Goal: Task Accomplishment & Management: Use online tool/utility

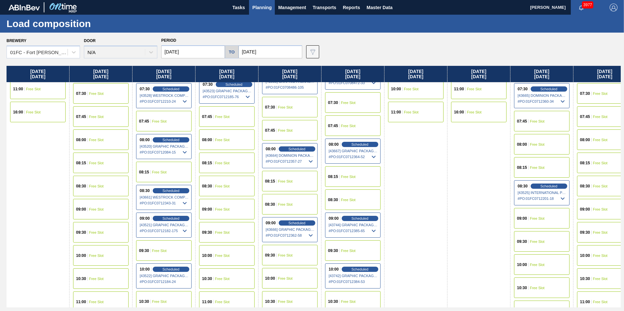
scroll to position [98, 0]
click at [595, 140] on span "Free Slot" at bounding box center [600, 140] width 15 height 4
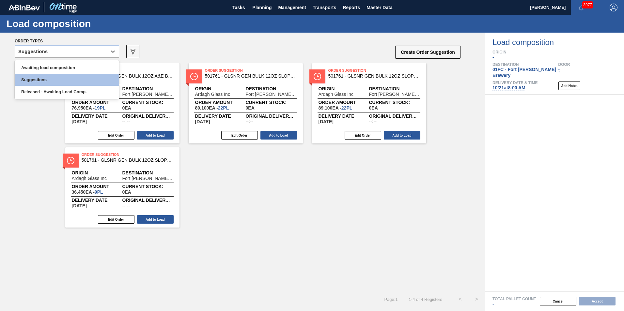
click at [83, 51] on div "Suggestions" at bounding box center [61, 51] width 92 height 9
click at [71, 71] on div "Awaiting load composition" at bounding box center [67, 68] width 104 height 12
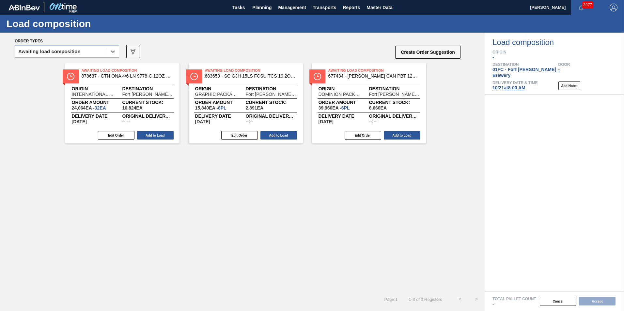
click at [33, 113] on div "Awaiting Load Composition 878637 - CTN ONA 4/6 LN 9778-C 12OZ KRFT 0724 NUN Ori…" at bounding box center [242, 103] width 484 height 80
click at [37, 46] on div "Awaiting load composition" at bounding box center [67, 51] width 104 height 13
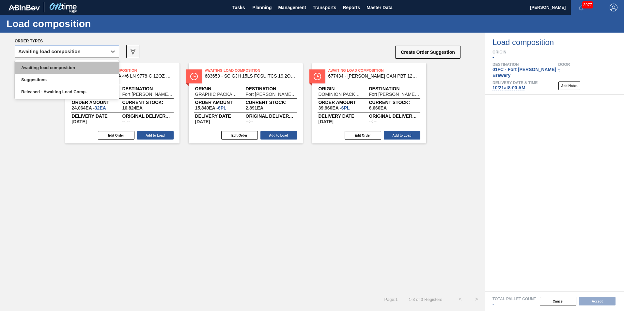
click at [38, 63] on div "Awaiting load composition" at bounding box center [67, 68] width 104 height 12
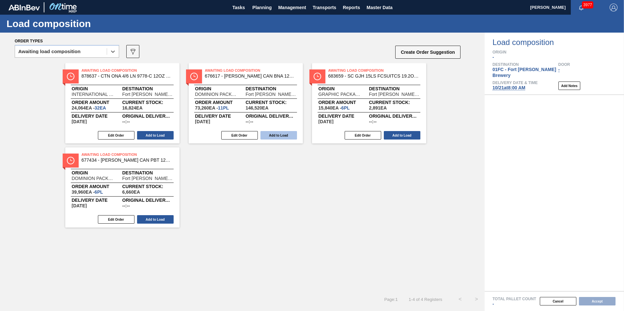
click at [279, 134] on button "Add to Load" at bounding box center [278, 135] width 37 height 8
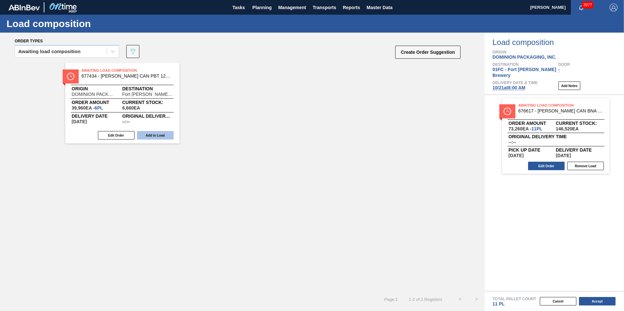
click at [164, 133] on button "Add to Load" at bounding box center [155, 135] width 37 height 8
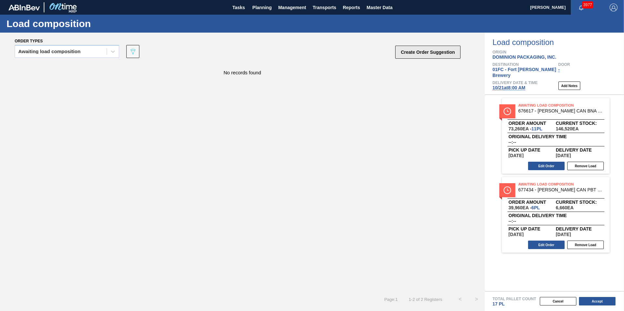
click at [409, 47] on button "Create Order Suggestion" at bounding box center [427, 52] width 65 height 13
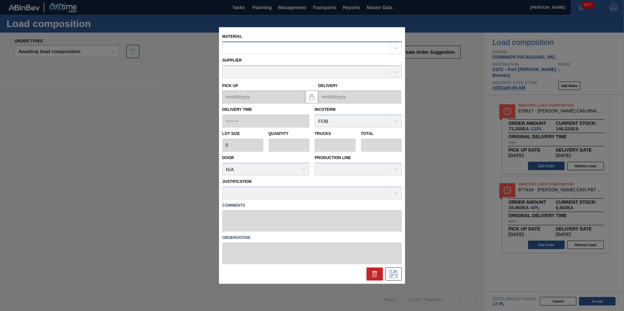
click at [277, 42] on div at bounding box center [311, 47] width 179 height 13
click at [287, 46] on div at bounding box center [305, 47] width 167 height 9
click at [279, 47] on div at bounding box center [305, 47] width 167 height 9
type input "676468"
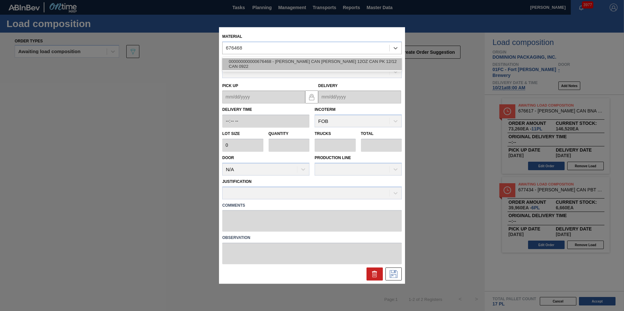
click at [286, 62] on div "000000000000676468 - [PERSON_NAME] CAN [PERSON_NAME] 12OZ CAN PK 12/12 CAN 0922" at bounding box center [311, 64] width 179 height 12
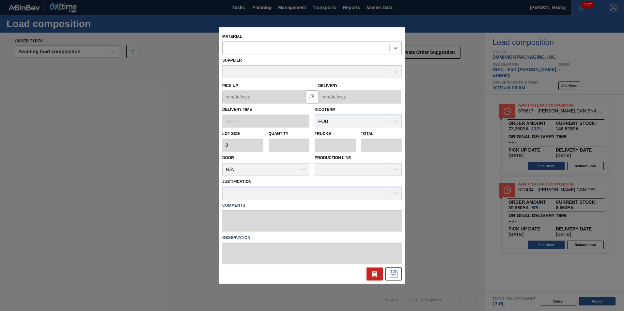
type input "6,660"
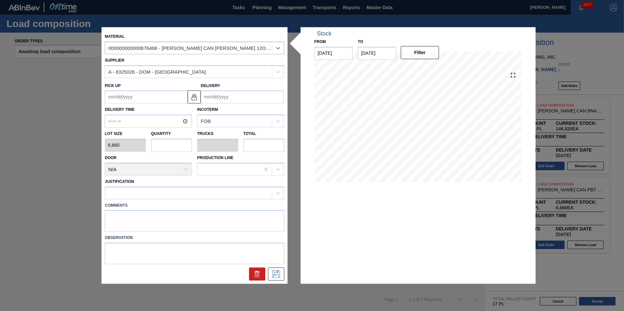
click at [168, 149] on input "text" at bounding box center [171, 145] width 41 height 13
type input "6"
type input "0.231"
type input "39,960"
type input "6"
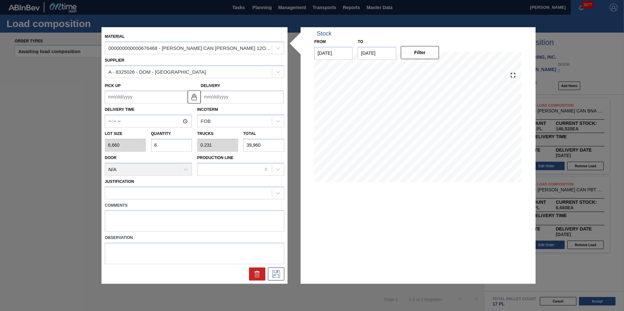
click at [211, 97] on input "Delivery" at bounding box center [242, 97] width 83 height 13
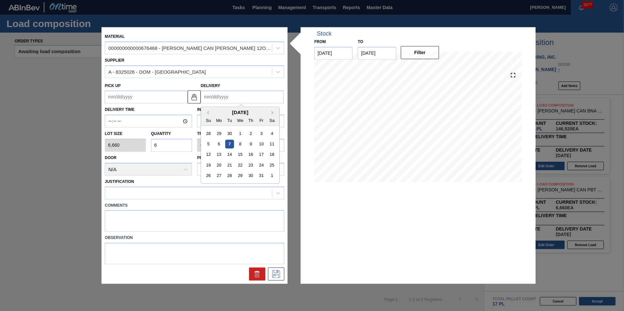
type input "1"
type up "[DATE]"
type input "10"
type up "[DATE]"
type input "10/2"
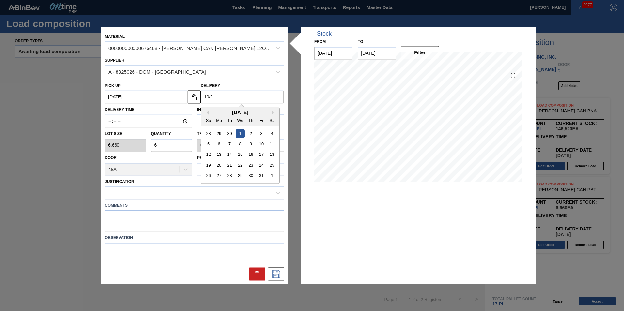
type up "[DATE]"
type input "10/21"
type up "[DATE]"
drag, startPoint x: 226, startPoint y: 164, endPoint x: 219, endPoint y: 169, distance: 8.4
click at [226, 164] on div "21" at bounding box center [229, 165] width 9 height 9
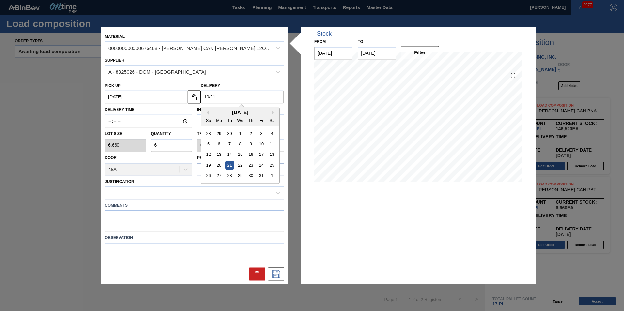
type input "[DATE]"
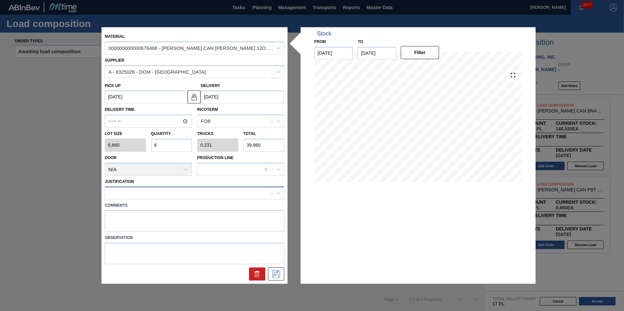
click at [192, 191] on div at bounding box center [188, 192] width 167 height 9
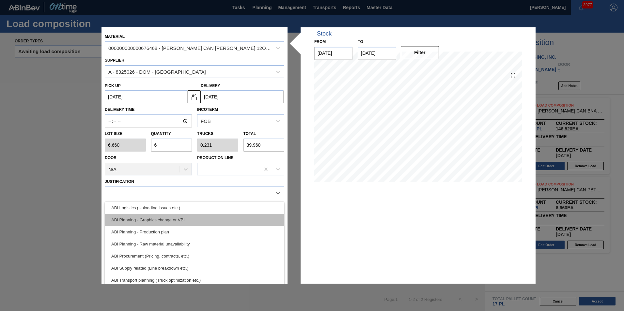
scroll to position [65, 0]
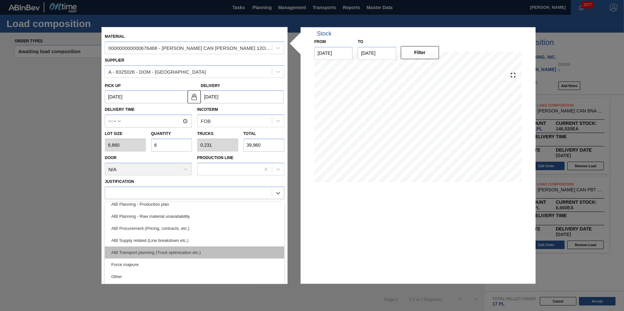
click at [189, 251] on div "ABI Transport planning (Truck optimization etc.)" at bounding box center [194, 253] width 179 height 12
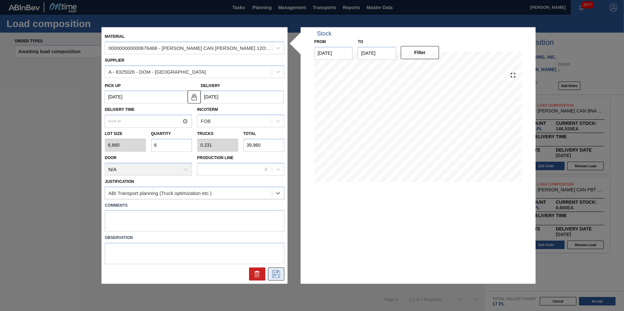
click at [271, 273] on icon at bounding box center [276, 274] width 10 height 8
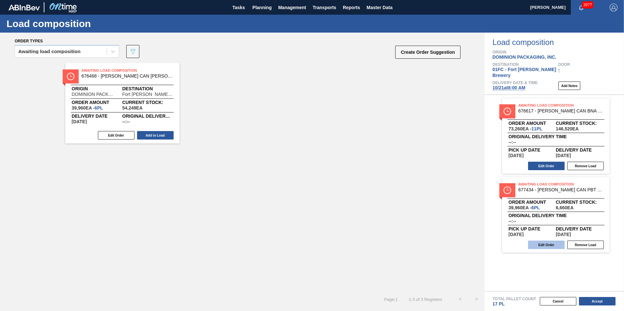
click at [540, 241] on button "Edit Order" at bounding box center [546, 245] width 37 height 8
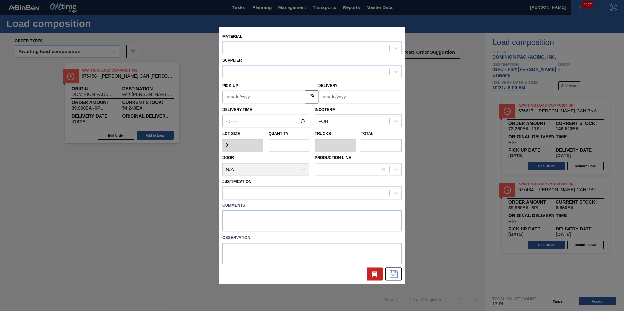
type input "6,660"
type input "6"
type input "0.231"
type input "39,960"
type up "[DATE]"
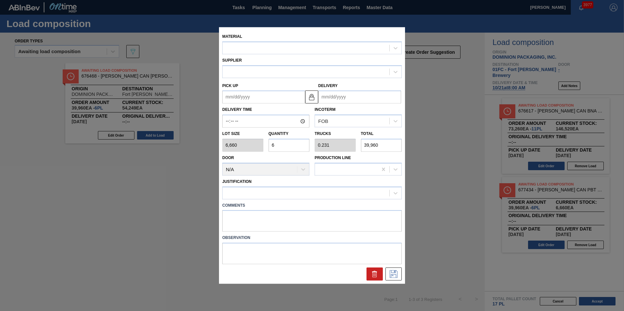
type input "[DATE]"
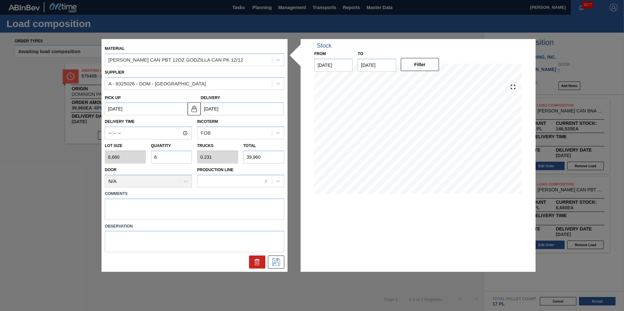
click at [172, 156] on input "6" at bounding box center [171, 157] width 41 height 13
type input "0"
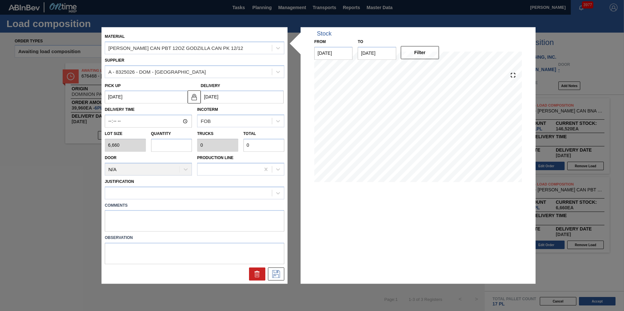
type input "7"
type input "0.269"
type input "46,620"
type input "7"
click at [199, 199] on div at bounding box center [194, 193] width 179 height 13
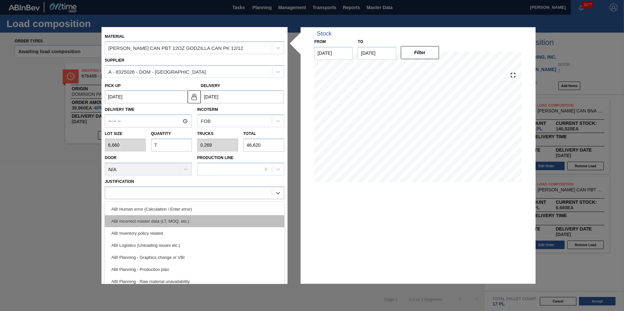
scroll to position [98, 0]
click at [186, 215] on div "ABI Transport planning (Truck optimization etc.)" at bounding box center [194, 220] width 179 height 12
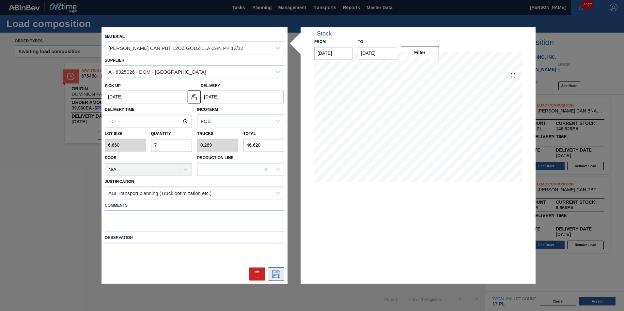
click at [278, 276] on icon at bounding box center [276, 274] width 10 height 8
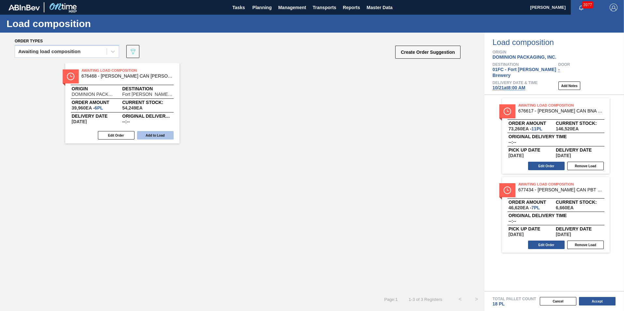
click at [160, 136] on button "Add to Load" at bounding box center [155, 135] width 37 height 8
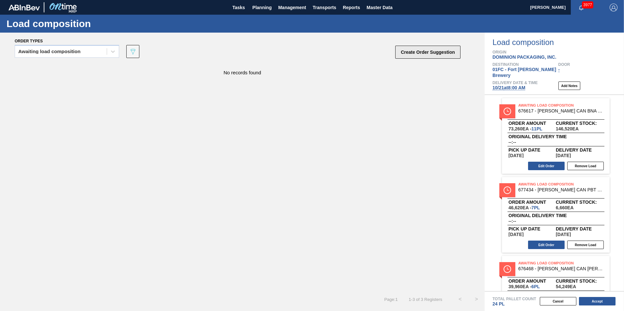
click at [435, 55] on button "Create Order Suggestion" at bounding box center [427, 52] width 65 height 13
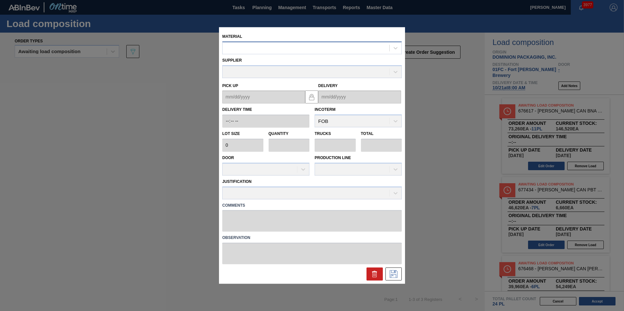
click at [273, 48] on div at bounding box center [305, 47] width 167 height 9
type input "615490"
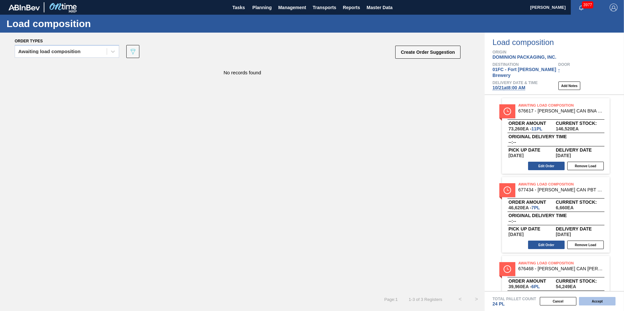
click at [593, 299] on button "Accept" at bounding box center [597, 301] width 37 height 8
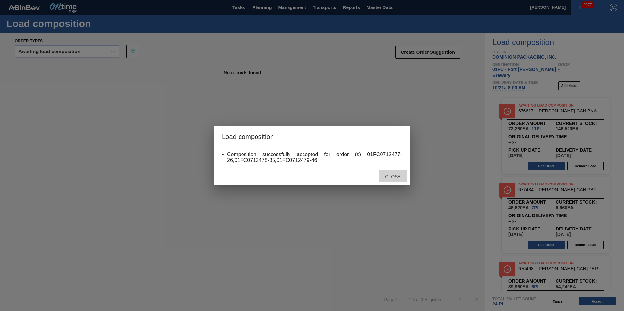
click at [388, 174] on span "Close" at bounding box center [393, 176] width 26 height 5
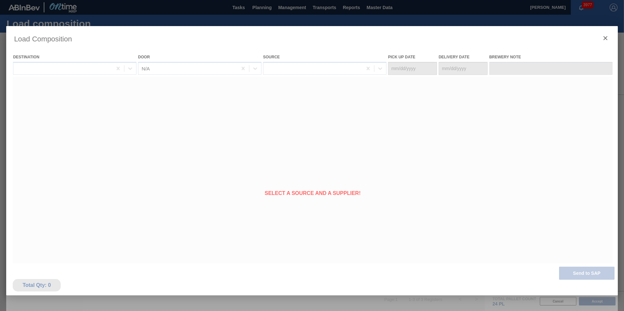
type Date "[DATE]"
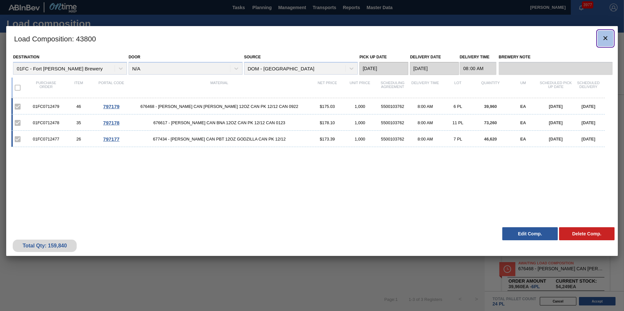
click at [600, 38] on button "botão de ícone" at bounding box center [605, 39] width 16 height 16
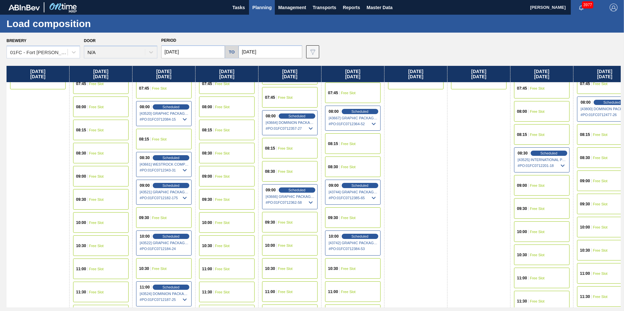
scroll to position [196, 0]
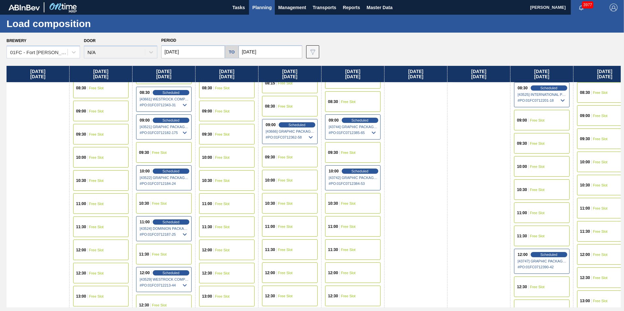
click at [286, 179] on span "Free Slot" at bounding box center [285, 180] width 15 height 4
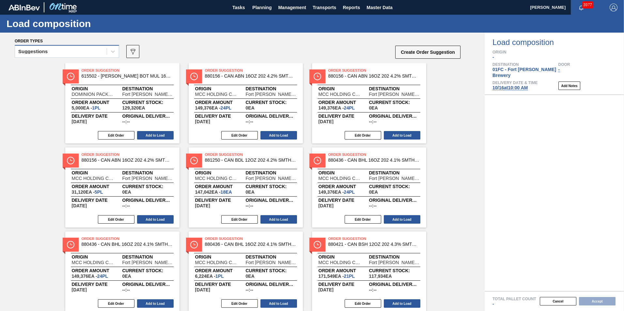
click at [77, 53] on div "Suggestions" at bounding box center [61, 51] width 92 height 9
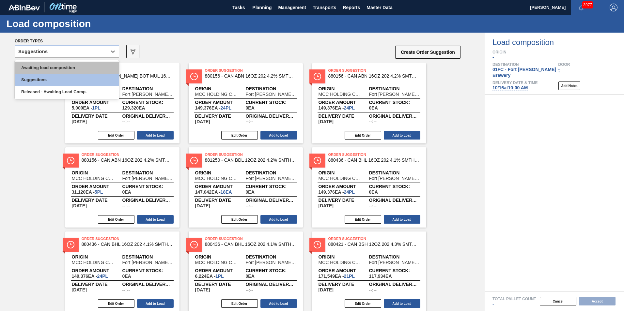
click at [51, 69] on div "Awaiting load composition" at bounding box center [67, 68] width 104 height 12
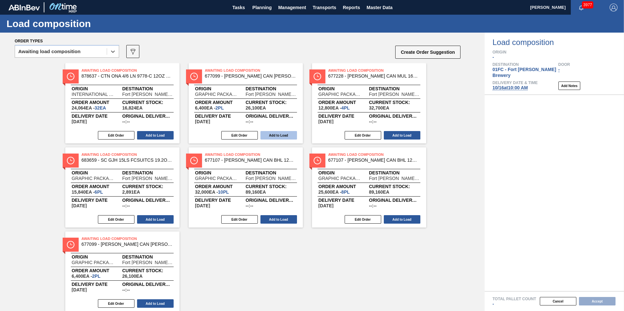
click at [283, 132] on button "Add to Load" at bounding box center [278, 135] width 37 height 8
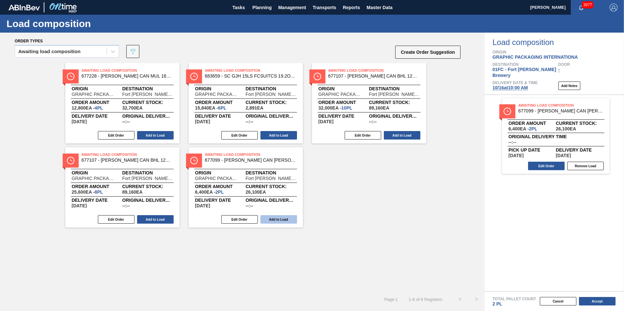
click at [271, 220] on button "Add to Load" at bounding box center [278, 219] width 37 height 8
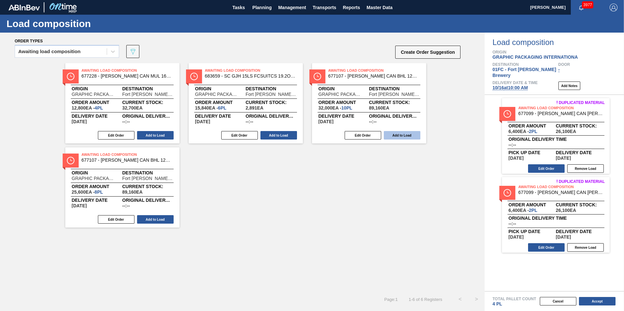
click at [396, 138] on button "Add to Load" at bounding box center [402, 135] width 37 height 8
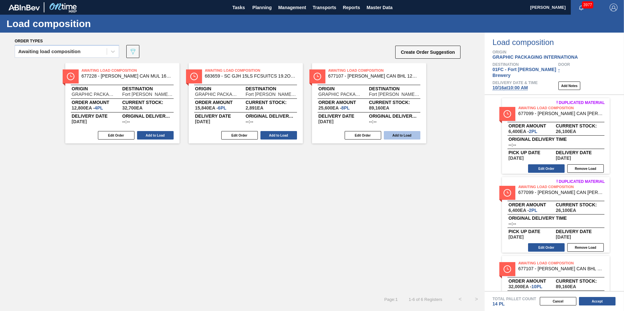
click at [397, 137] on button "Add to Load" at bounding box center [402, 135] width 37 height 8
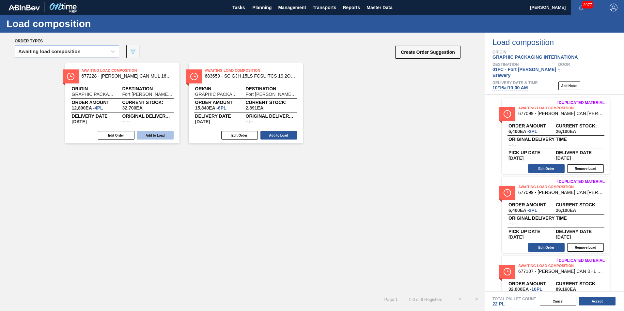
click at [159, 134] on button "Add to Load" at bounding box center [155, 135] width 37 height 8
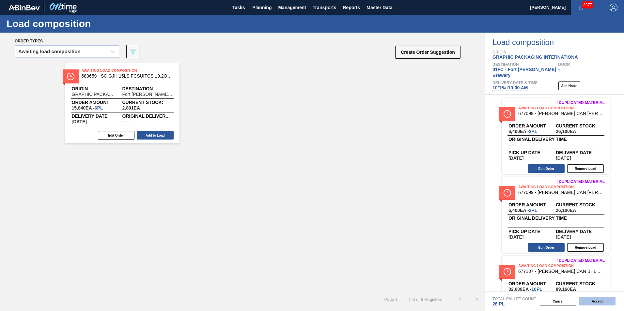
click at [600, 305] on button "Accept" at bounding box center [597, 301] width 37 height 8
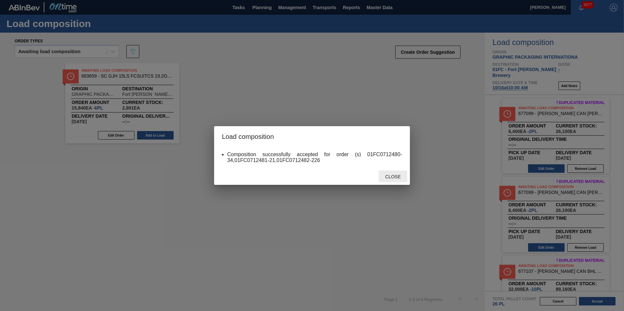
click at [386, 173] on div "Close" at bounding box center [392, 177] width 29 height 12
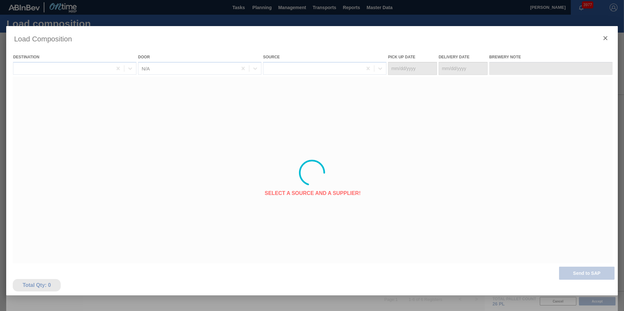
type Date "[DATE]"
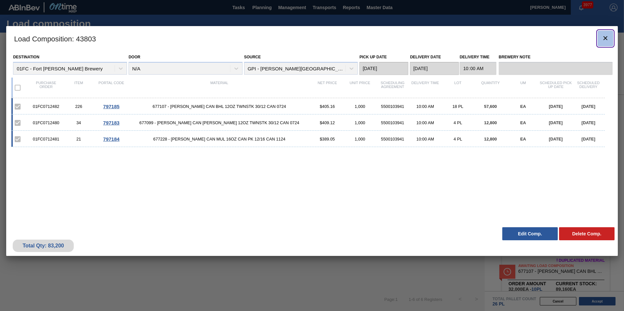
click at [603, 39] on icon "botão de ícone" at bounding box center [605, 38] width 8 height 8
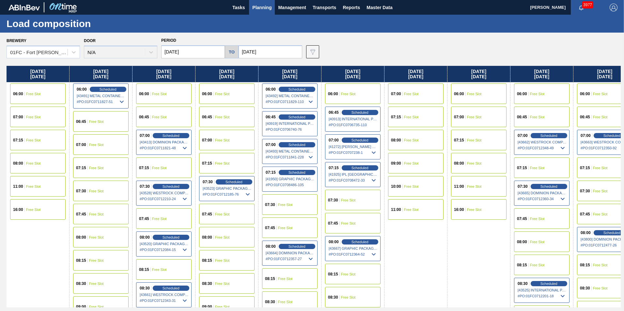
click at [209, 55] on input "[DATE]" at bounding box center [193, 51] width 64 height 13
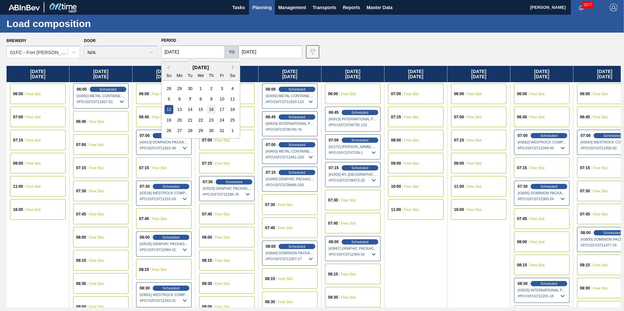
click at [216, 109] on div "16" at bounding box center [211, 109] width 9 height 9
type input "[DATE]"
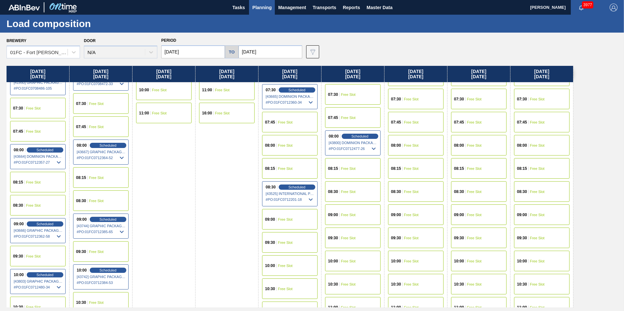
scroll to position [130, 0]
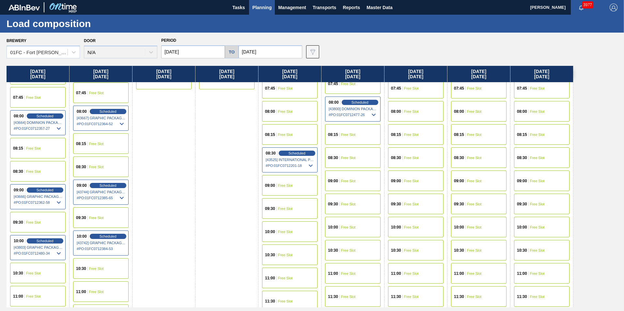
click at [287, 227] on div "10:00 Free Slot" at bounding box center [289, 231] width 55 height 21
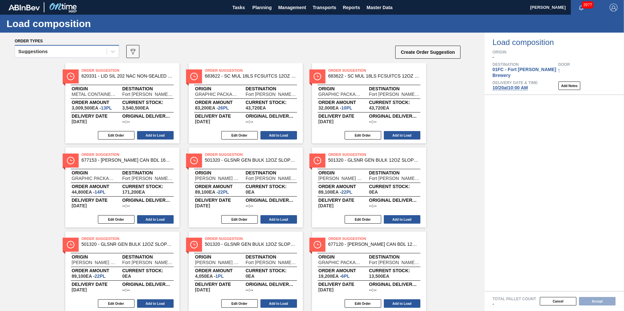
click at [69, 53] on div "Suggestions" at bounding box center [61, 51] width 92 height 9
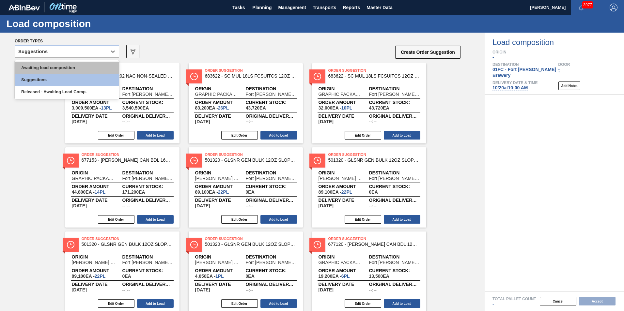
click at [45, 65] on div "Awaiting load composition" at bounding box center [67, 68] width 104 height 12
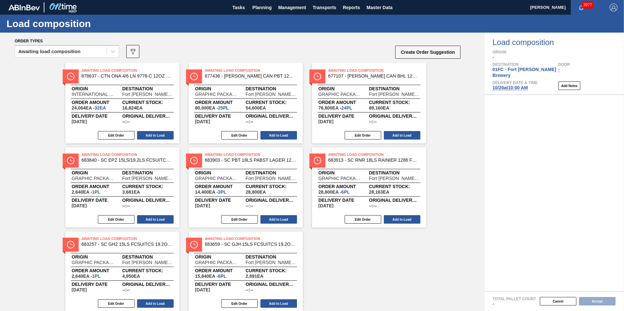
click at [35, 96] on div "Awaiting Load Composition 878637 - CTN ONA 4/6 LN 9778-C 12OZ KRFT 0724 NUN Ori…" at bounding box center [242, 187] width 484 height 248
click at [278, 299] on button "Add to Load" at bounding box center [278, 303] width 37 height 8
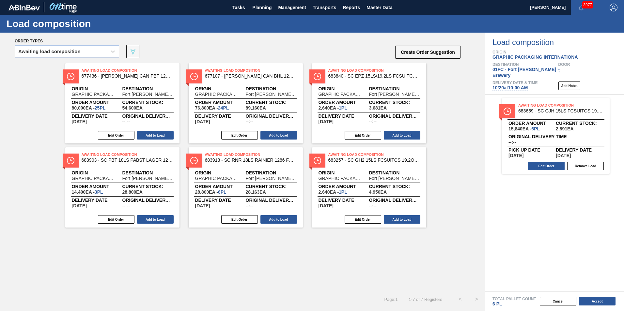
click at [34, 171] on div "Awaiting Load Composition 677436 - [PERSON_NAME] CAN PBT 12OZ GODZILLA CAN PK 3…" at bounding box center [242, 145] width 484 height 164
click at [141, 215] on button "Add to Load" at bounding box center [155, 219] width 37 height 8
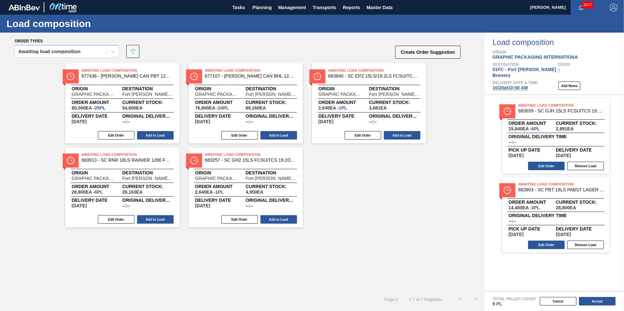
click at [344, 258] on div "Awaiting Load Composition 677436 - [PERSON_NAME] CAN PBT 12OZ GODZILLA CAN PK 3…" at bounding box center [242, 177] width 484 height 228
click at [152, 219] on button "Add to Load" at bounding box center [155, 219] width 37 height 8
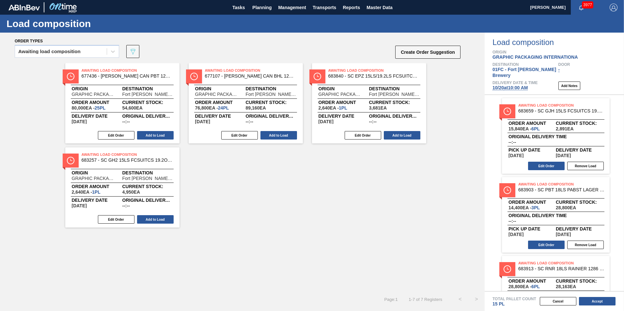
click at [448, 232] on div "Awaiting Load Composition 677436 - [PERSON_NAME] CAN PBT 12OZ GODZILLA CAN PK 3…" at bounding box center [242, 177] width 484 height 228
click at [352, 134] on button "Edit Order" at bounding box center [362, 135] width 37 height 8
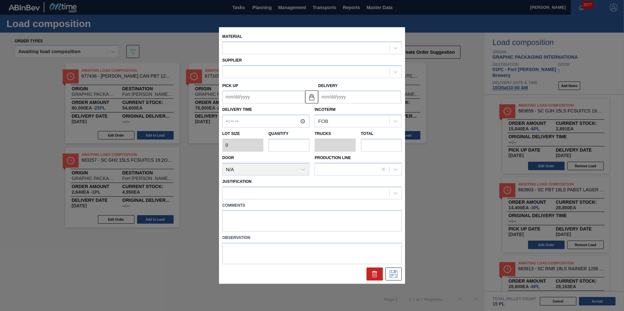
type input "2,640"
type input "1"
type input "0.038"
type input "2,640"
type up "[DATE]"
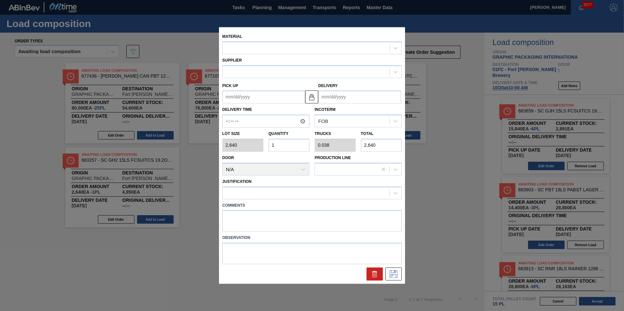
type input "[DATE]"
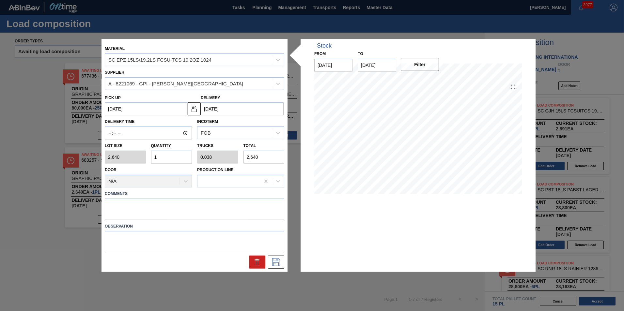
click at [164, 157] on input "1" at bounding box center [171, 157] width 41 height 13
type input "0"
type input "2"
type input "0.077"
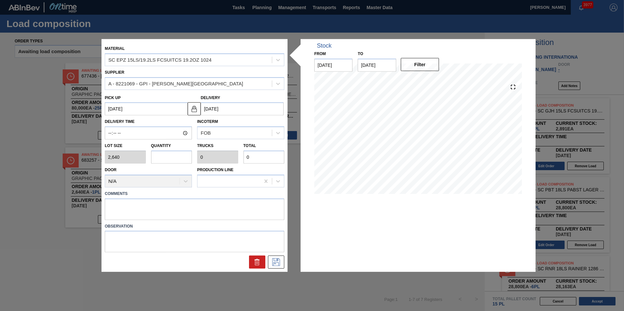
type input "5,280"
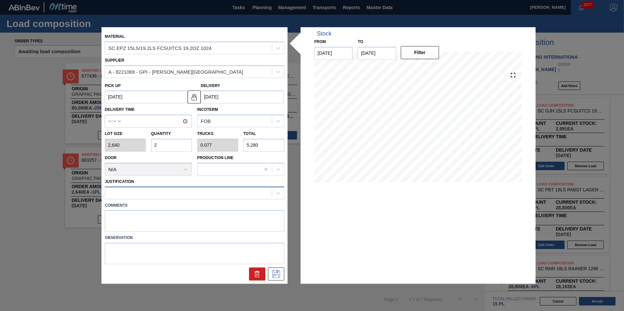
type input "2"
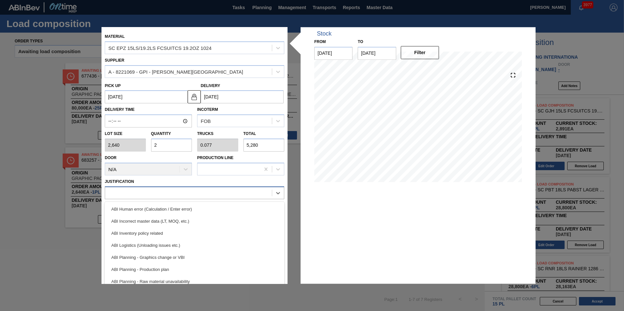
click at [157, 187] on div at bounding box center [194, 193] width 179 height 13
type input "inv"
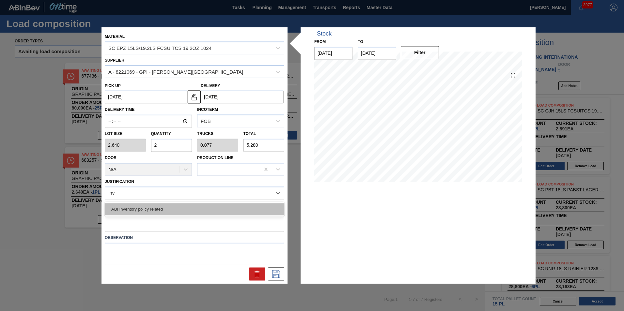
click at [155, 211] on div "ABI Inventory policy related" at bounding box center [194, 209] width 179 height 12
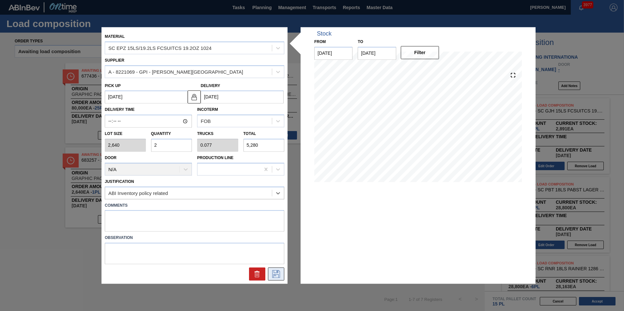
click at [276, 275] on icon at bounding box center [276, 274] width 10 height 8
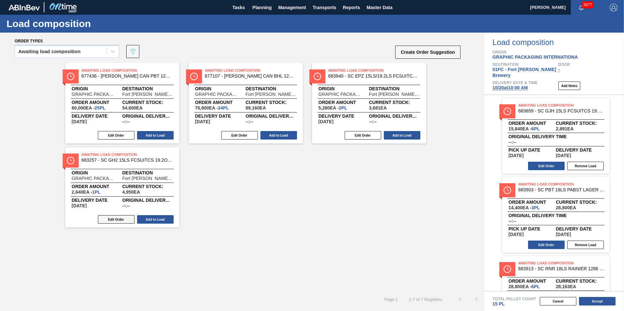
click at [106, 221] on button "Edit Order" at bounding box center [116, 219] width 37 height 8
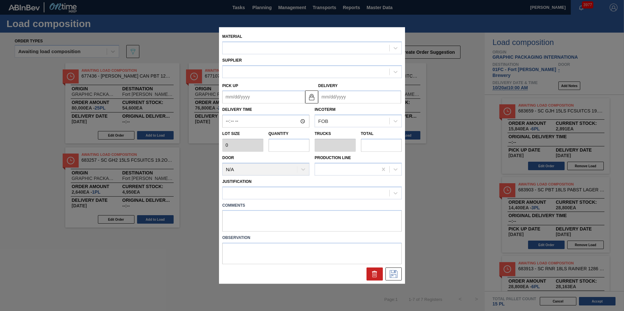
type input "2,640"
type input "1"
type input "0.038"
type input "2,640"
type up "[DATE]"
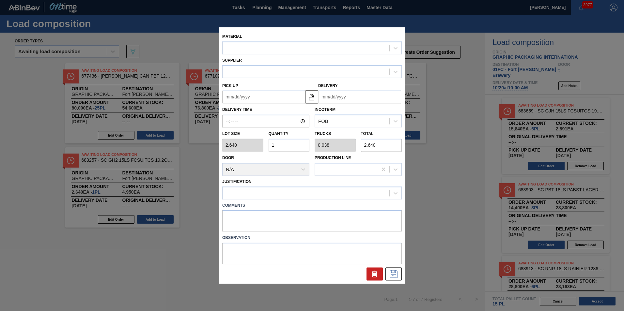
type input "[DATE]"
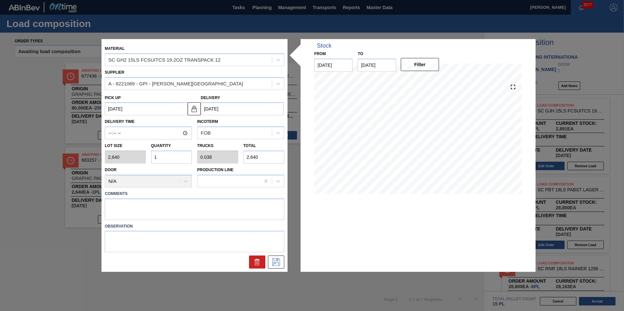
click at [166, 157] on input "1" at bounding box center [171, 157] width 41 height 13
type input "0"
type input "2"
type input "0.077"
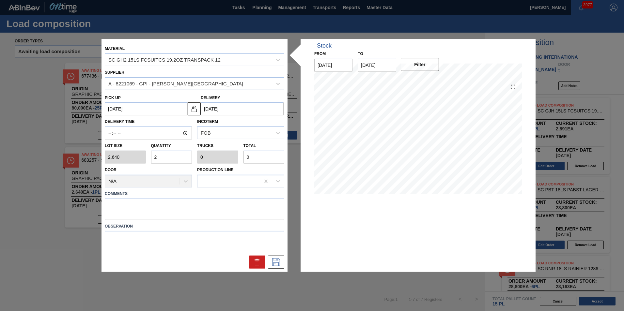
type input "5,280"
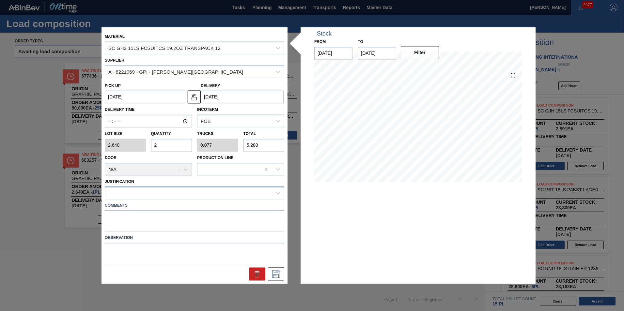
type input "2"
click at [170, 191] on div at bounding box center [188, 192] width 167 height 9
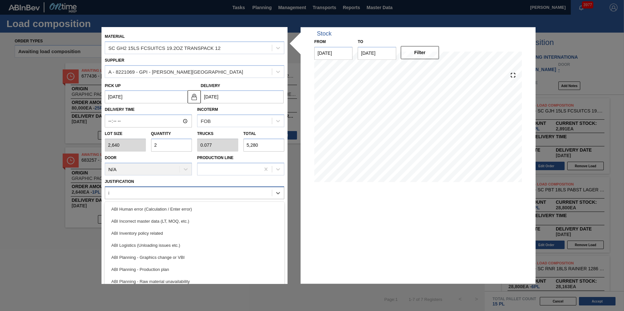
type input "inv"
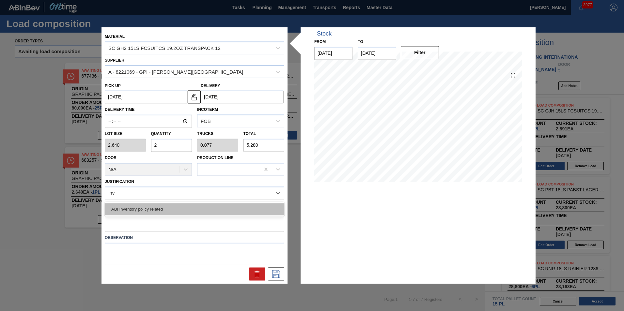
click at [164, 210] on div "ABI Inventory policy related" at bounding box center [194, 209] width 179 height 12
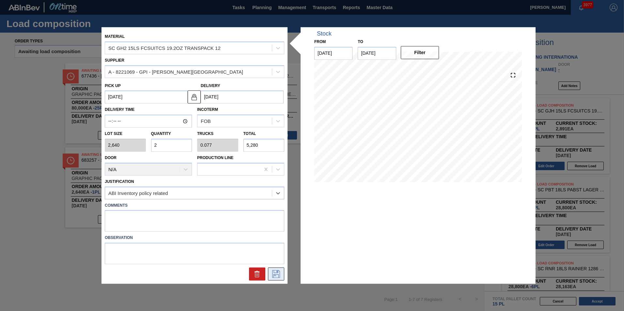
click at [273, 272] on icon at bounding box center [276, 274] width 10 height 8
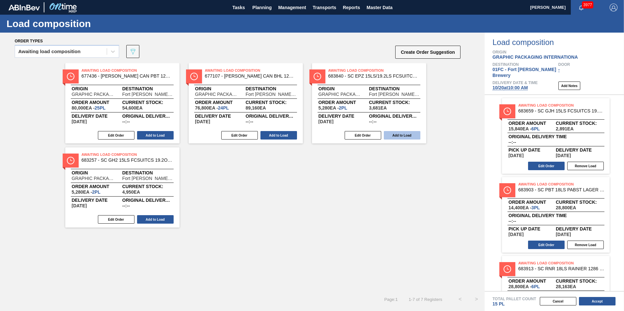
click at [413, 132] on button "Add to Load" at bounding box center [402, 135] width 37 height 8
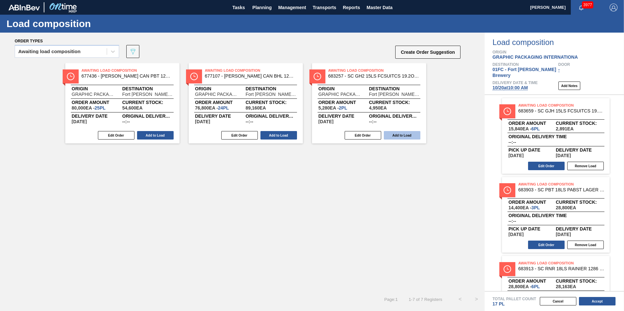
click at [412, 133] on button "Add to Load" at bounding box center [402, 135] width 37 height 8
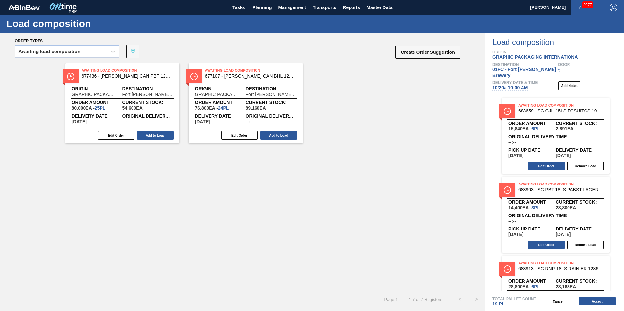
click at [323, 200] on div "Awaiting Load Composition 677436 - [PERSON_NAME] CAN PBT 12OZ GODZILLA CAN PK 3…" at bounding box center [242, 177] width 484 height 228
click at [414, 51] on button "Create Order Suggestion" at bounding box center [427, 52] width 65 height 13
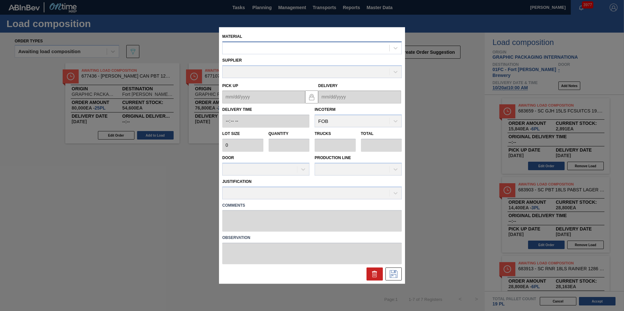
click at [289, 51] on div at bounding box center [305, 47] width 167 height 9
paste input "677228"
type input "677228"
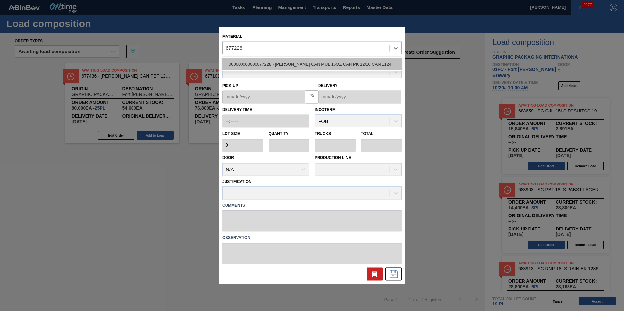
click at [287, 68] on div "000000000000677228 - [PERSON_NAME] CAN MUL 16OZ CAN PK 12/16 CAN 1124" at bounding box center [311, 64] width 179 height 12
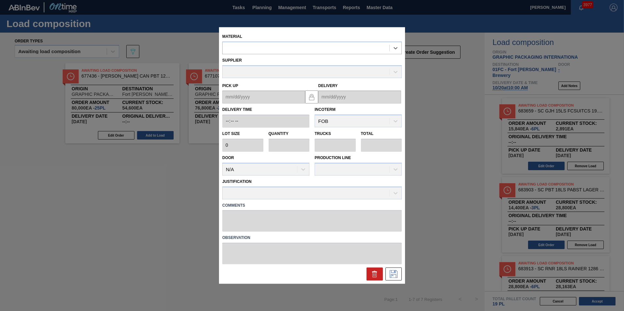
type input "3,200"
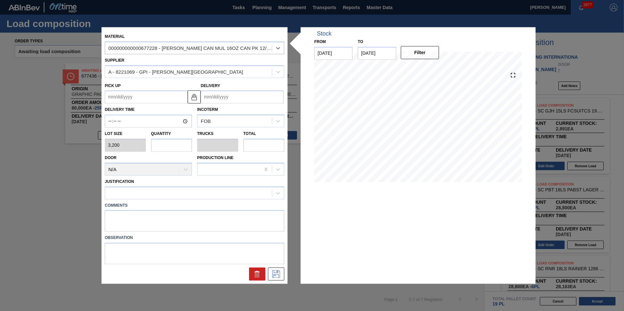
click at [173, 145] on input "text" at bounding box center [171, 145] width 41 height 13
type input "6"
type input "0.231"
type input "19,200"
type input "6"
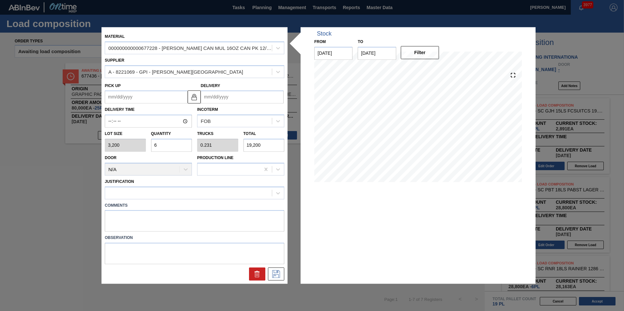
click at [218, 95] on input "Delivery" at bounding box center [242, 97] width 83 height 13
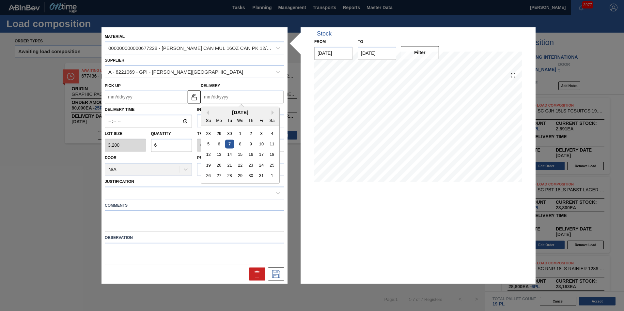
type input "1"
type up "[DATE]"
type input "10"
type up "[DATE]"
type input "10/2"
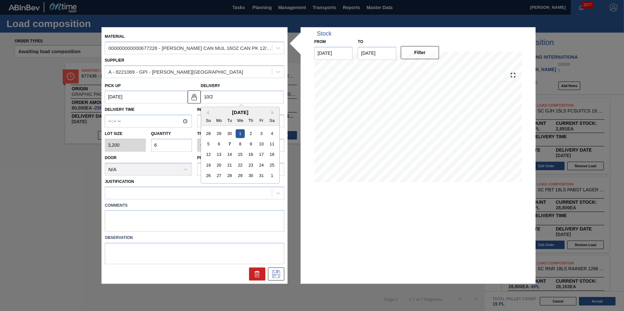
type up "[DATE]"
type input "10/21"
type up "[DATE]"
type input "10/21"
click at [211, 112] on div "[DATE]" at bounding box center [240, 113] width 78 height 6
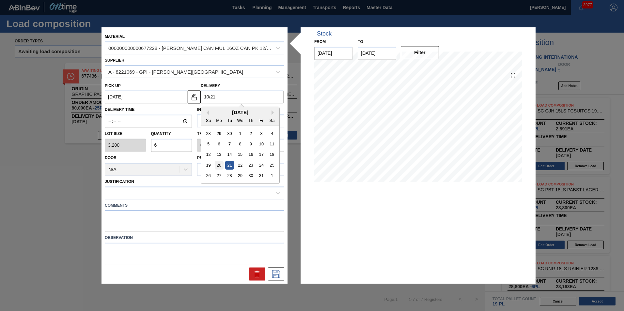
click at [218, 168] on div "20" at bounding box center [219, 165] width 9 height 9
type up "[DATE]"
type input "[DATE]"
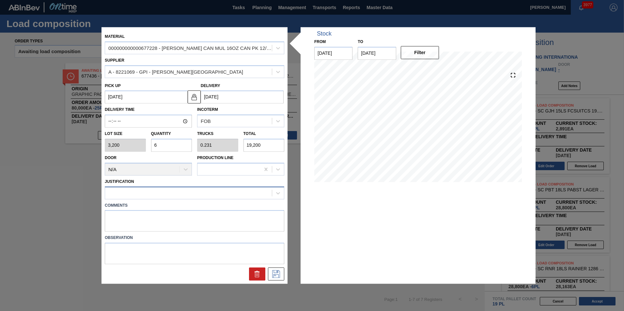
click at [166, 190] on div at bounding box center [188, 192] width 167 height 9
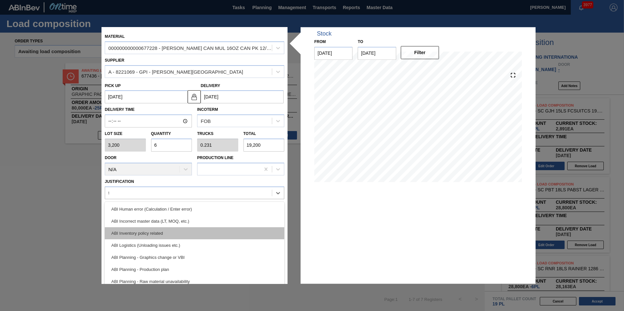
type input "tr"
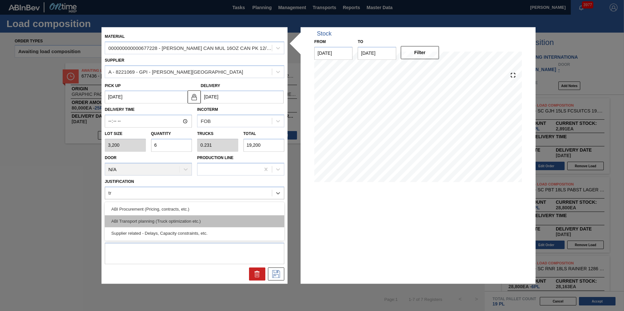
click at [174, 223] on div "ABI Transport planning (Truck optimization etc.)" at bounding box center [194, 221] width 179 height 12
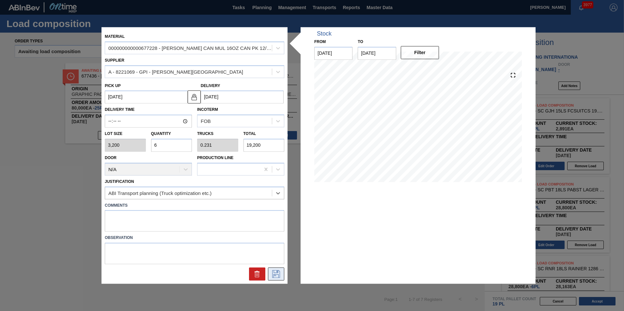
click at [274, 275] on icon at bounding box center [276, 274] width 10 height 8
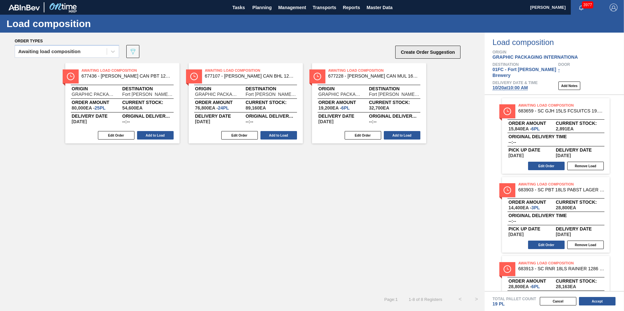
click at [412, 54] on button "Create Order Suggestion" at bounding box center [427, 52] width 65 height 13
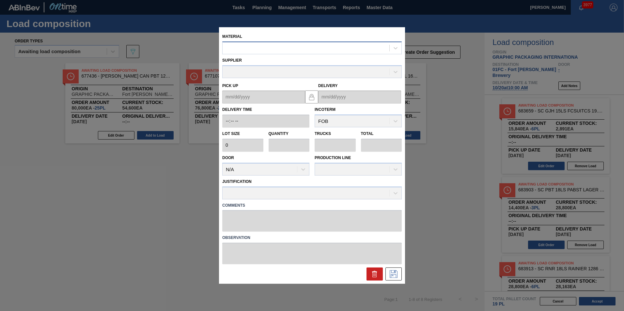
click at [309, 47] on div at bounding box center [305, 47] width 167 height 9
paste input "683481"
type input "683481"
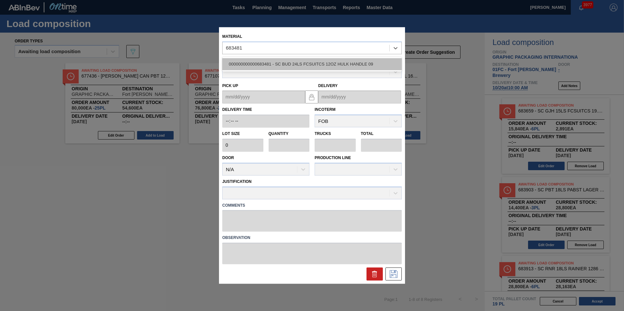
click at [303, 65] on div "000000000000683481 - SC BUD 24LS FCSUITCS 12OZ HULK HANDLE 09" at bounding box center [311, 64] width 179 height 12
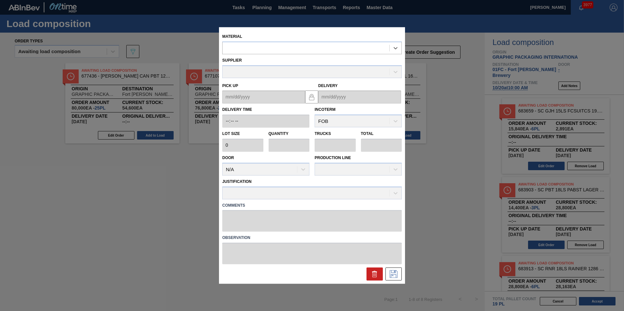
type input "3,200"
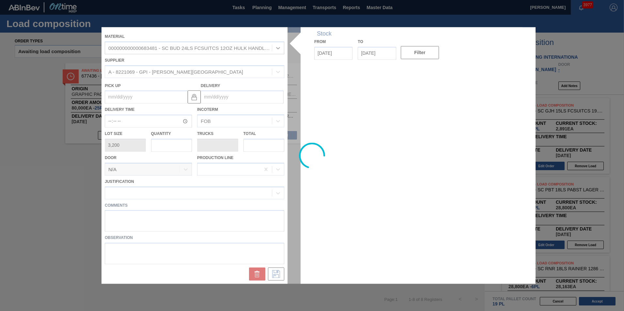
click at [221, 96] on div at bounding box center [311, 155] width 421 height 257
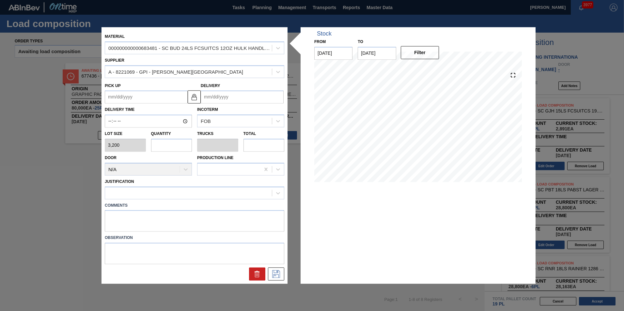
click at [219, 98] on input "Delivery" at bounding box center [242, 97] width 83 height 13
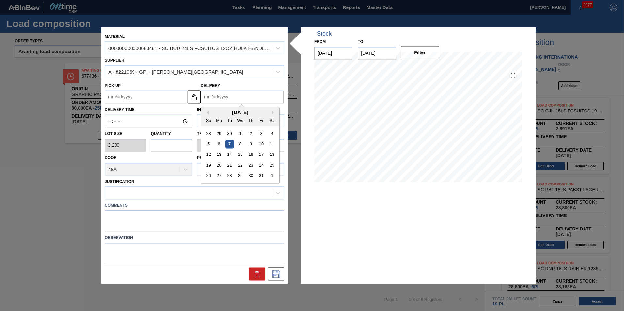
type input "1"
type up "[DATE]"
type input "10"
type up "[DATE]"
type input "10/2"
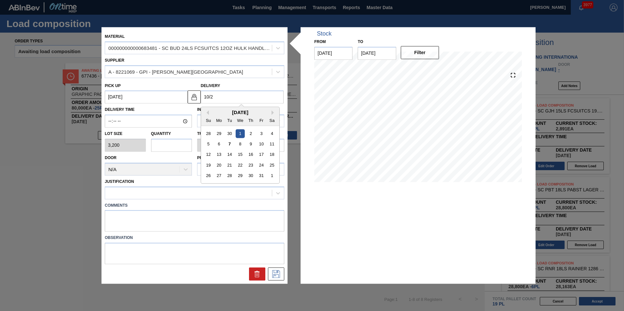
type up "[DATE]"
type input "10/20"
type up "[DATE]"
type input "10/20/2"
type up "[DATE]"
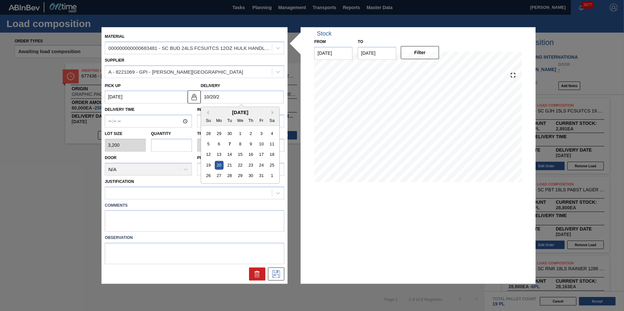
type input "[DATE]"
type up "[DATE]"
type input "[DATE]"
type up "[DATE]"
type input "[DATE]"
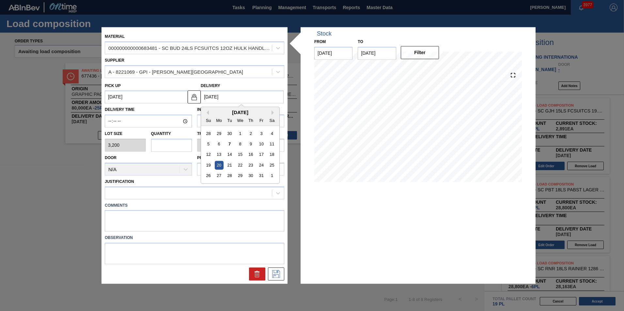
click at [166, 141] on input "text" at bounding box center [171, 145] width 41 height 13
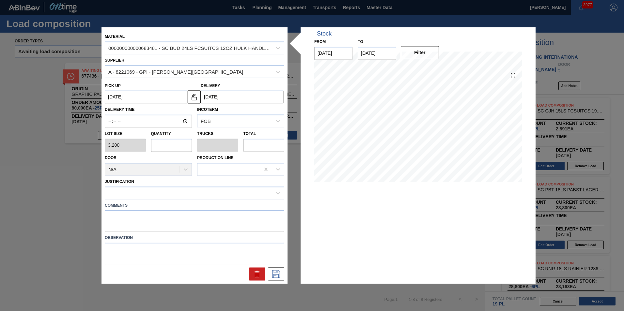
type input "1"
type input "0.038"
type input "3,200"
type input "1"
click at [173, 195] on div at bounding box center [188, 192] width 167 height 9
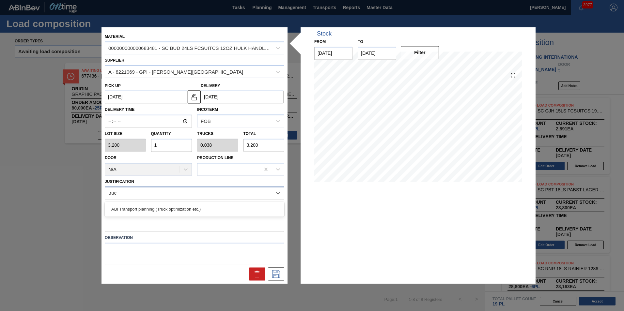
type input "truck"
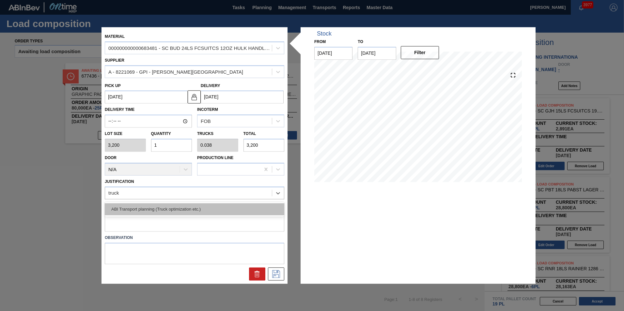
click at [170, 206] on div "ABI Transport planning (Truck optimization etc.)" at bounding box center [194, 209] width 179 height 12
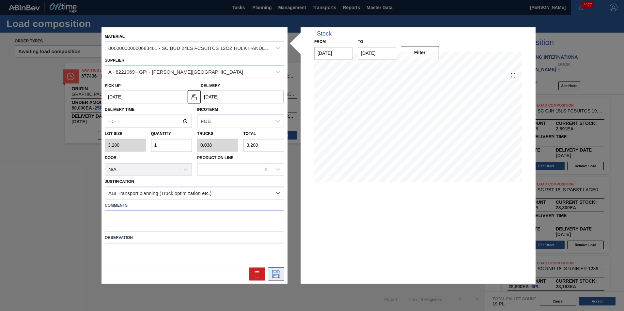
click at [276, 271] on icon at bounding box center [276, 274] width 10 height 8
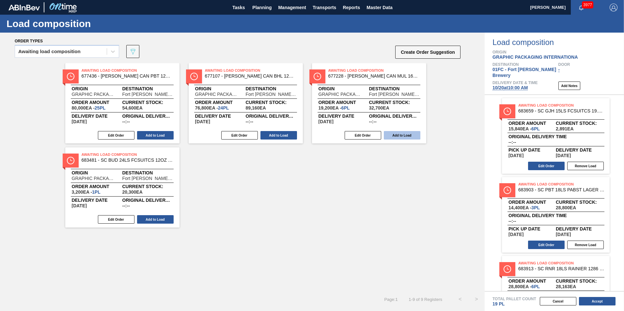
click at [403, 131] on button "Add to Load" at bounding box center [402, 135] width 37 height 8
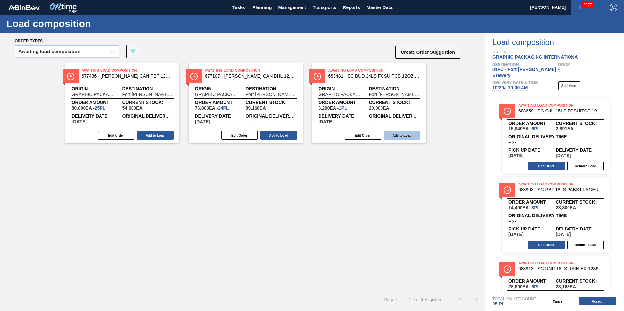
click at [400, 135] on button "Add to Load" at bounding box center [402, 135] width 37 height 8
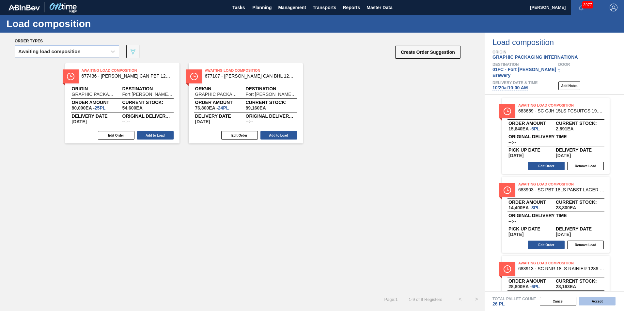
click at [598, 303] on button "Accept" at bounding box center [597, 301] width 37 height 8
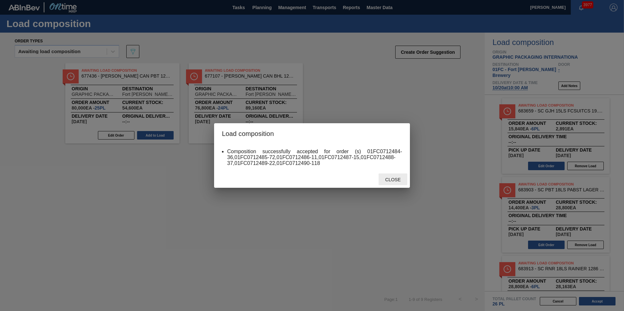
click at [389, 180] on span "Close" at bounding box center [393, 179] width 26 height 5
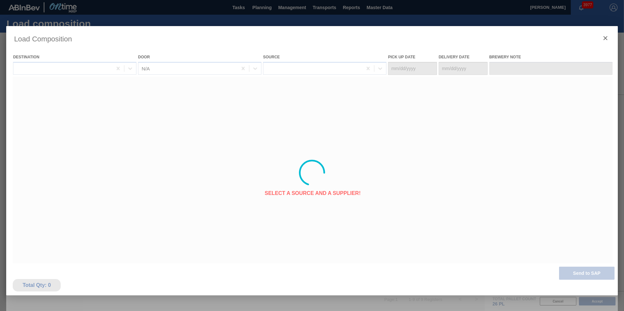
type Date "[DATE]"
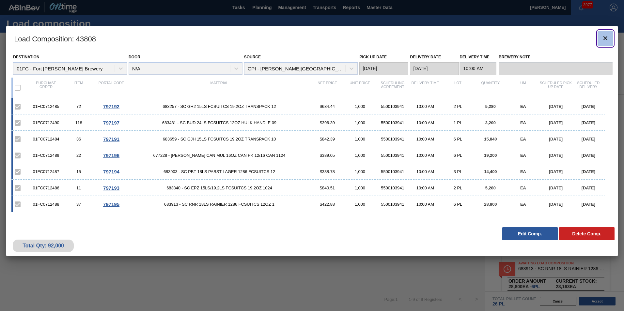
click at [601, 35] on icon "botão de ícone" at bounding box center [605, 38] width 8 height 8
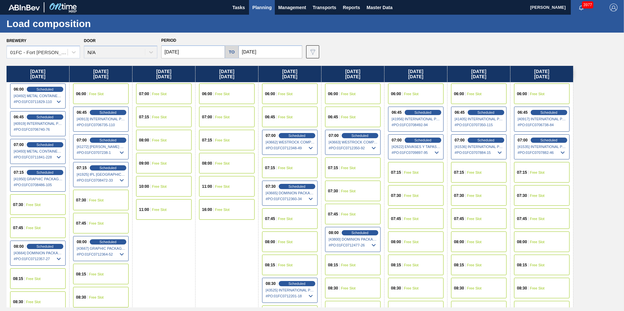
scroll to position [130, 0]
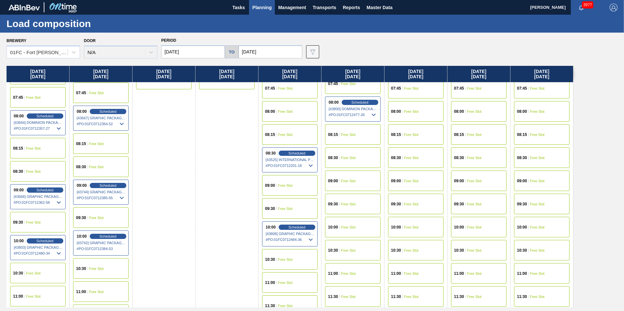
click at [350, 184] on div "09:00 Free Slot" at bounding box center [352, 181] width 55 height 21
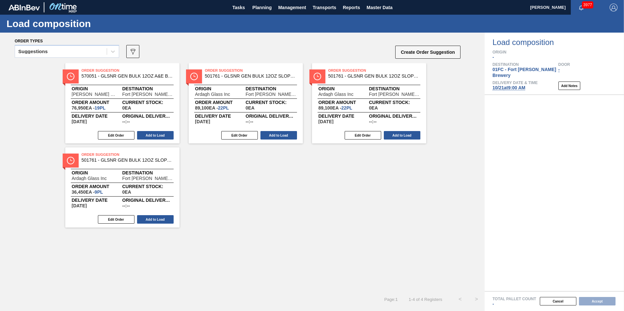
click at [65, 44] on div "Suggestions 089F7B8B-B2A5-4AFE-B5C0-19BA573D28AC Create Order Suggestion" at bounding box center [238, 54] width 446 height 20
click at [59, 56] on div "Suggestions" at bounding box center [61, 51] width 92 height 9
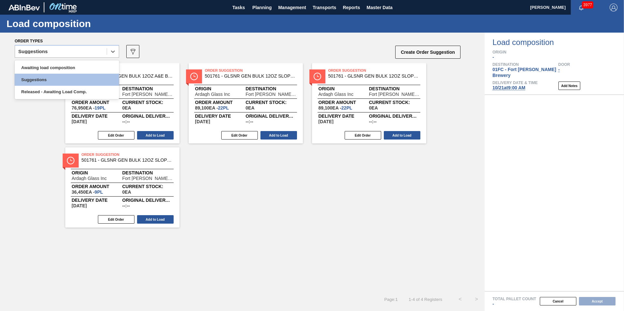
click at [48, 61] on div "Awaiting load composition Suggestions Released - Awaiting Load Comp." at bounding box center [67, 79] width 104 height 39
click at [47, 66] on div "Awaiting load composition" at bounding box center [67, 68] width 104 height 12
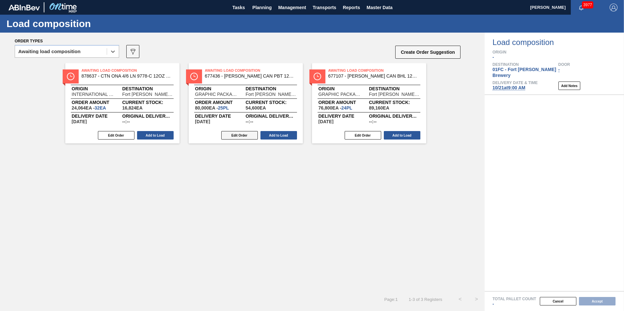
click at [248, 135] on button "Edit Order" at bounding box center [239, 135] width 37 height 8
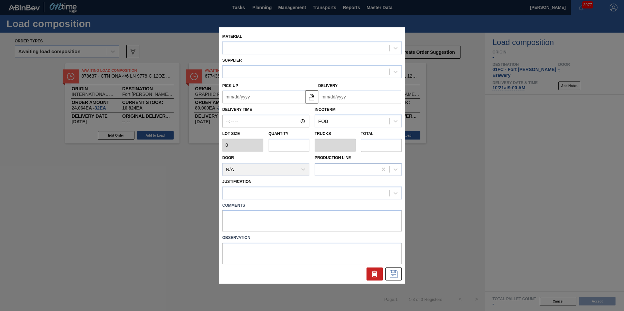
type input "3,200"
type input "25"
type input "0.962"
type input "80,000"
type up "[DATE]"
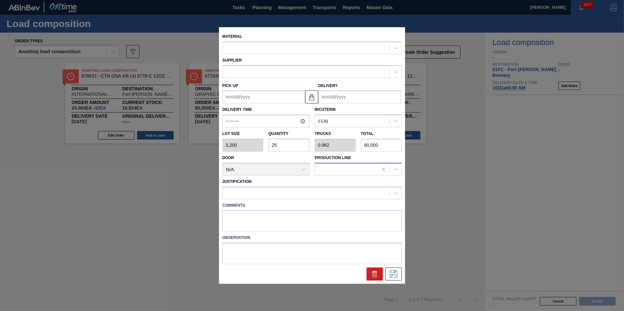
type input "[DATE]"
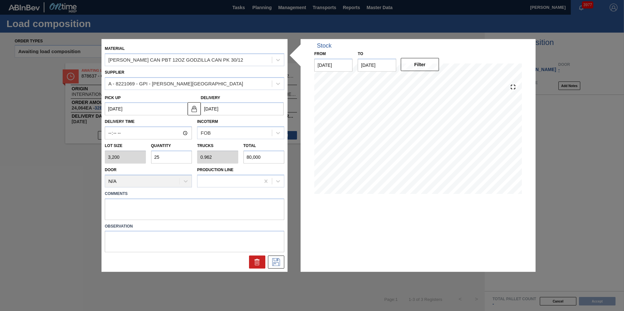
click at [160, 154] on input "25" at bounding box center [171, 157] width 41 height 13
type input "2"
type input "0.077"
type input "6,400"
type input "26"
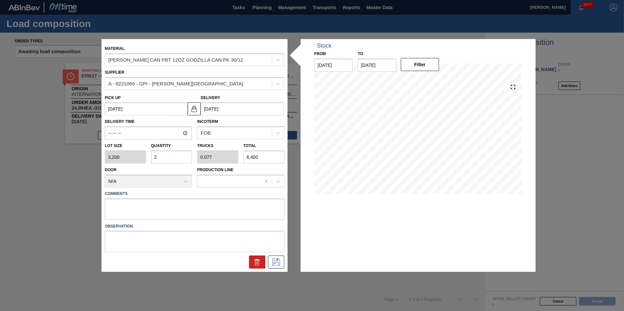
type input "1"
type input "83,200"
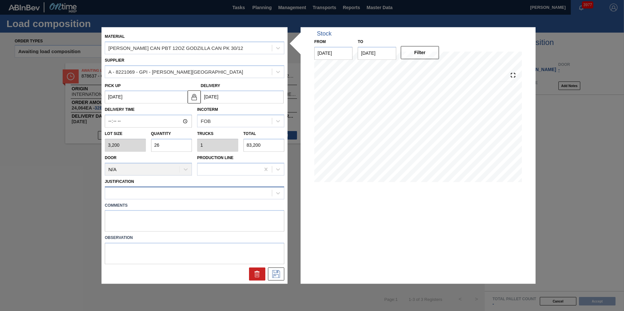
type input "26"
click at [162, 189] on div at bounding box center [188, 192] width 167 height 9
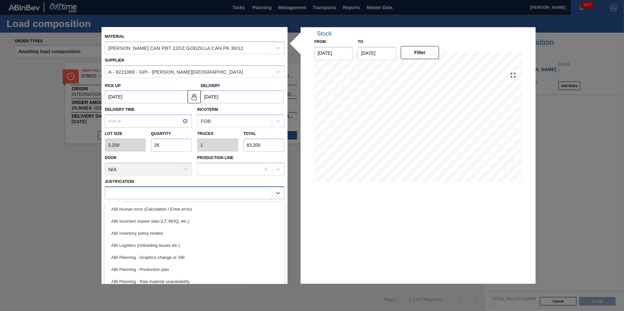
type input "y"
type input "truc"
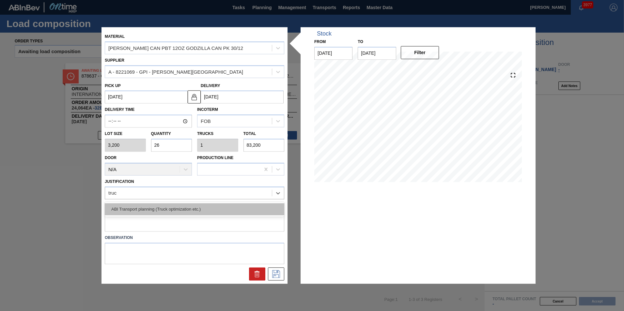
click at [173, 214] on div "ABI Transport planning (Truck optimization etc.)" at bounding box center [194, 209] width 179 height 12
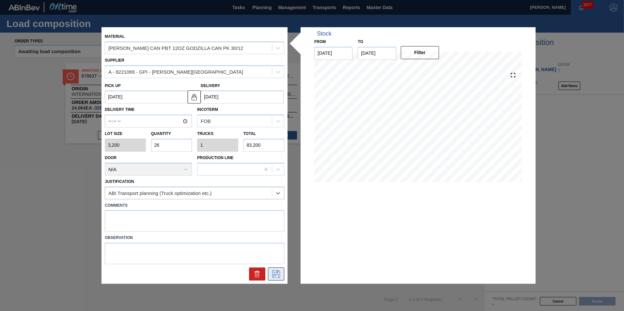
click at [276, 275] on icon at bounding box center [276, 274] width 8 height 8
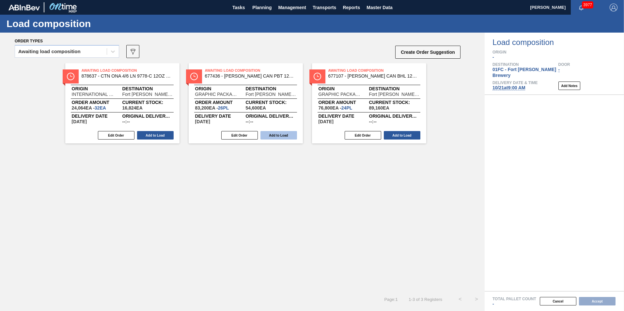
click at [281, 137] on button "Add to Load" at bounding box center [278, 135] width 37 height 8
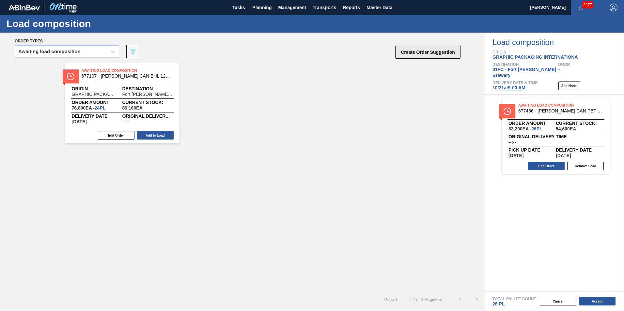
click at [411, 56] on button "Create Order Suggestion" at bounding box center [427, 52] width 65 height 13
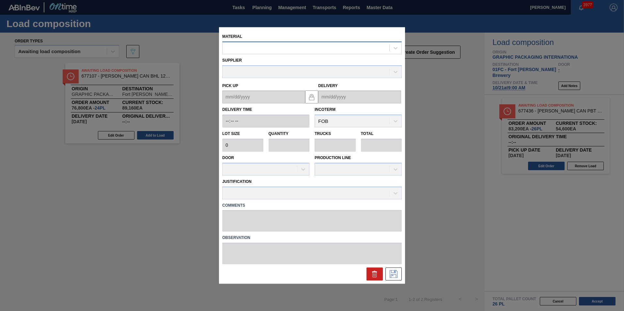
click at [284, 53] on div at bounding box center [311, 47] width 179 height 13
paste input "683628"
type input "683628"
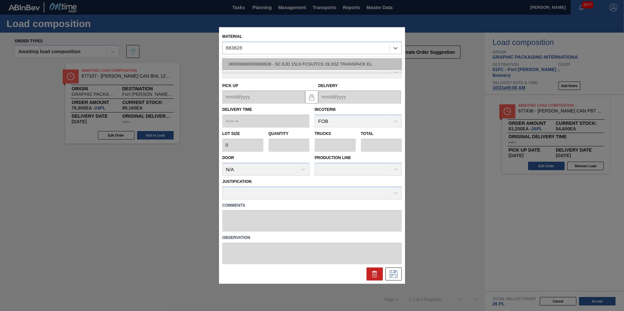
click at [281, 60] on div "000000000000683628 - SC EJD 15LS FCSUITCS 19.2OZ TRANSPACK EL" at bounding box center [311, 64] width 179 height 12
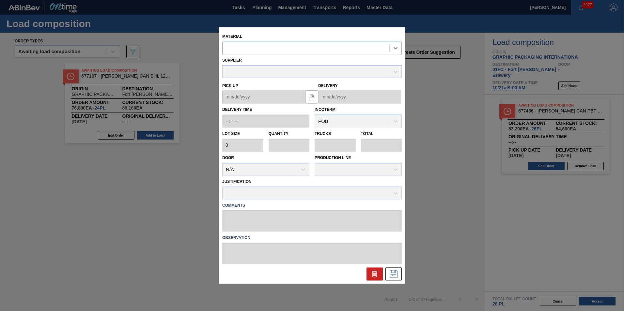
type input "2,640"
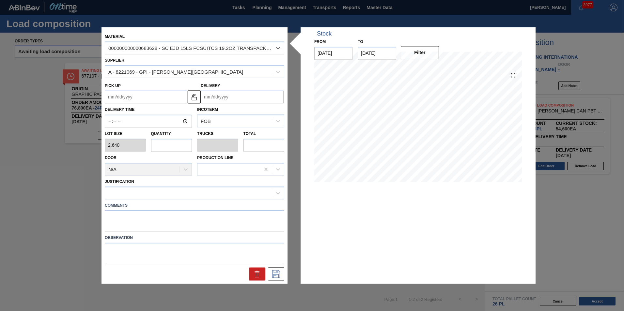
click at [228, 97] on input "Delivery" at bounding box center [242, 97] width 83 height 13
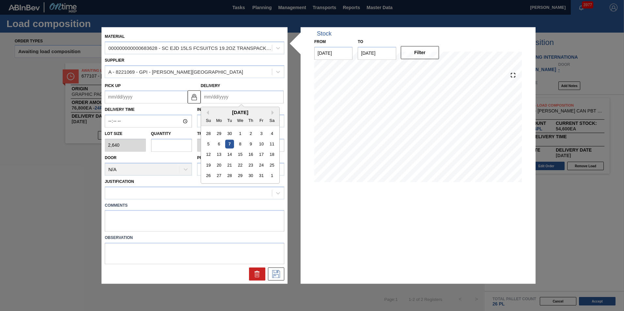
type input "1"
type up "[DATE]"
type input "10"
type up "[DATE]"
type input "10/12"
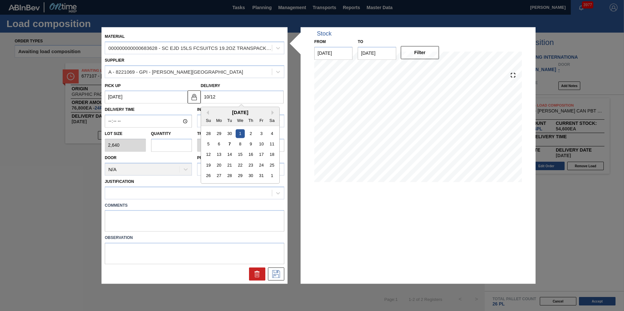
type up "[DATE]"
type input "10/1"
type up "[DATE]"
type input "10/2"
type up "[DATE]"
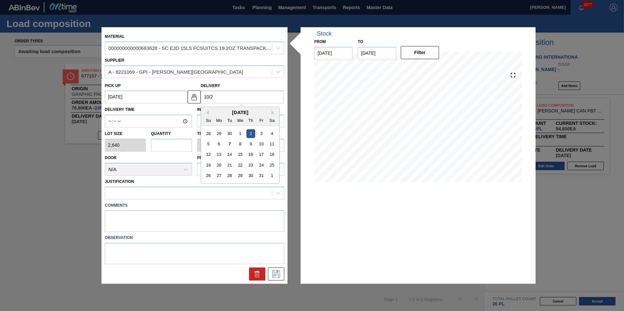
type input "10/21"
type up "[DATE]"
click at [212, 110] on div "[DATE]" at bounding box center [240, 113] width 78 height 6
click at [230, 164] on div "21" at bounding box center [229, 165] width 9 height 9
type input "[DATE]"
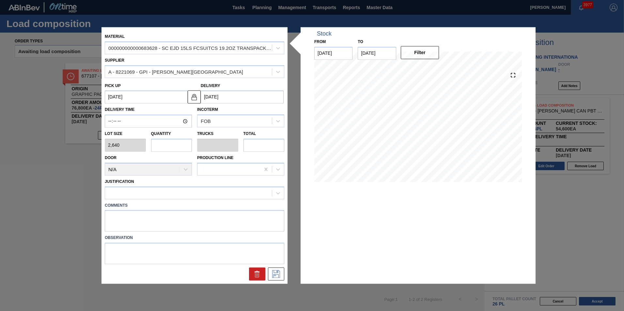
click at [171, 149] on input "text" at bounding box center [171, 145] width 41 height 13
type input "1"
type input "0.038"
type input "2,640"
type input "1"
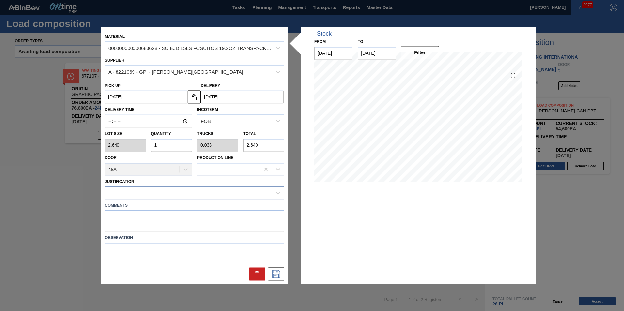
click at [158, 193] on div at bounding box center [188, 192] width 167 height 9
type input "inv"
click at [156, 201] on label "Comments" at bounding box center [194, 205] width 179 height 9
click at [157, 194] on div at bounding box center [188, 192] width 167 height 9
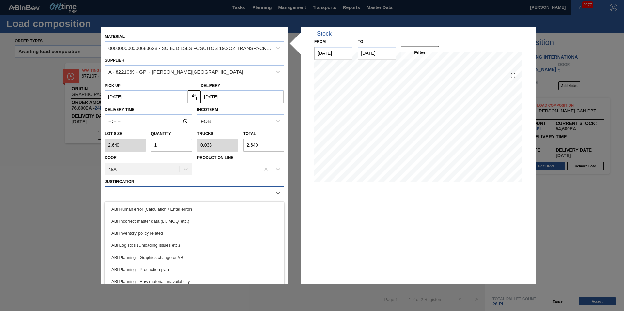
type input "inv"
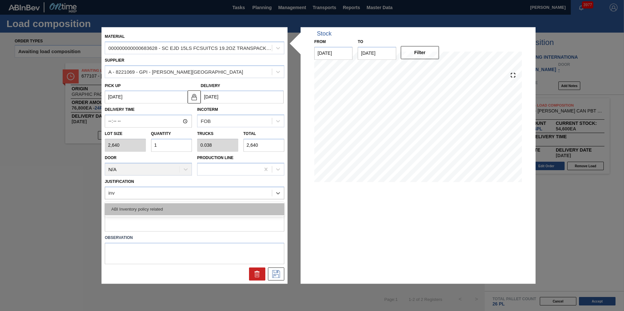
click at [158, 210] on div "ABI Inventory policy related" at bounding box center [194, 209] width 179 height 12
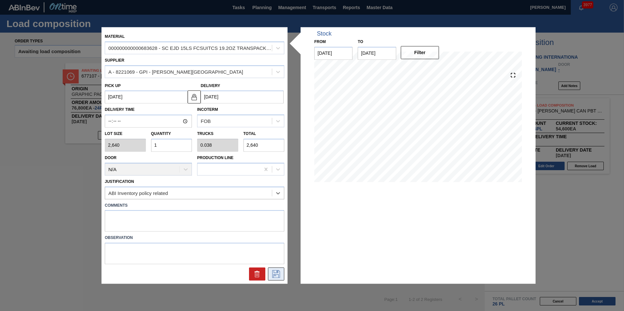
click at [274, 273] on icon at bounding box center [276, 274] width 8 height 8
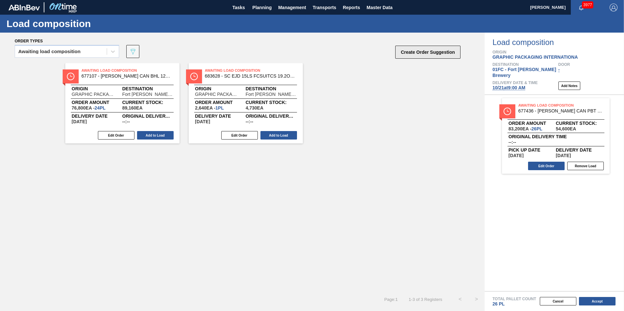
click at [431, 52] on button "Create Order Suggestion" at bounding box center [427, 52] width 65 height 13
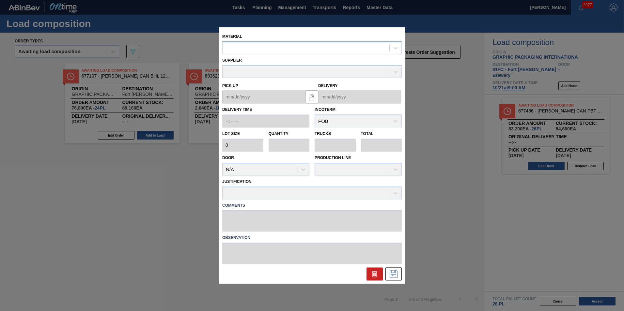
click at [289, 47] on div at bounding box center [305, 47] width 167 height 9
paste input "683937"
type input "683937"
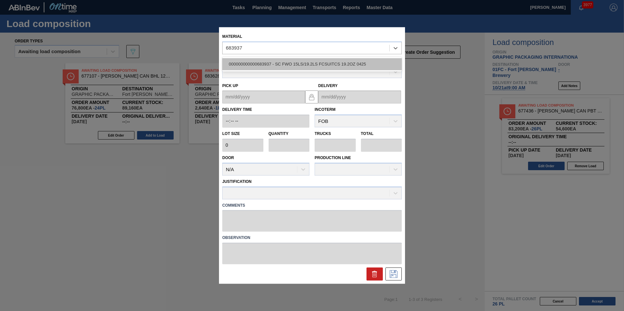
click at [283, 62] on div "000000000000683937 - SC FWO 15LS/19.2LS FCSUITCS 19.2OZ 0425" at bounding box center [311, 64] width 179 height 12
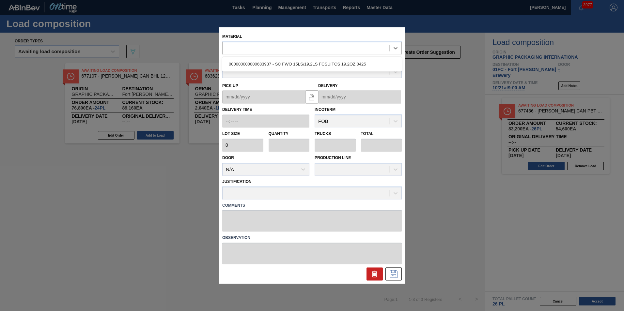
type input "2,640"
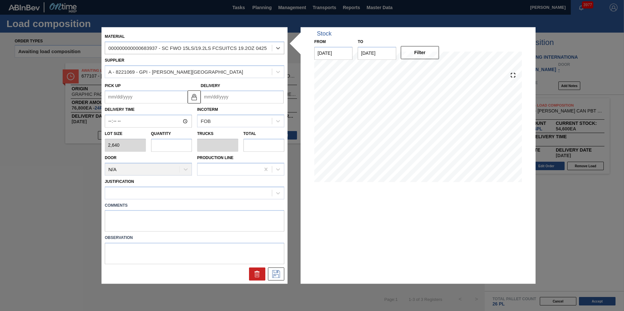
click at [225, 97] on input "Delivery" at bounding box center [242, 97] width 83 height 13
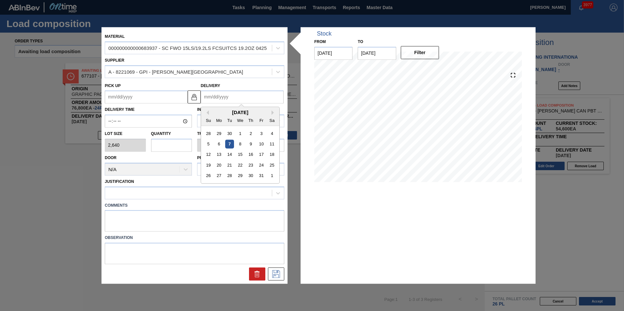
type input "1"
type up "[DATE]"
type input "10"
type up "[DATE]"
type input "10/2"
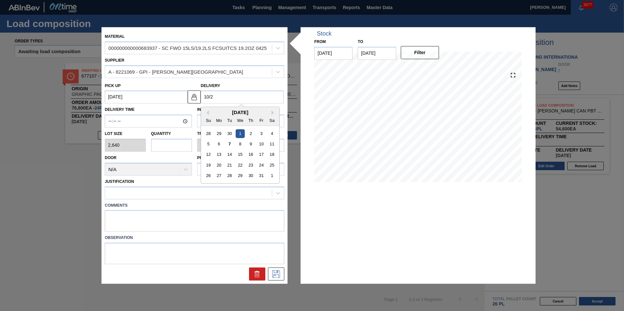
type up "[DATE]"
type input "10/21"
type up "[DATE]"
type input "10/21/2"
type up "[DATE]"
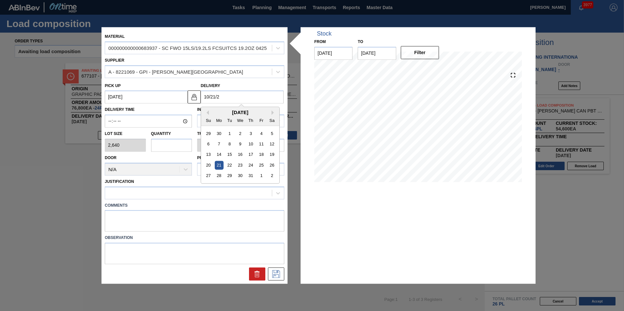
type input "[DATE]"
type up "[DATE]"
type input "[DATE]"
type up "[DATE]"
type input "[DATE]"
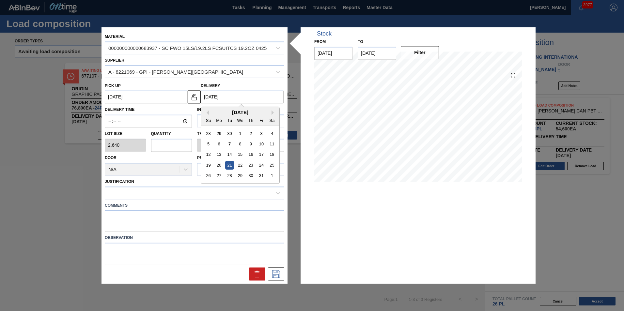
click at [167, 145] on input "text" at bounding box center [171, 145] width 41 height 13
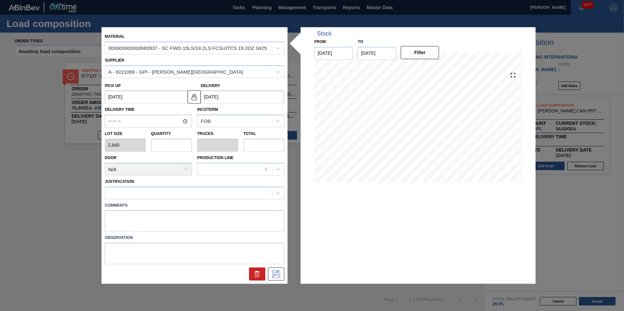
type input "1"
type input "0.038"
type input "2,640"
type input "1"
click at [157, 193] on div at bounding box center [188, 192] width 167 height 9
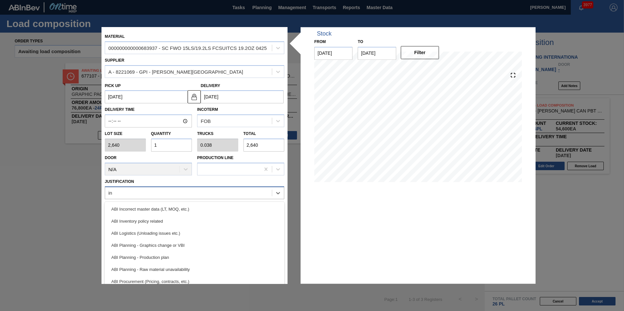
type input "inv"
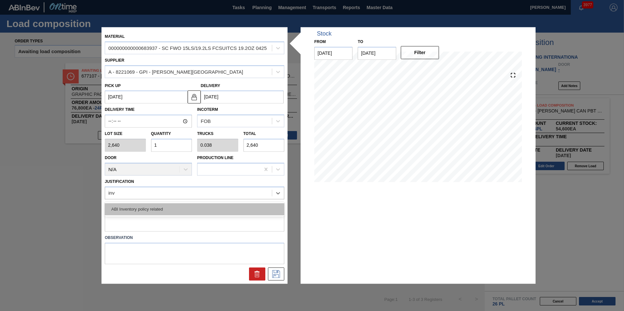
click at [155, 204] on div "ABI Inventory policy related" at bounding box center [194, 209] width 179 height 12
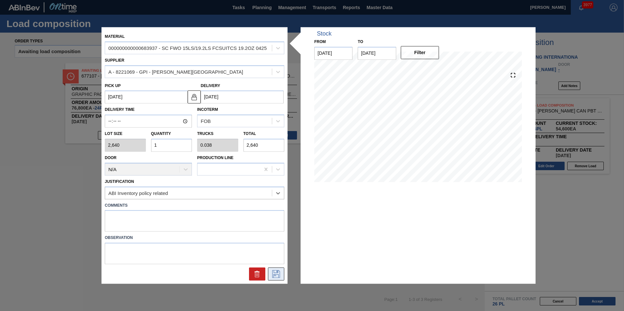
click at [280, 276] on icon at bounding box center [276, 274] width 10 height 8
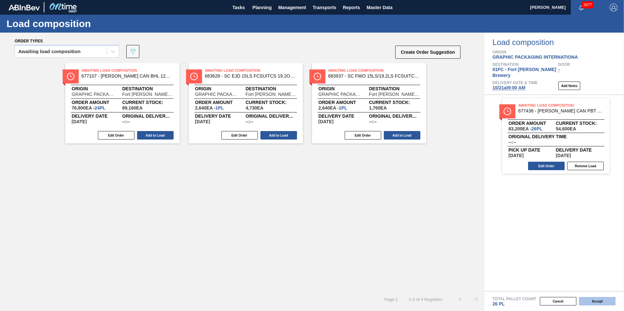
click at [604, 300] on button "Accept" at bounding box center [597, 301] width 37 height 8
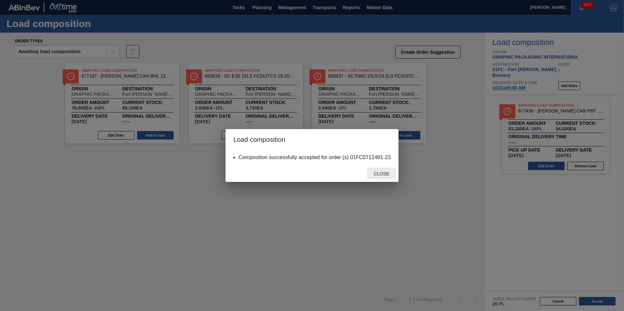
click at [387, 173] on span "Close" at bounding box center [381, 173] width 26 height 5
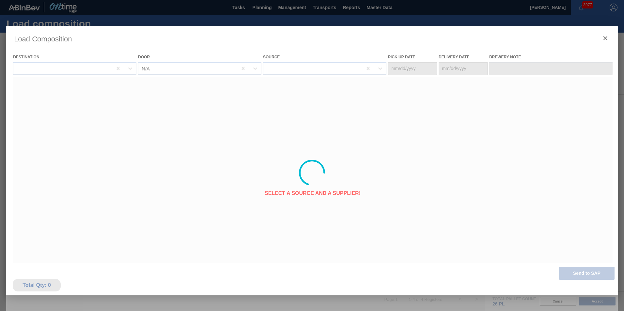
type Date "[DATE]"
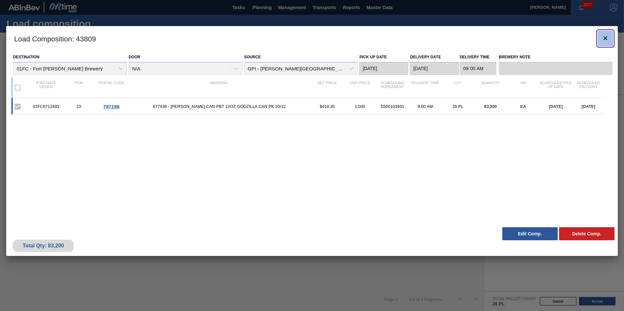
click at [604, 37] on icon "botão de ícone" at bounding box center [605, 38] width 4 height 4
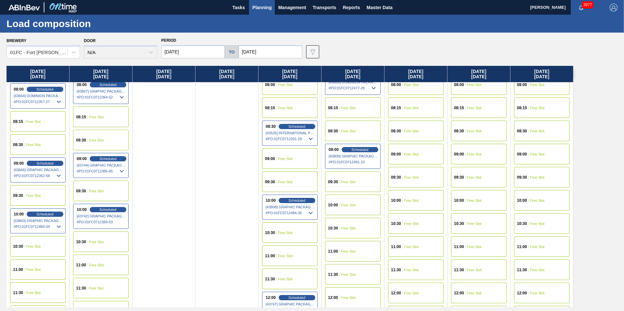
scroll to position [196, 0]
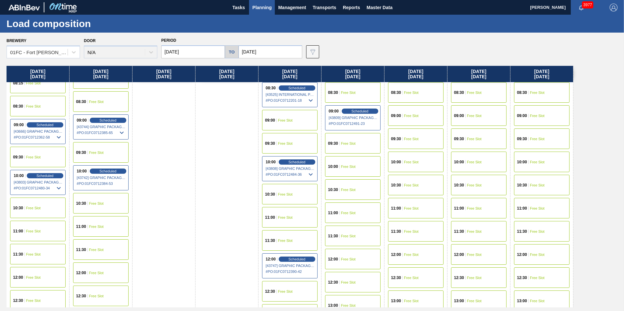
click at [351, 166] on span "Free Slot" at bounding box center [348, 167] width 15 height 4
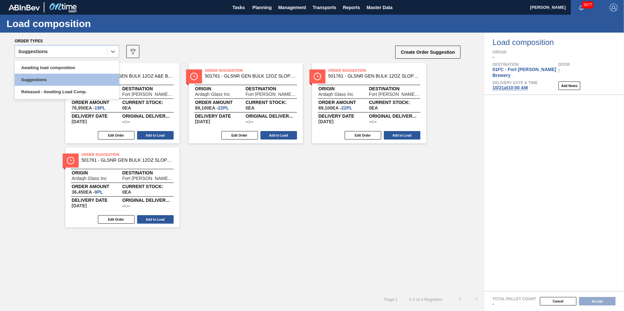
click at [91, 53] on div "Suggestions" at bounding box center [61, 51] width 92 height 9
click at [71, 70] on div "Awaiting load composition" at bounding box center [67, 68] width 104 height 12
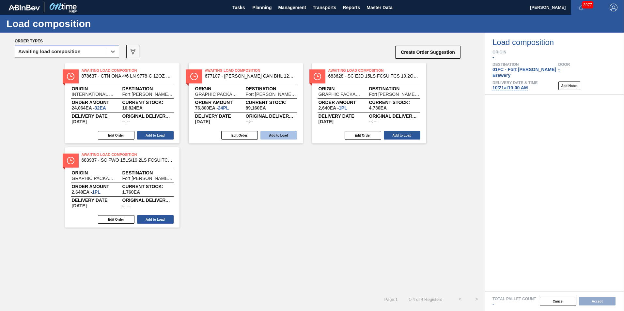
click at [270, 134] on button "Add to Load" at bounding box center [278, 135] width 37 height 8
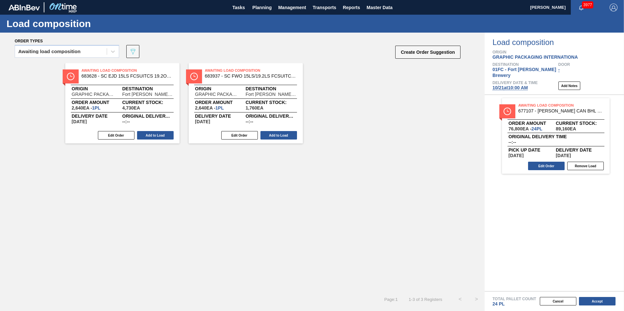
click at [274, 134] on button "Add to Load" at bounding box center [278, 135] width 37 height 8
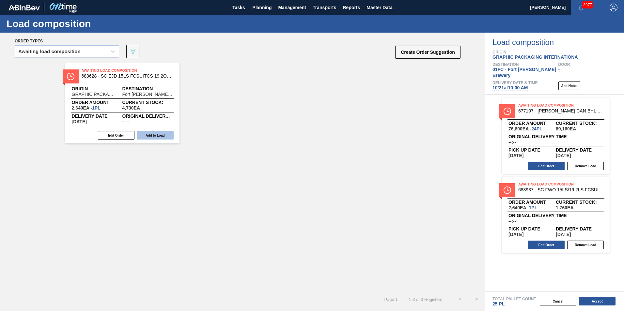
click at [147, 135] on button "Add to Load" at bounding box center [155, 135] width 37 height 8
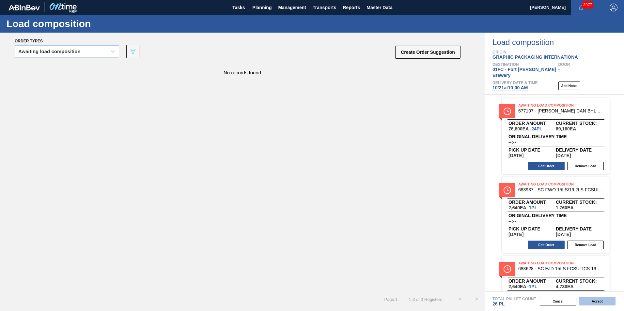
click at [592, 302] on button "Accept" at bounding box center [597, 301] width 37 height 8
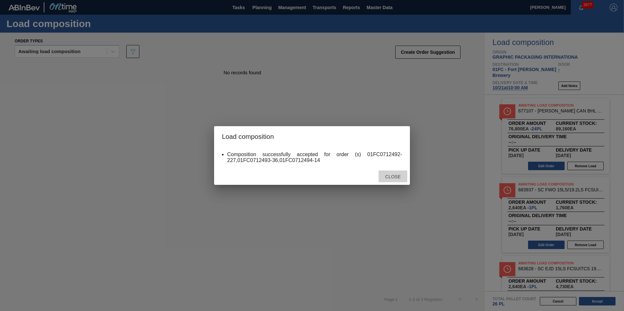
click at [396, 176] on span "Close" at bounding box center [393, 176] width 26 height 5
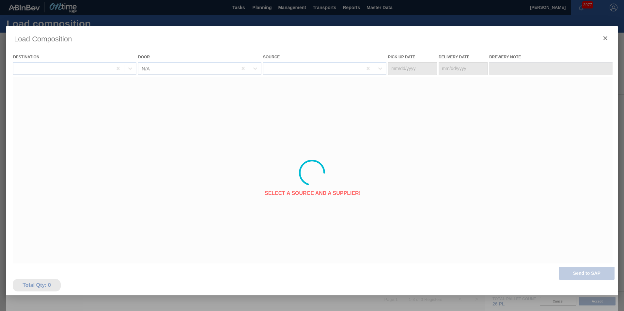
type Date "[DATE]"
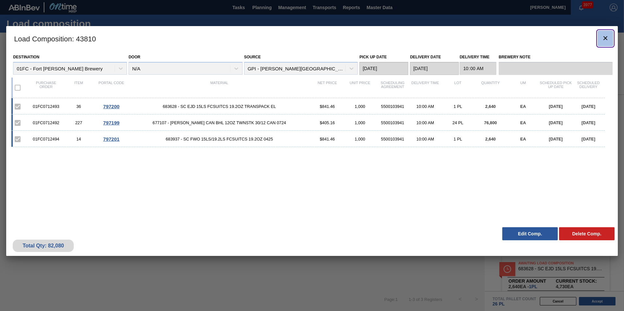
click at [606, 34] on icon "botão de ícone" at bounding box center [605, 38] width 8 height 8
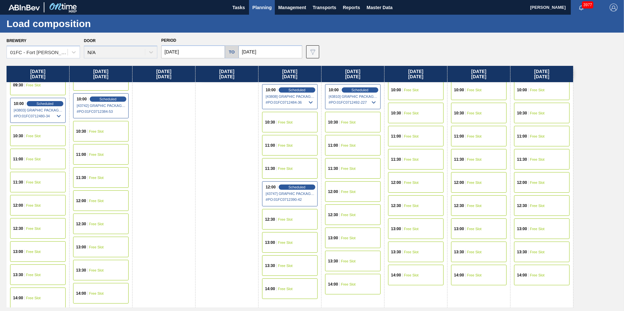
scroll to position [270, 0]
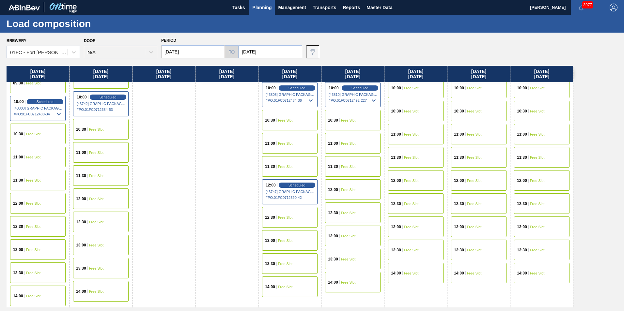
click at [282, 232] on div "13:00 Free Slot" at bounding box center [289, 240] width 55 height 21
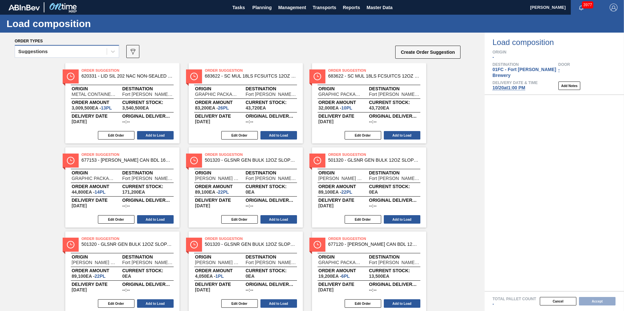
click at [81, 51] on div "Suggestions" at bounding box center [61, 51] width 92 height 9
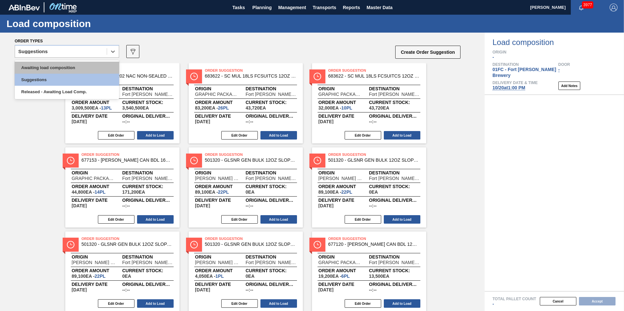
click at [70, 63] on div "Awaiting load composition" at bounding box center [67, 68] width 104 height 12
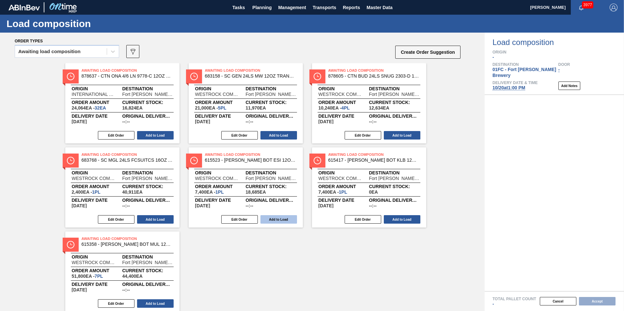
click at [273, 218] on button "Add to Load" at bounding box center [278, 219] width 37 height 8
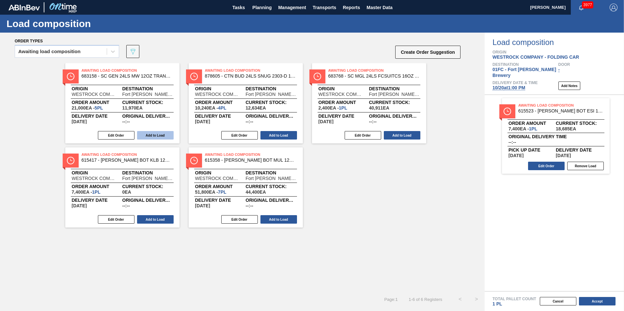
click at [149, 135] on button "Add to Load" at bounding box center [155, 135] width 37 height 8
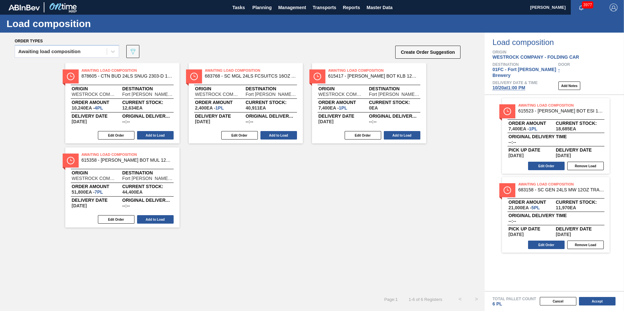
click at [149, 135] on button "Add to Load" at bounding box center [155, 135] width 37 height 8
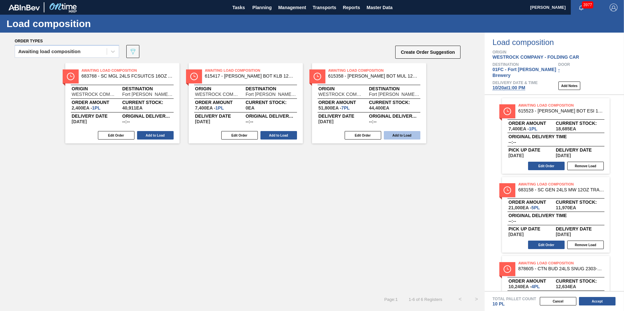
click at [392, 135] on button "Add to Load" at bounding box center [402, 135] width 37 height 8
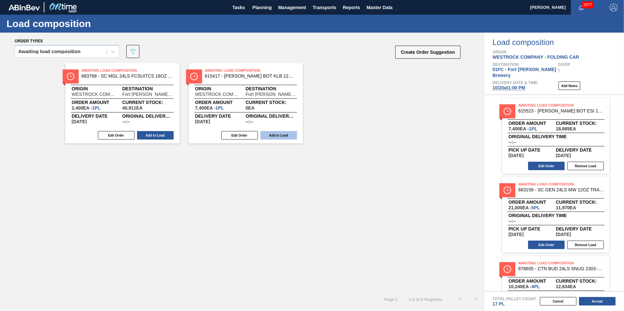
click at [271, 138] on button "Add to Load" at bounding box center [278, 135] width 37 height 8
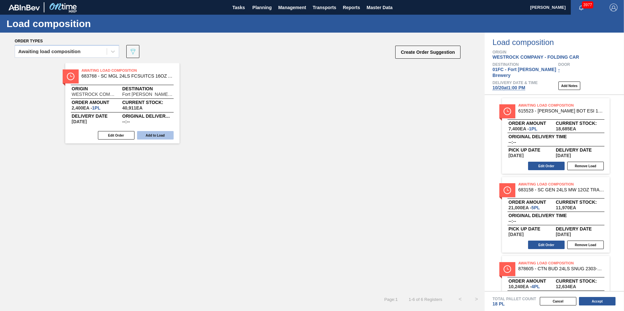
drag, startPoint x: 158, startPoint y: 137, endPoint x: 185, endPoint y: 137, distance: 26.7
click at [158, 137] on button "Add to Load" at bounding box center [155, 135] width 37 height 8
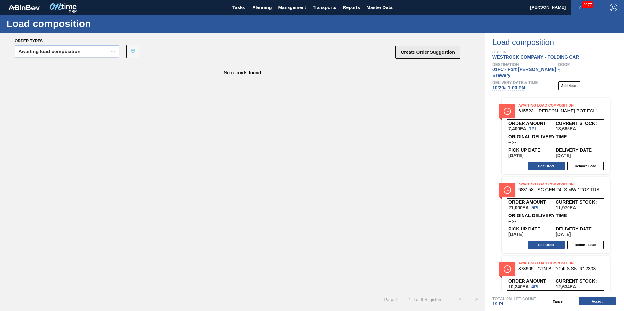
click at [436, 51] on button "Create Order Suggestion" at bounding box center [427, 52] width 65 height 13
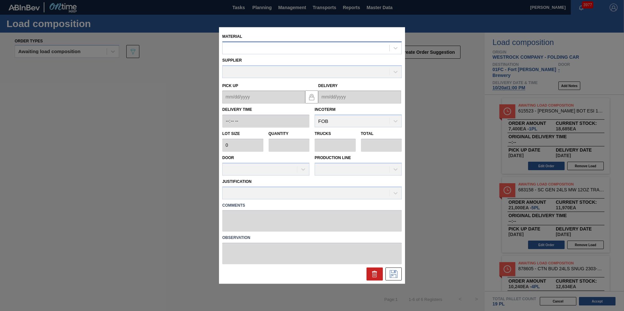
click at [264, 50] on div at bounding box center [305, 47] width 167 height 9
paste input "615485"
type input "615485"
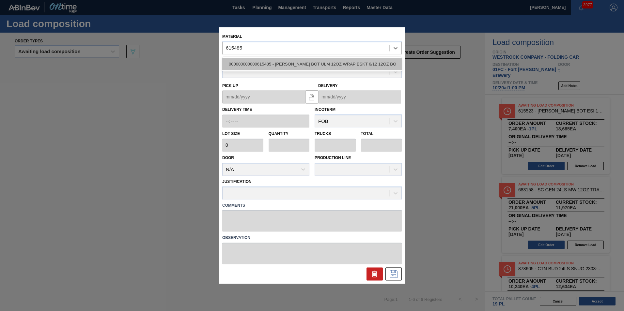
click at [270, 64] on div "000000000000615485 - [PERSON_NAME] BOT ULM 12OZ WRAP BSKT 6/12 12OZ BO" at bounding box center [311, 64] width 179 height 12
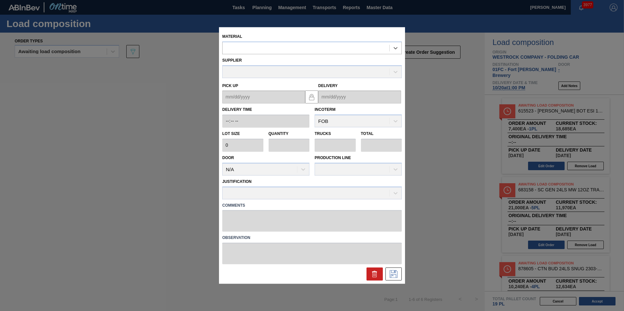
type input "7,400"
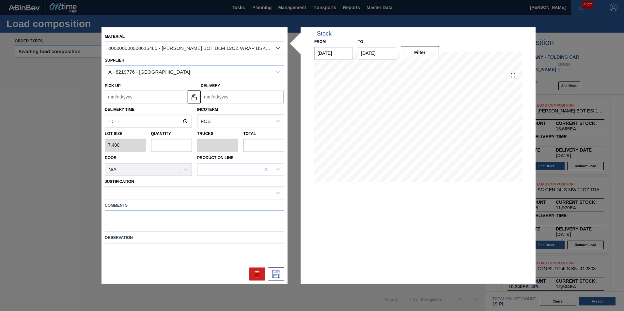
click at [224, 98] on input "Delivery" at bounding box center [242, 97] width 83 height 13
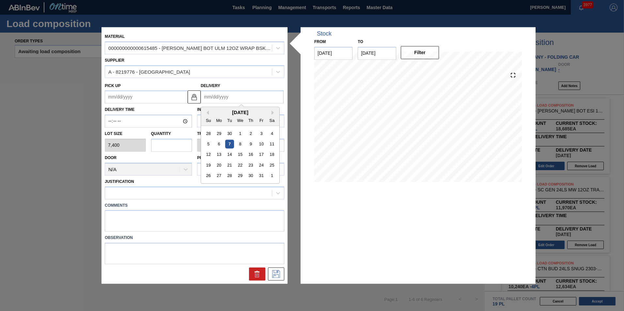
type input "1"
type up "[DATE]"
type input "10"
type up "[DATE]"
type input "10/2"
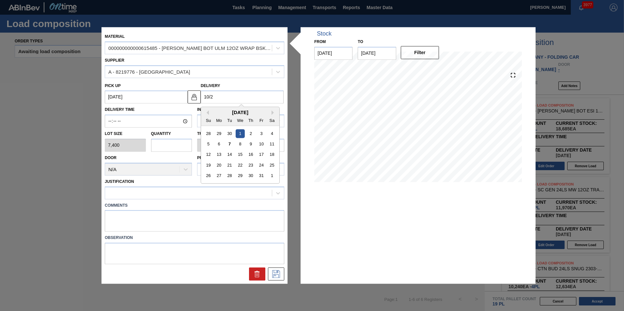
type up "[DATE]"
type input "10/20"
type up "[DATE]"
click at [219, 161] on div "20" at bounding box center [219, 165] width 9 height 9
type input "[DATE]"
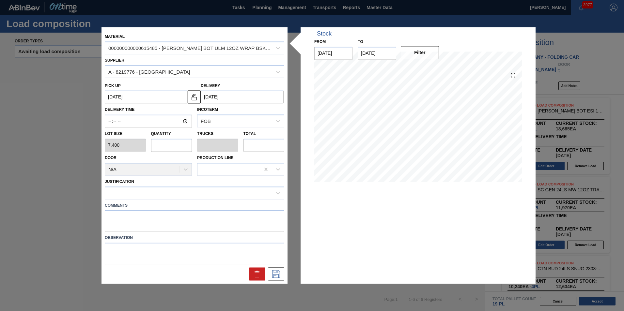
click at [160, 144] on input "text" at bounding box center [171, 145] width 41 height 13
type input "3"
type input "0.125"
type input "22,200"
type input "3"
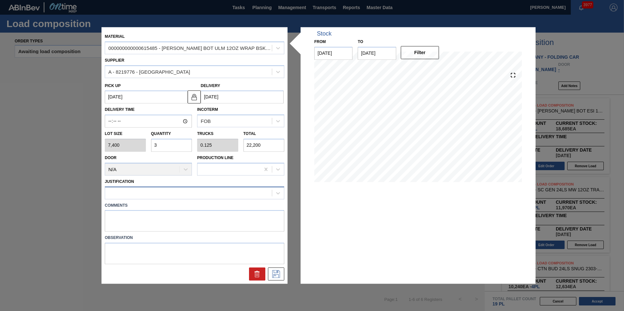
click at [158, 197] on div at bounding box center [188, 192] width 167 height 9
type input "quali"
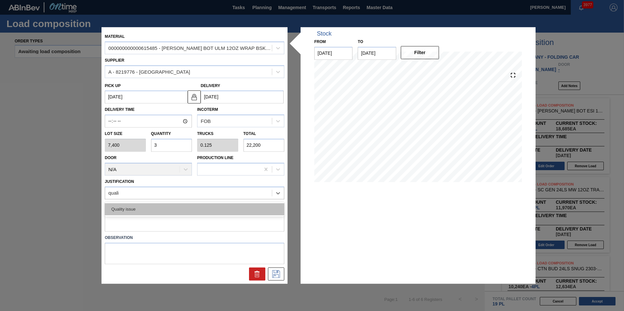
click at [160, 209] on div "Quality issue" at bounding box center [194, 209] width 179 height 12
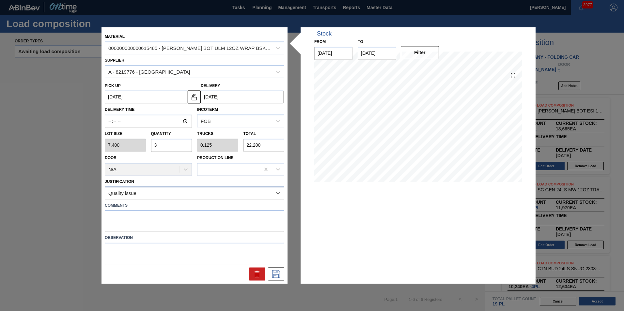
click at [161, 195] on div "Quality issue" at bounding box center [188, 192] width 167 height 9
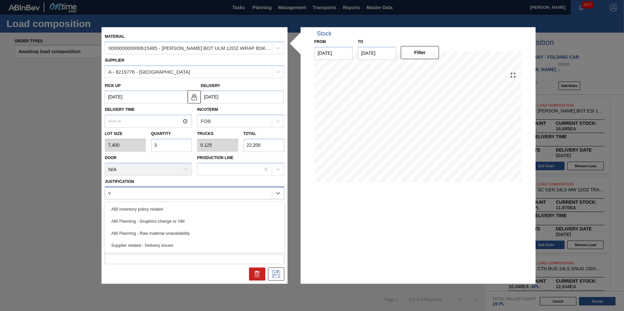
type input "vb"
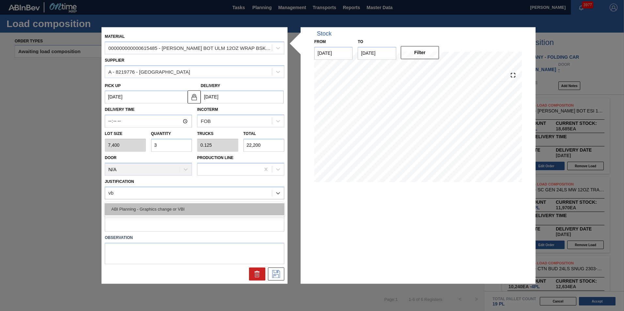
click at [165, 208] on div "ABI Planning - Graphics change or VBI" at bounding box center [194, 209] width 179 height 12
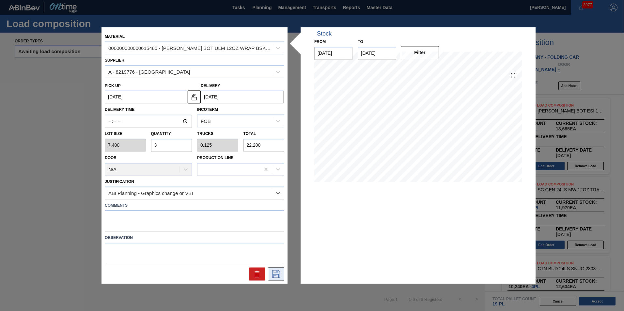
click at [272, 273] on icon at bounding box center [276, 274] width 8 height 8
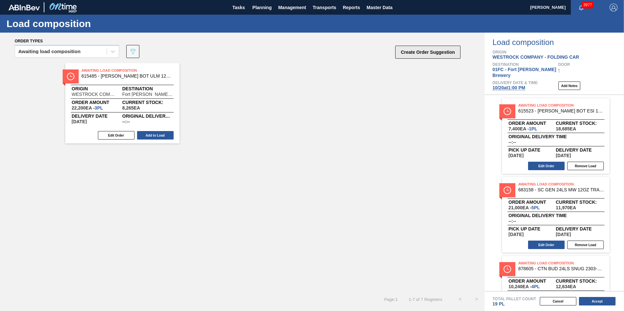
click at [441, 53] on button "Create Order Suggestion" at bounding box center [427, 52] width 65 height 13
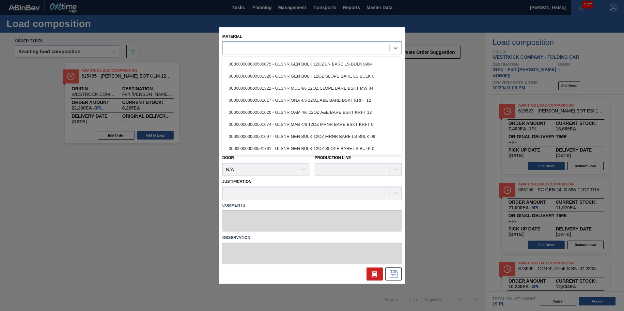
click at [247, 47] on div at bounding box center [305, 47] width 167 height 9
paste input "615520"
type input "615520"
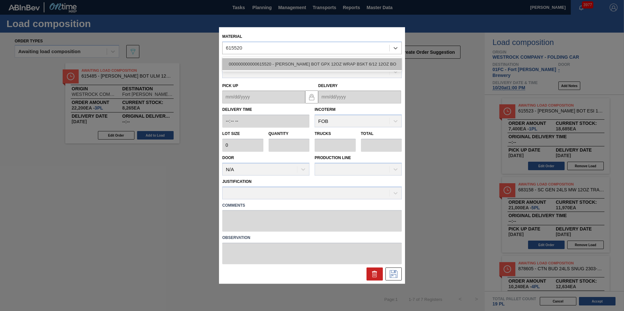
click at [251, 63] on div "000000000000615520 - [PERSON_NAME] BOT GPX 12OZ WRAP BSKT 6/12 12OZ BO" at bounding box center [311, 64] width 179 height 12
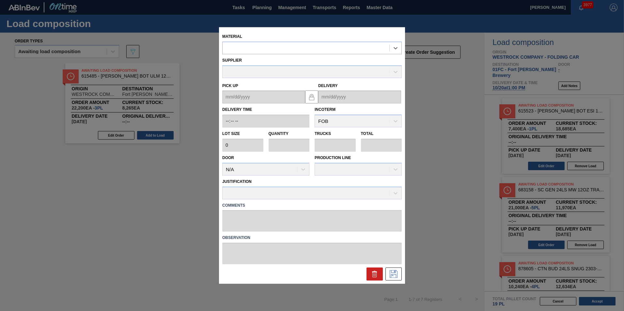
type input "7,400"
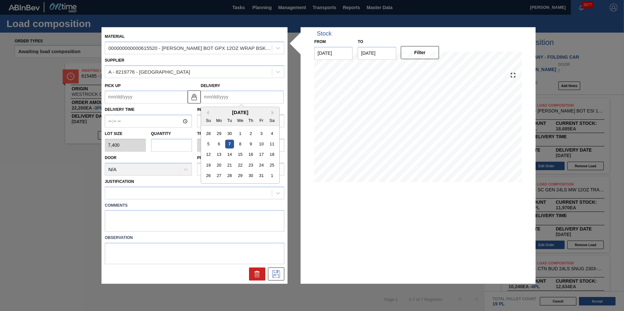
click at [217, 102] on input "Delivery" at bounding box center [242, 97] width 83 height 13
click at [218, 163] on div "20" at bounding box center [219, 165] width 9 height 9
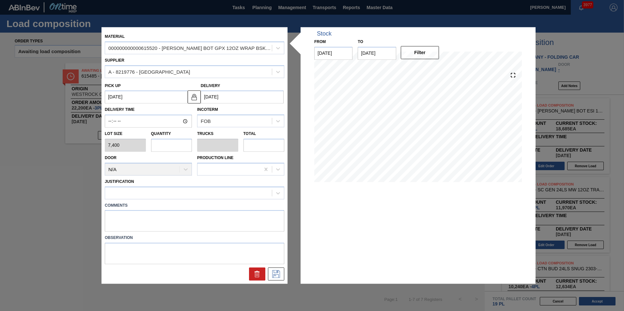
click at [188, 149] on input "text" at bounding box center [171, 145] width 41 height 13
click at [156, 195] on div at bounding box center [188, 192] width 167 height 9
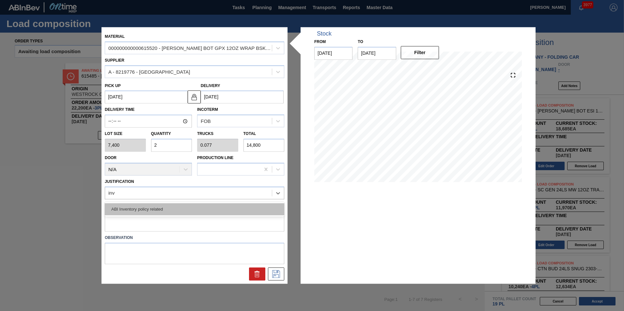
click at [154, 211] on div "ABI Inventory policy related" at bounding box center [194, 209] width 179 height 12
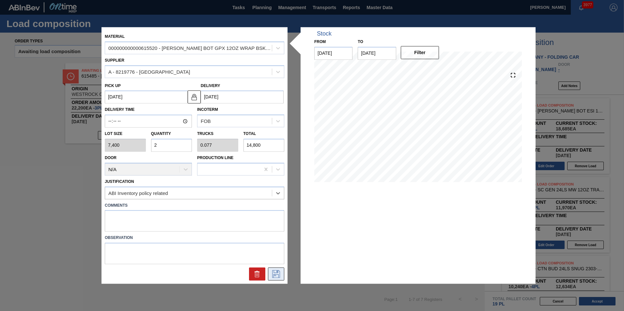
click at [271, 271] on icon at bounding box center [276, 274] width 10 height 8
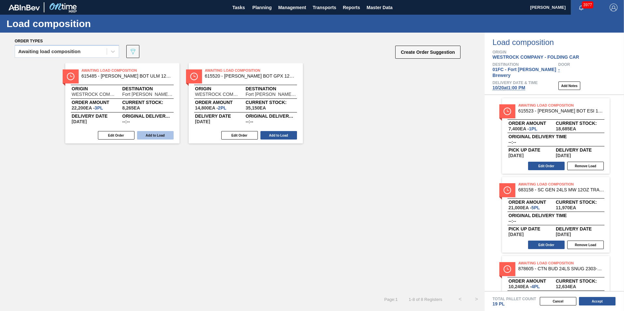
click at [152, 132] on button "Add to Load" at bounding box center [155, 135] width 37 height 8
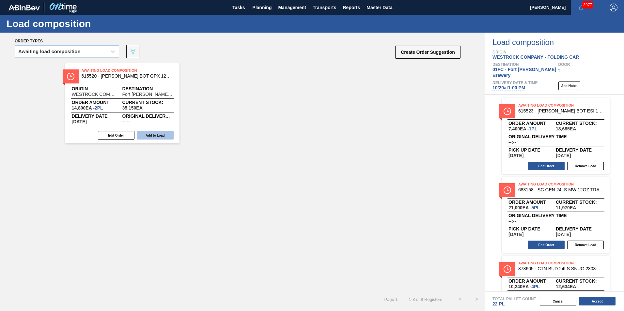
click at [152, 133] on button "Add to Load" at bounding box center [155, 135] width 37 height 8
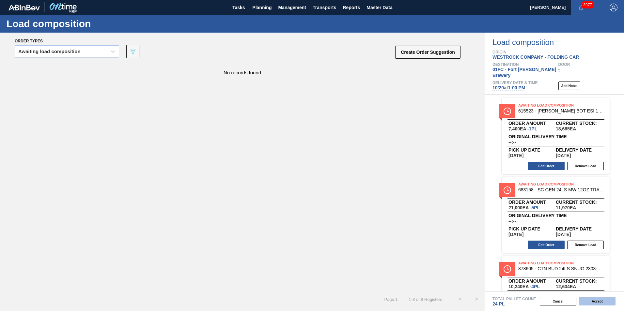
click at [587, 302] on button "Accept" at bounding box center [597, 301] width 37 height 8
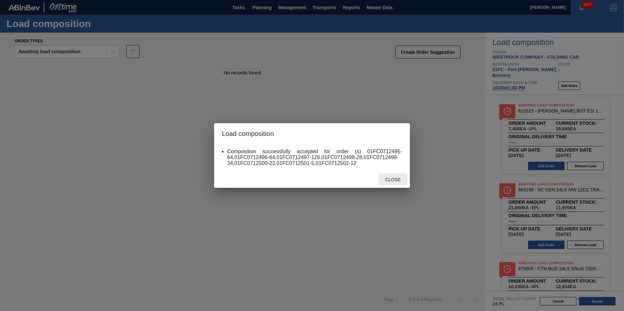
click at [397, 185] on div "Close" at bounding box center [392, 179] width 29 height 12
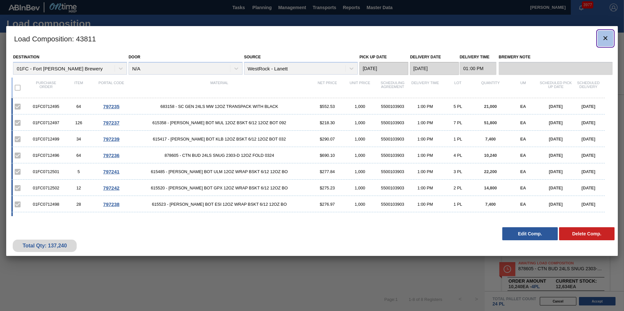
click at [603, 38] on icon "botão de ícone" at bounding box center [605, 38] width 8 height 8
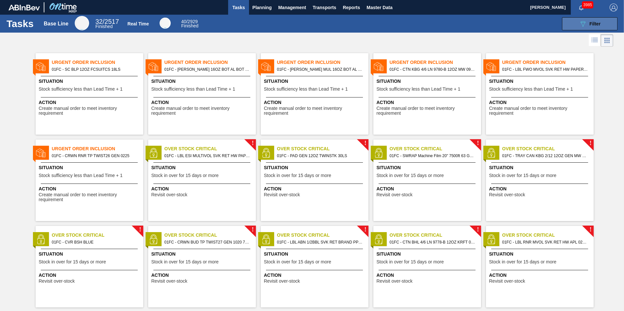
click at [565, 27] on button "089F7B8B-B2A5-4AFE-B5C0-19BA573D28AC Filter" at bounding box center [589, 23] width 55 height 13
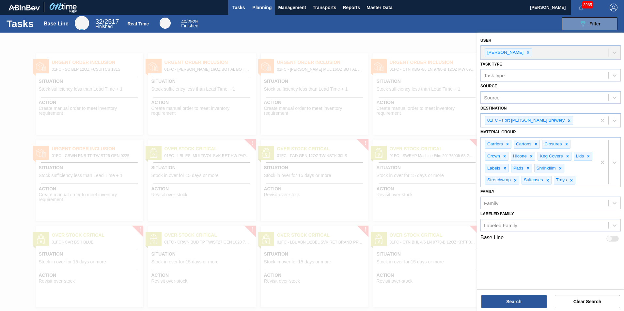
click at [254, 5] on span "Planning" at bounding box center [261, 8] width 19 height 8
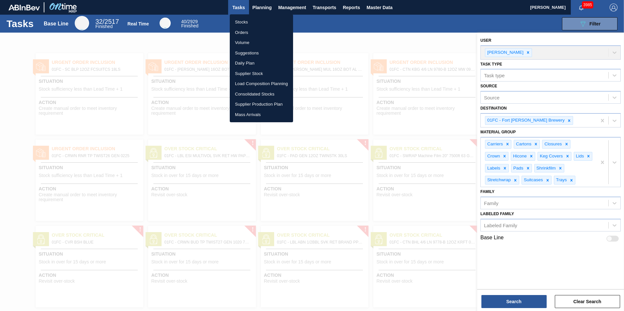
click at [250, 53] on li "Suggestions" at bounding box center [261, 53] width 63 height 10
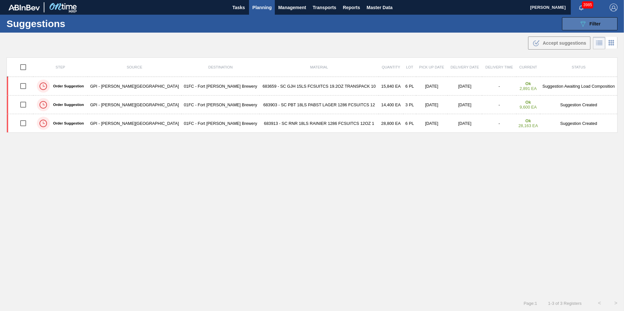
click at [584, 24] on icon "089F7B8B-B2A5-4AFE-B5C0-19BA573D28AC" at bounding box center [583, 24] width 8 height 8
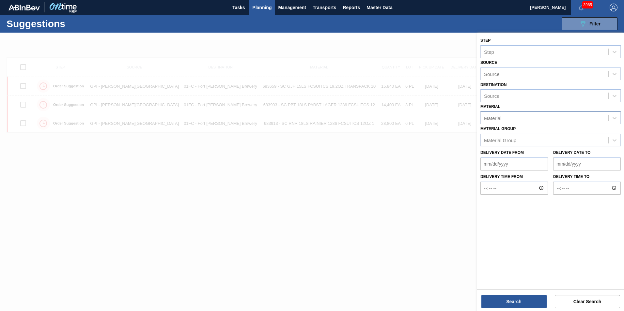
type to "12/01/2025"
click at [525, 117] on div "Material" at bounding box center [544, 119] width 128 height 9
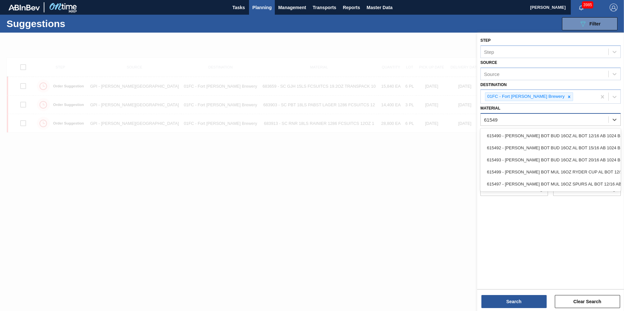
type input "615490"
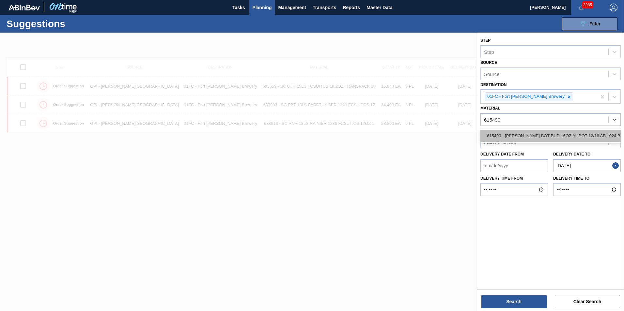
click at [522, 133] on div "615490 - CARR BOT BUD 16OZ AL BOT 12/16 AB 1024 B" at bounding box center [550, 136] width 140 height 12
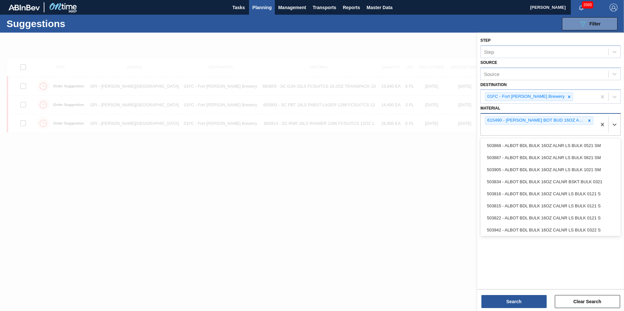
click at [520, 130] on div "615490 - CARR BOT BUD 16OZ AL BOT 12/16 AB 1024 B" at bounding box center [538, 125] width 116 height 22
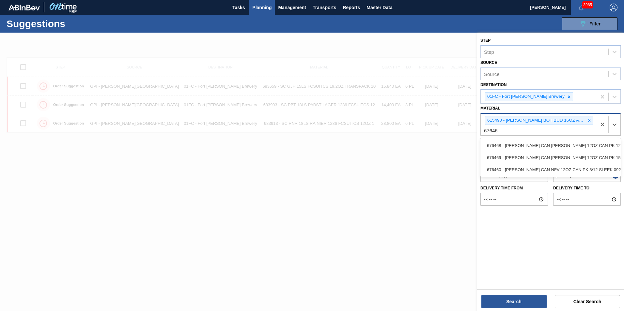
type input "676468"
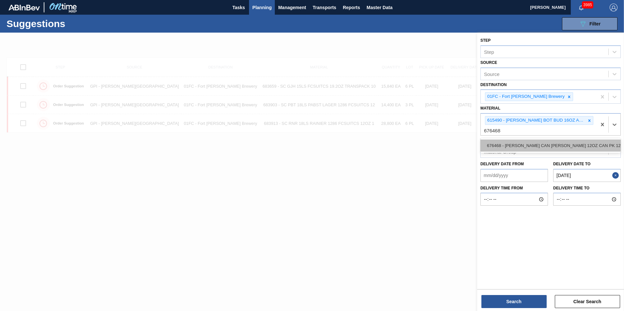
click at [521, 143] on div "676468 - [PERSON_NAME] CAN [PERSON_NAME] 12OZ CAN PK 12/12 CAN 0922" at bounding box center [550, 146] width 140 height 12
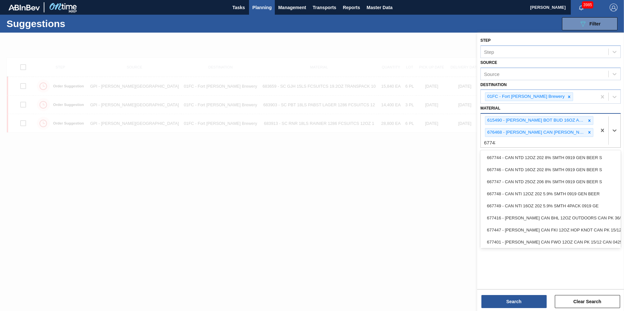
type input "677434"
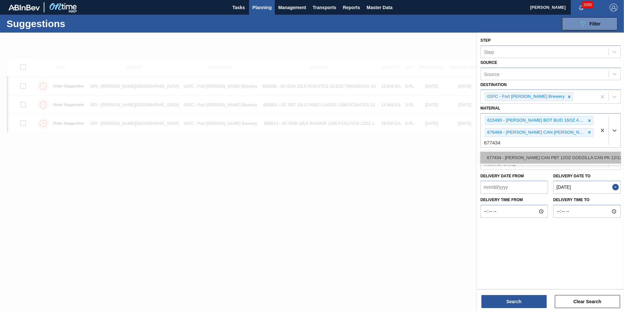
click at [511, 160] on div "677434 - [PERSON_NAME] CAN PBT 12OZ GODZILLA CAN PK 12/12" at bounding box center [550, 158] width 140 height 12
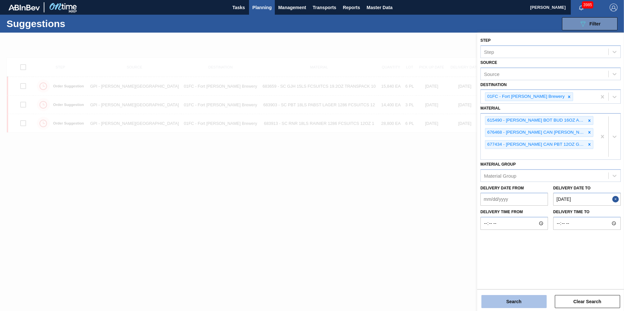
click at [508, 305] on button "Search" at bounding box center [513, 301] width 65 height 13
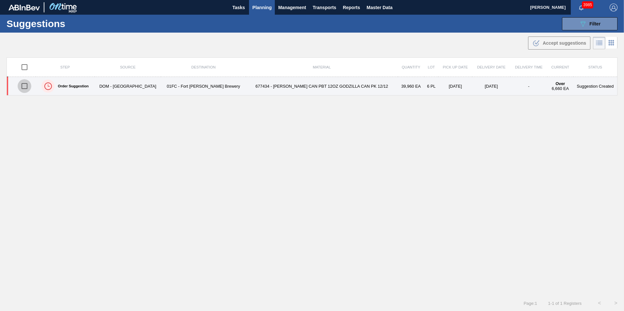
click at [24, 85] on input "checkbox" at bounding box center [25, 86] width 14 height 14
checkbox input "true"
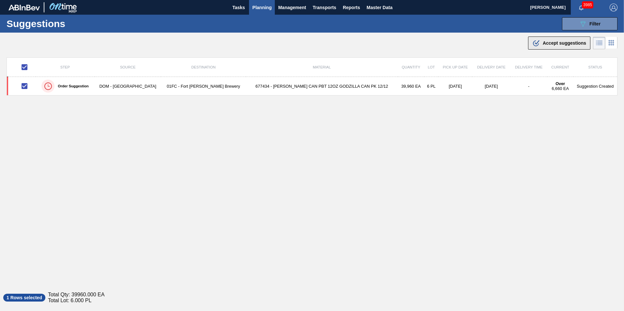
click at [550, 44] on span "Accept suggestions" at bounding box center [563, 42] width 43 height 5
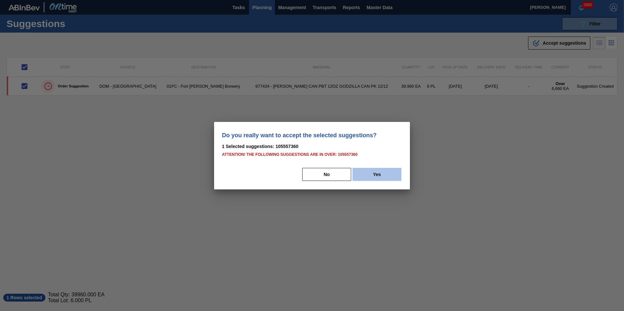
click at [368, 174] on button "Yes" at bounding box center [376, 174] width 49 height 13
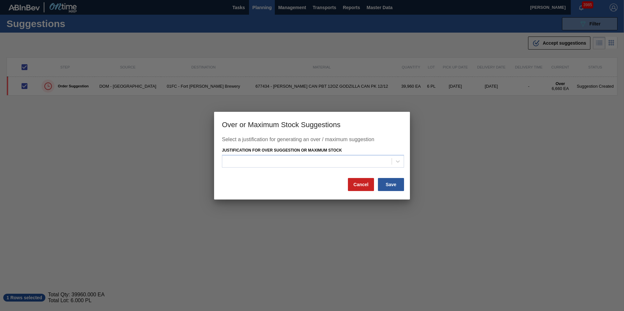
click at [356, 153] on div "Justification for Over Suggestion or Maximum Stock" at bounding box center [313, 157] width 182 height 22
click at [357, 158] on div at bounding box center [306, 161] width 169 height 9
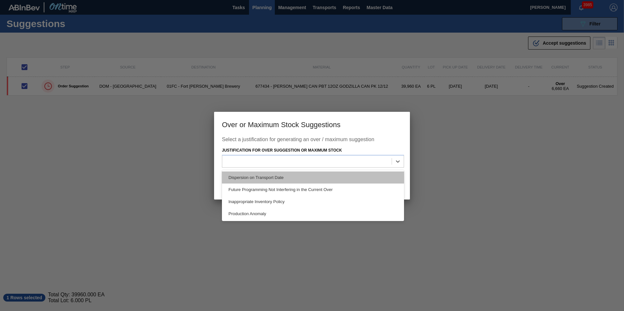
click at [325, 180] on div "Dispersion on Transport Date" at bounding box center [313, 178] width 182 height 12
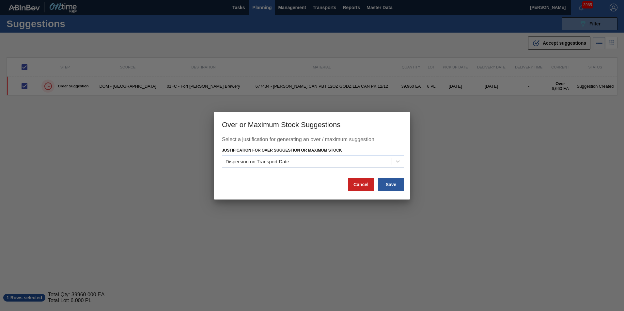
click at [396, 188] on button "Save" at bounding box center [391, 184] width 26 height 13
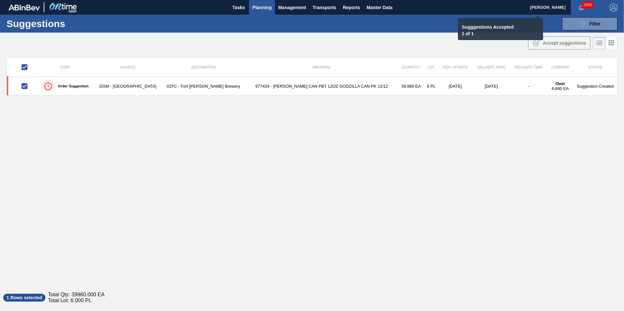
checkbox input "false"
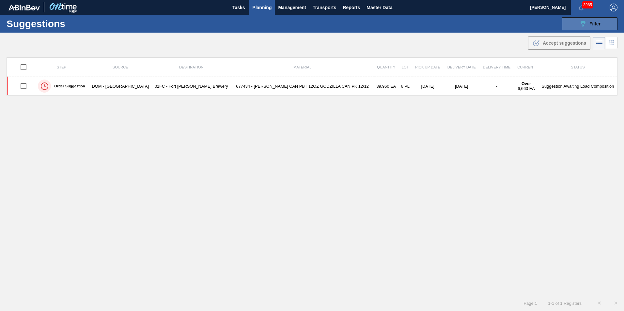
click at [579, 26] on icon "089F7B8B-B2A5-4AFE-B5C0-19BA573D28AC" at bounding box center [583, 24] width 8 height 8
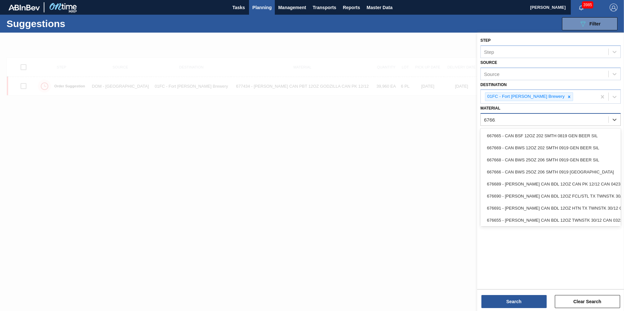
type input "676617"
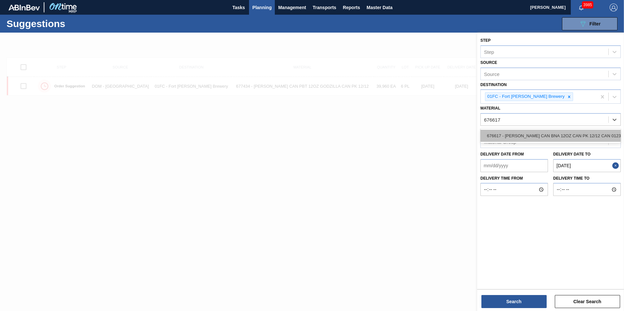
click at [564, 132] on div "676617 - [PERSON_NAME] CAN BNA 12OZ CAN PK 12/12 CAN 0123" at bounding box center [550, 136] width 140 height 12
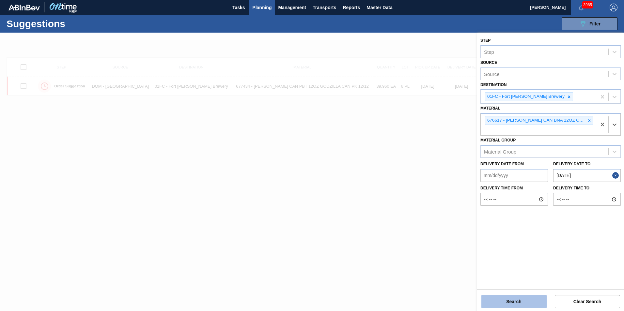
click at [517, 295] on button "Search" at bounding box center [513, 301] width 65 height 13
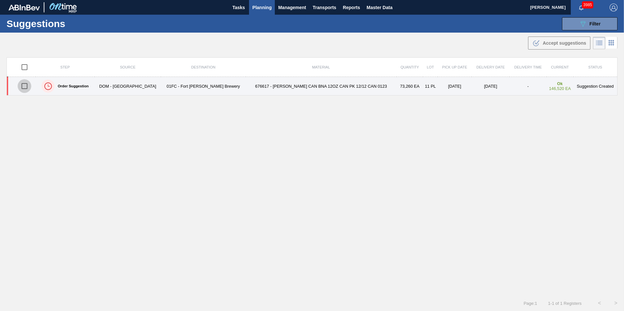
click at [29, 87] on input "checkbox" at bounding box center [25, 86] width 14 height 14
checkbox input "true"
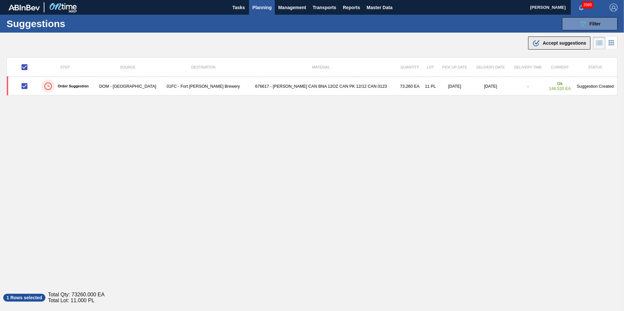
click at [557, 43] on span "Accept suggestions" at bounding box center [563, 42] width 43 height 5
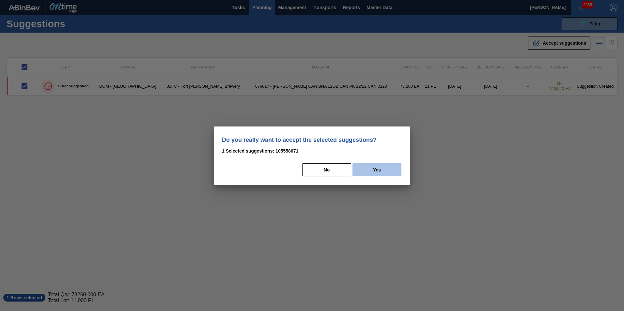
click at [369, 169] on button "Yes" at bounding box center [376, 169] width 49 height 13
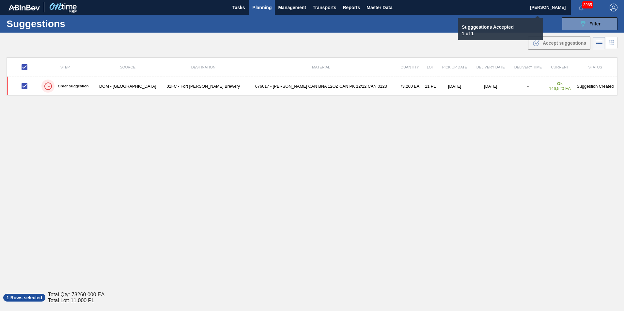
checkbox input "false"
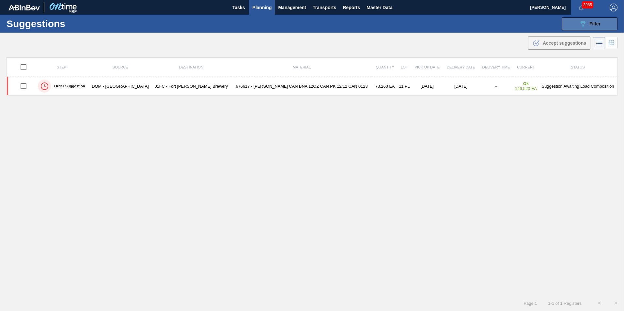
click at [571, 26] on button "089F7B8B-B2A5-4AFE-B5C0-19BA573D28AC Filter" at bounding box center [589, 23] width 55 height 13
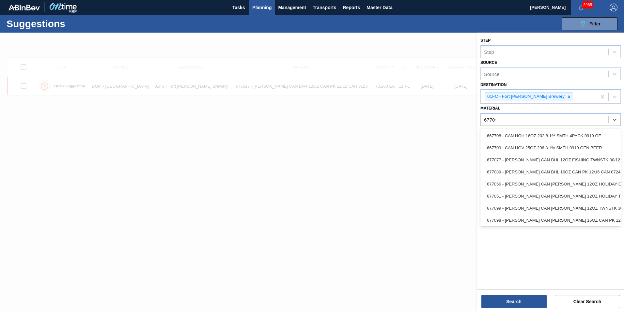
type input "677099"
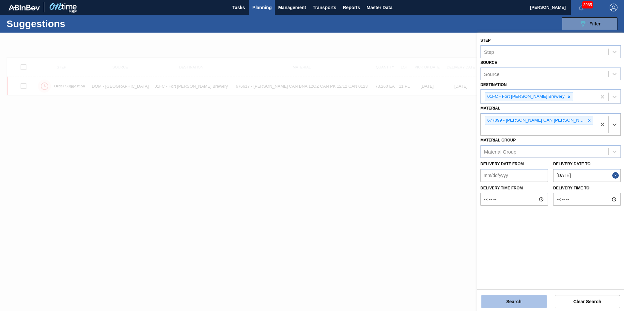
click at [507, 302] on button "Search" at bounding box center [513, 301] width 65 height 13
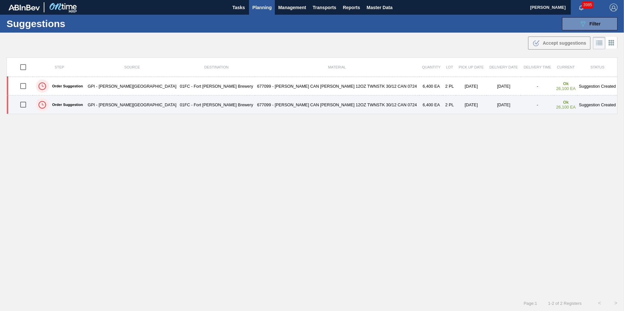
click at [29, 101] on input "checkbox" at bounding box center [23, 105] width 14 height 14
checkbox input "true"
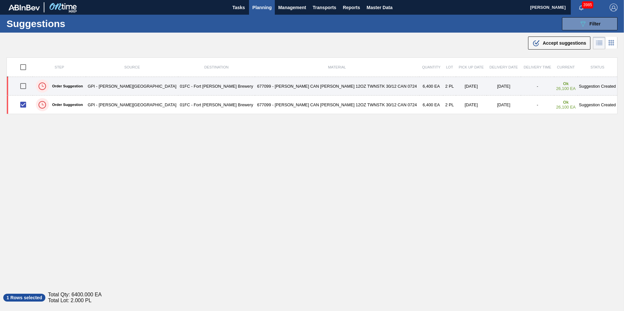
click at [27, 85] on input "checkbox" at bounding box center [23, 86] width 14 height 14
checkbox input "true"
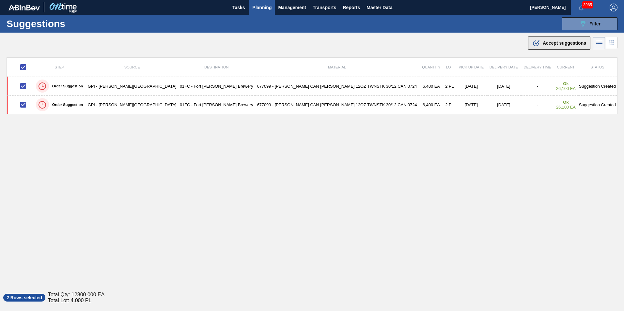
click at [548, 38] on button ".b{fill:var(--color-action-default)} Accept suggestions" at bounding box center [559, 43] width 62 height 13
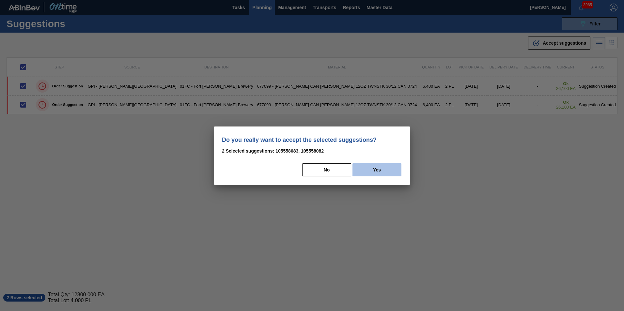
click at [381, 168] on button "Yes" at bounding box center [376, 169] width 49 height 13
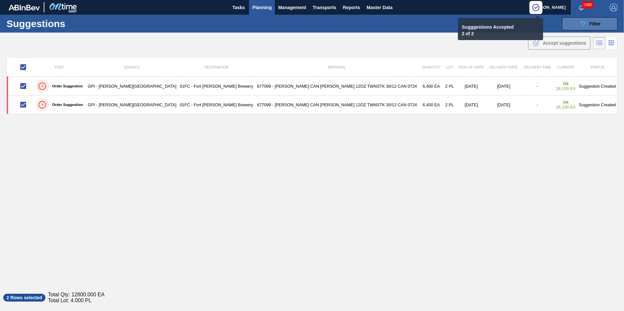
click at [566, 28] on button "089F7B8B-B2A5-4AFE-B5C0-19BA573D28AC Filter" at bounding box center [589, 23] width 55 height 13
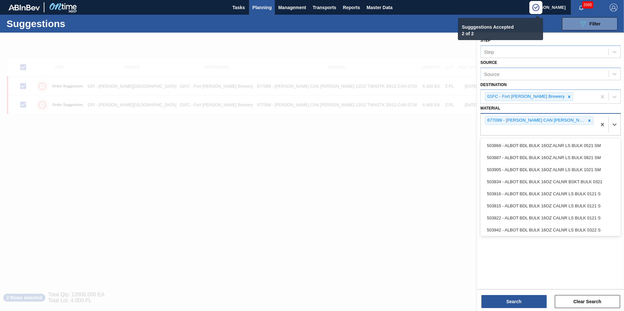
click at [550, 134] on div "677099 - [PERSON_NAME] CAN [PERSON_NAME] 12OZ TWNSTK 30/12 CAN 0724" at bounding box center [538, 125] width 116 height 22
paste input "677228"
type input "677228"
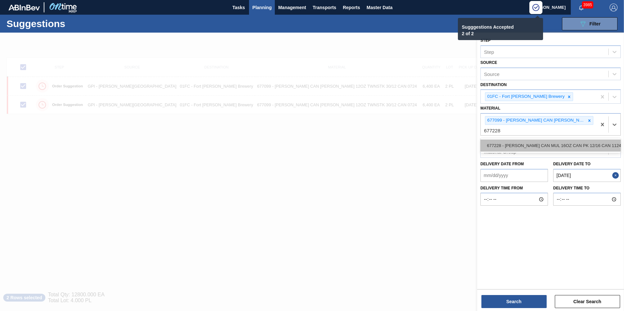
click at [539, 145] on div "677228 - [PERSON_NAME] CAN MUL 16OZ CAN PK 12/16 CAN 1124" at bounding box center [550, 146] width 140 height 12
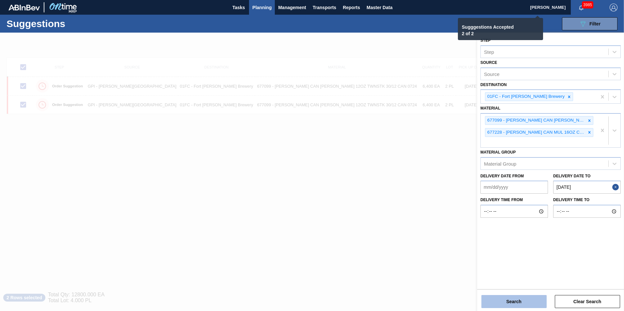
click at [517, 296] on button "Search" at bounding box center [513, 301] width 65 height 13
checkbox input "false"
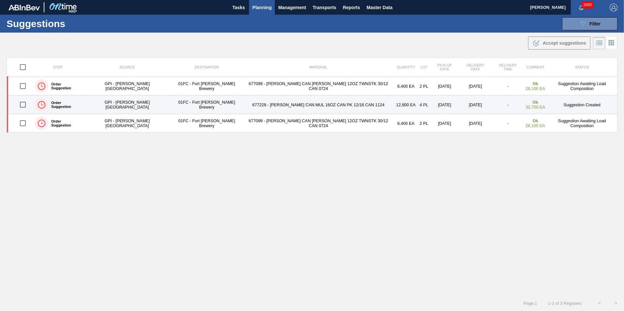
click at [27, 105] on input "checkbox" at bounding box center [23, 105] width 14 height 14
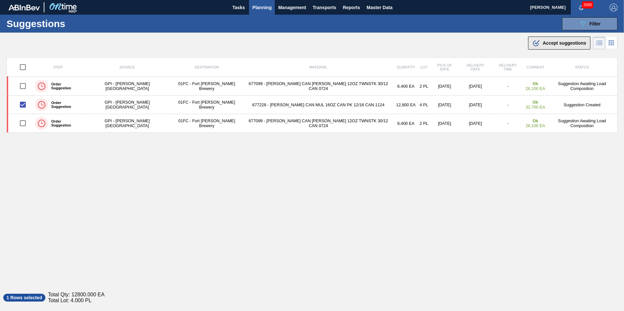
click at [554, 45] on span "Accept suggestions" at bounding box center [563, 42] width 43 height 5
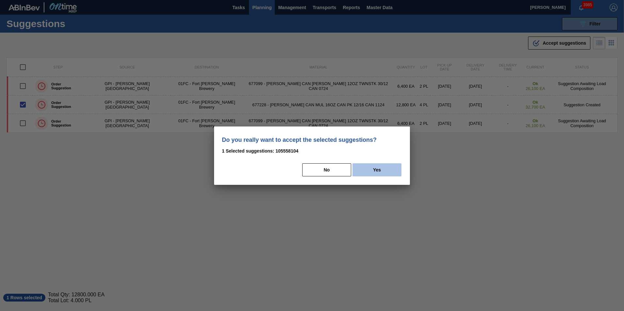
click at [381, 169] on button "Yes" at bounding box center [376, 169] width 49 height 13
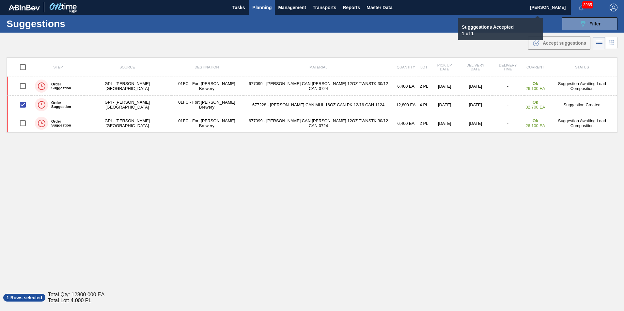
checkbox input "false"
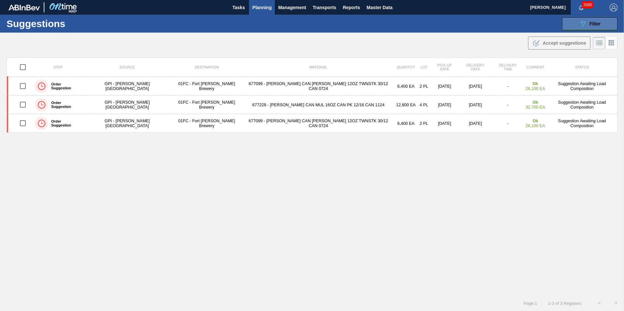
click at [580, 25] on icon "089F7B8B-B2A5-4AFE-B5C0-19BA573D28AC" at bounding box center [583, 24] width 8 height 8
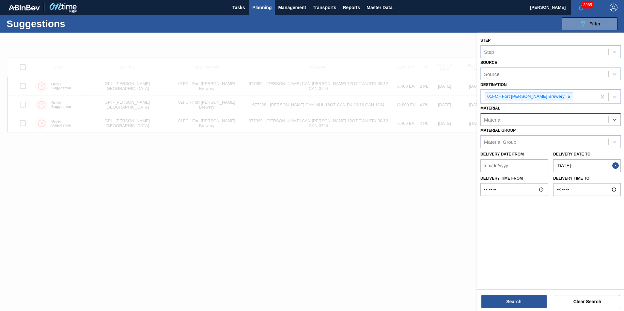
paste input "677107"
type input "677107"
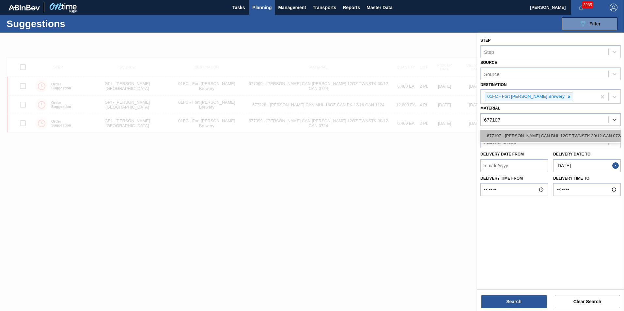
click at [547, 141] on div "677107 - [PERSON_NAME] CAN BHL 12OZ TWNSTK 30/12 CAN 0724" at bounding box center [550, 136] width 140 height 12
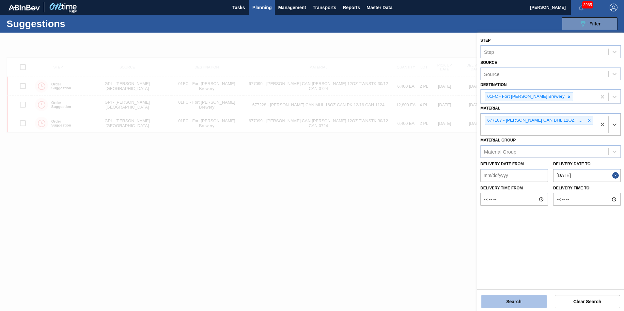
click at [512, 304] on button "Search" at bounding box center [513, 301] width 65 height 13
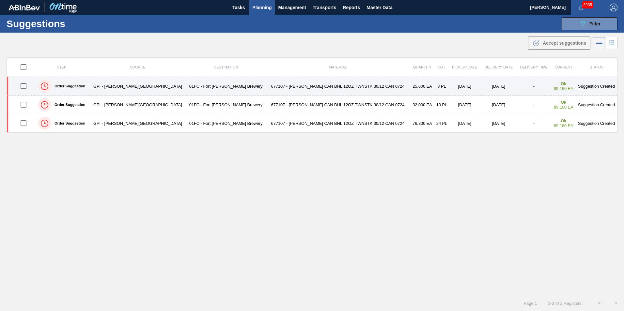
click at [24, 86] on input "checkbox" at bounding box center [24, 86] width 14 height 14
checkbox input "true"
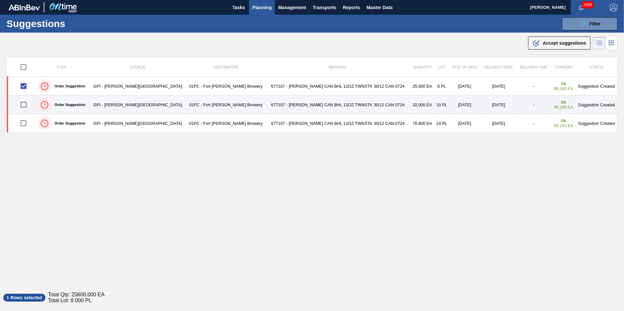
click at [26, 103] on input "checkbox" at bounding box center [24, 105] width 14 height 14
checkbox input "true"
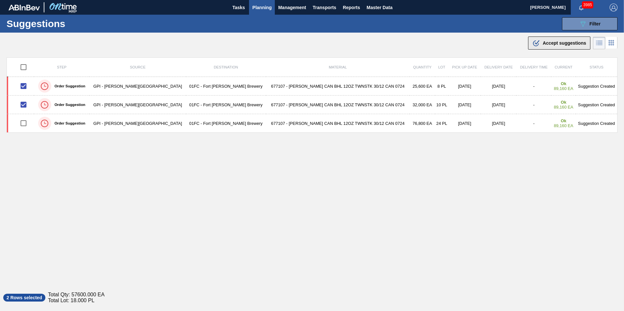
click at [532, 41] on icon ".b{fill:var(--color-action-default)}" at bounding box center [536, 43] width 8 height 8
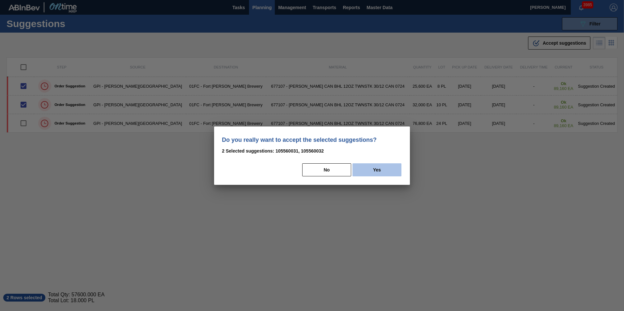
click at [370, 173] on button "Yes" at bounding box center [376, 169] width 49 height 13
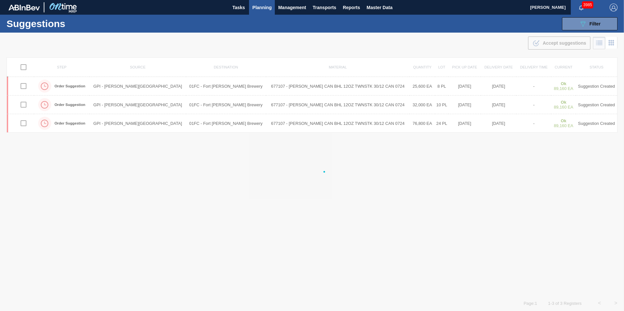
checkbox input "false"
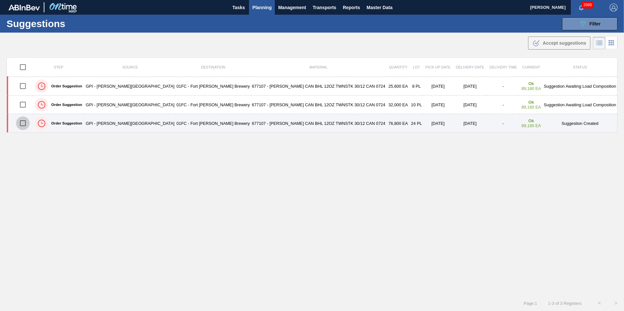
click at [30, 127] on input "checkbox" at bounding box center [23, 123] width 14 height 14
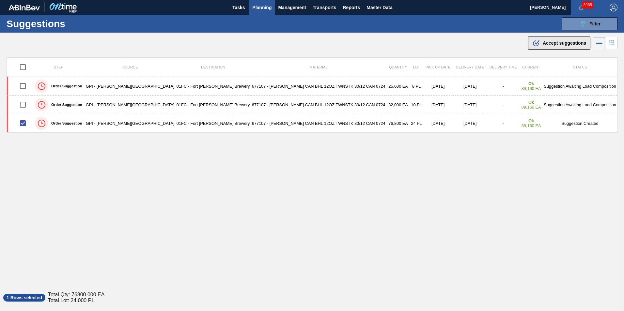
click at [533, 42] on icon ".b{fill:var(--color-action-default)}" at bounding box center [536, 43] width 8 height 8
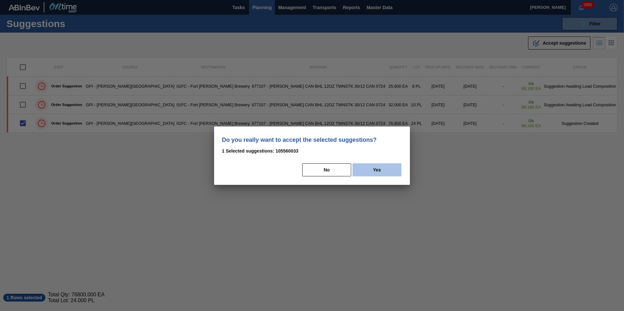
click at [387, 166] on button "Yes" at bounding box center [376, 169] width 49 height 13
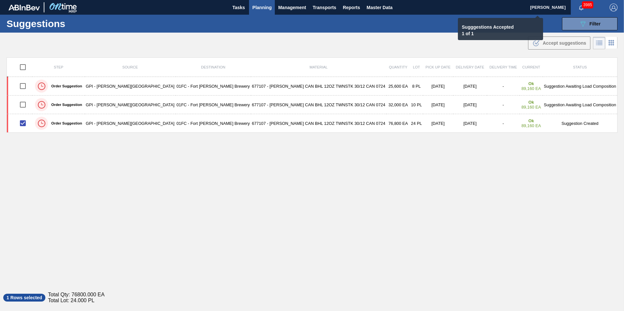
checkbox input "false"
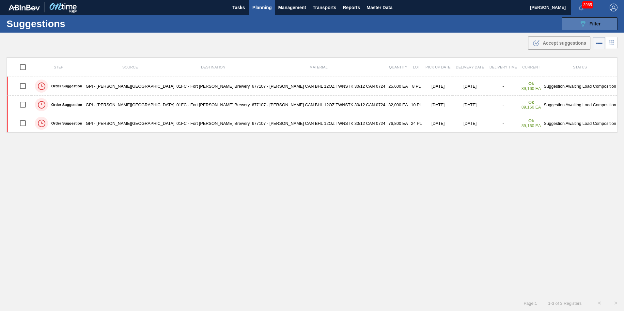
click at [568, 28] on button "089F7B8B-B2A5-4AFE-B5C0-19BA573D28AC Filter" at bounding box center [589, 23] width 55 height 13
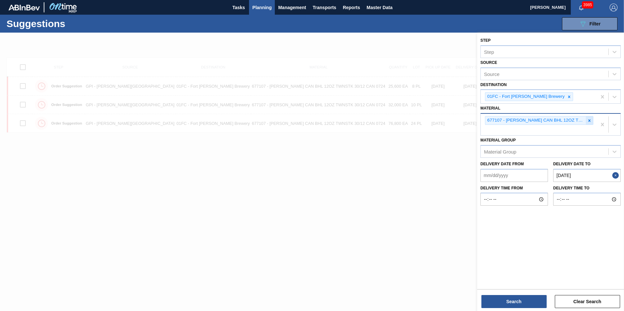
click at [589, 121] on icon at bounding box center [589, 120] width 2 height 2
paste input "683481"
type input "683481"
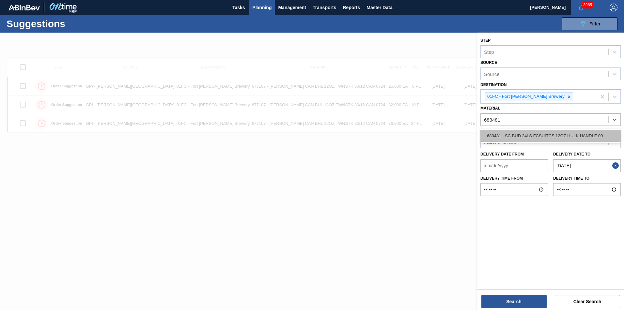
click at [528, 135] on div "683481 - SC BUD 24LS FCSUITCS 12OZ HULK HANDLE 09" at bounding box center [550, 136] width 140 height 12
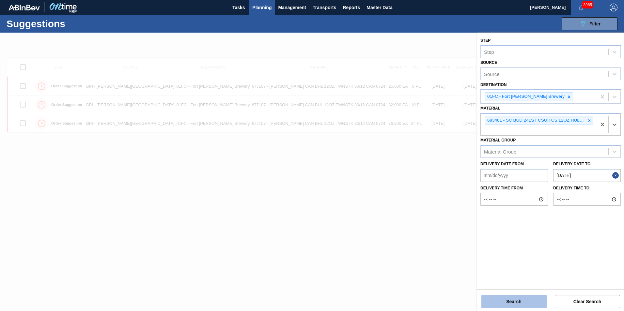
click at [514, 301] on button "Search" at bounding box center [513, 301] width 65 height 13
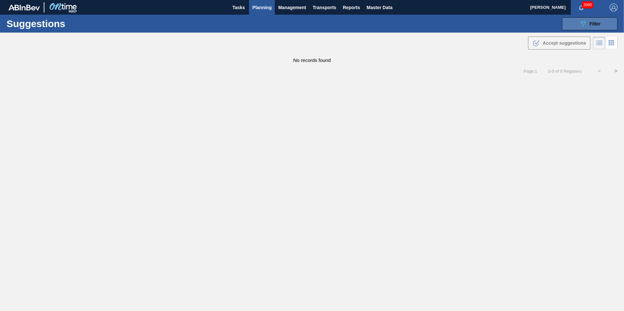
click at [565, 24] on button "089F7B8B-B2A5-4AFE-B5C0-19BA573D28AC Filter" at bounding box center [589, 23] width 55 height 13
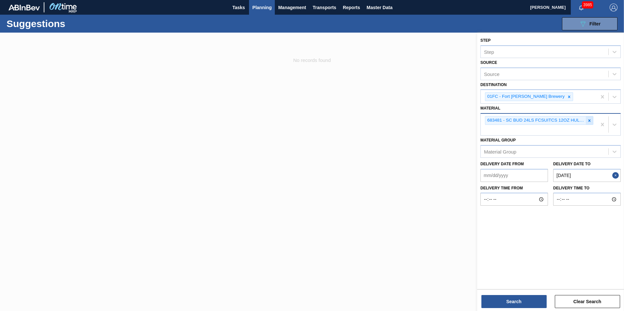
click at [588, 121] on icon at bounding box center [589, 120] width 5 height 5
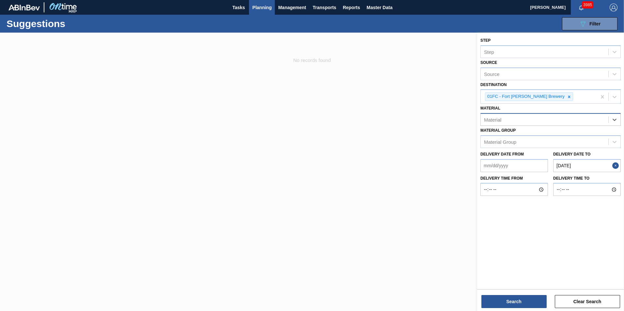
click at [530, 123] on div "Material" at bounding box center [544, 119] width 128 height 9
paste input "683767"
type input "683767"
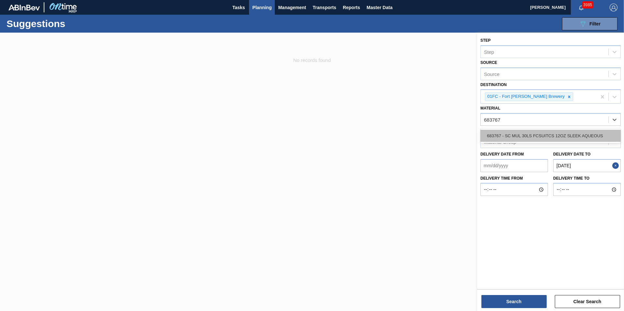
click at [521, 136] on div "683767 - SC MUL 30LS FCSUITCS 12OZ SLEEK AQUEOUS" at bounding box center [550, 136] width 140 height 12
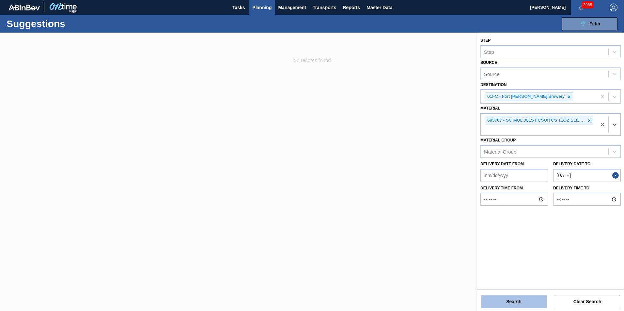
click at [519, 303] on button "Search" at bounding box center [513, 301] width 65 height 13
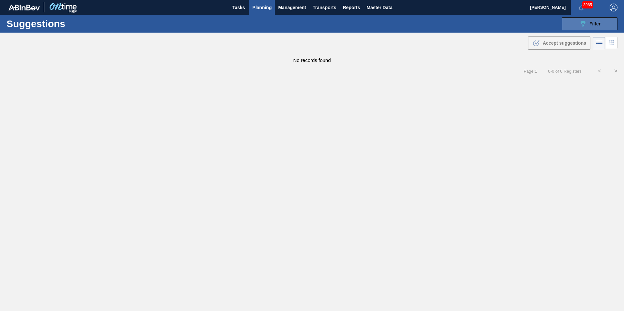
click at [573, 29] on button "089F7B8B-B2A5-4AFE-B5C0-19BA573D28AC Filter" at bounding box center [589, 23] width 55 height 13
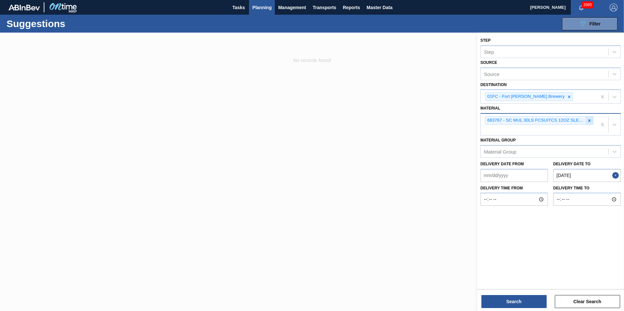
click at [588, 118] on icon at bounding box center [589, 120] width 5 height 5
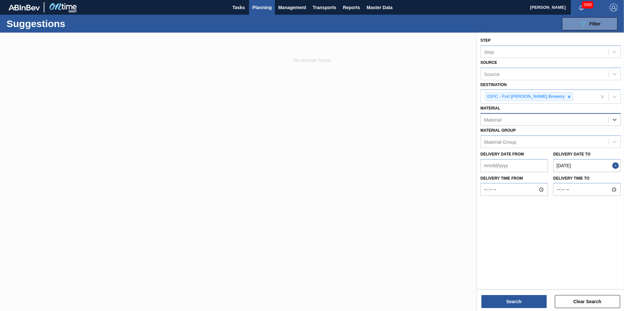
click at [550, 122] on div "Material" at bounding box center [544, 119] width 128 height 9
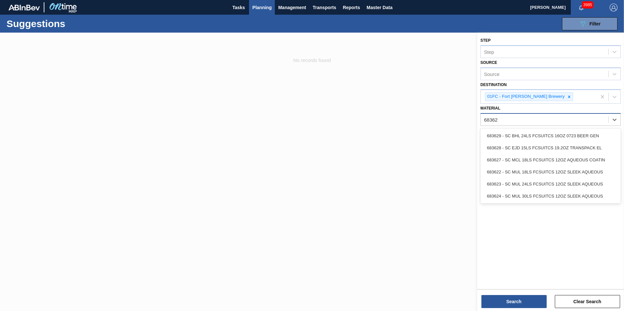
type input "683628"
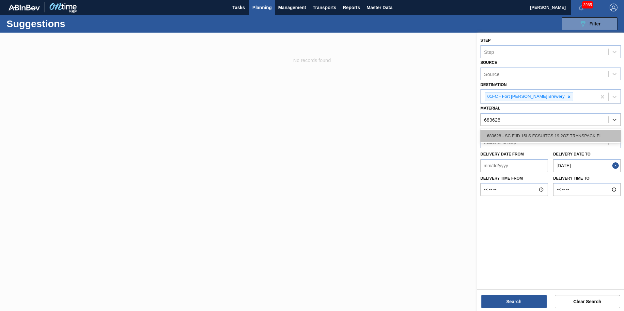
click at [540, 135] on div "683628 - SC EJD 15LS FCSUITCS 19.2OZ TRANSPACK EL" at bounding box center [550, 136] width 140 height 12
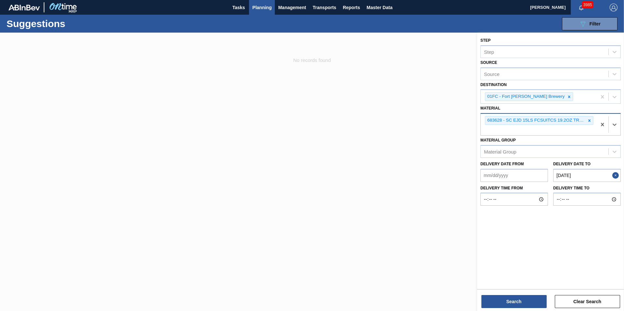
click at [536, 130] on div "683628 - SC EJD 15LS FCSUITCS 19.2OZ TRANSPACK EL" at bounding box center [538, 125] width 116 height 22
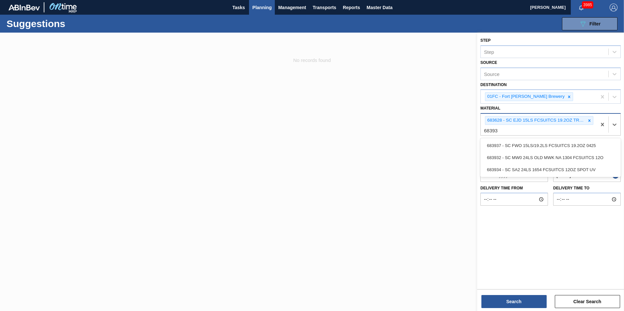
type input "683937"
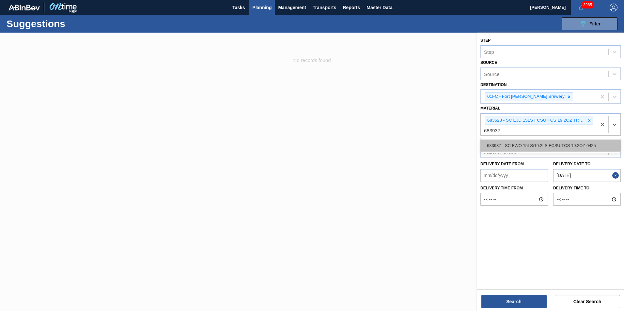
click at [531, 142] on div "683937 - SC FWO 15LS/19.2LS FCSUITCS 19.2OZ 0425" at bounding box center [550, 146] width 140 height 12
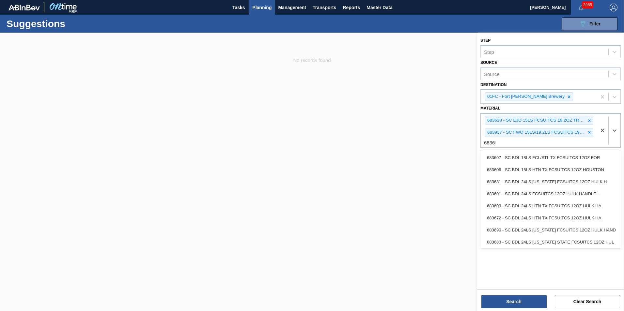
type input "683659"
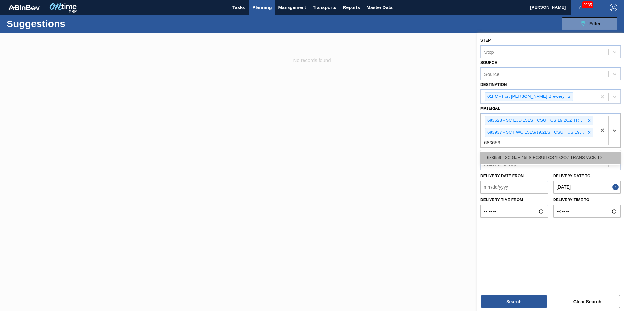
click at [530, 156] on div "683659 - SC GJH 15LS FCSUITCS 19.2OZ TRANSPACK 10" at bounding box center [550, 158] width 140 height 12
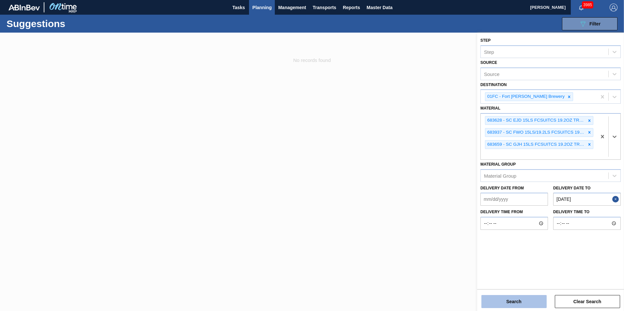
click at [508, 304] on button "Search" at bounding box center [513, 301] width 65 height 13
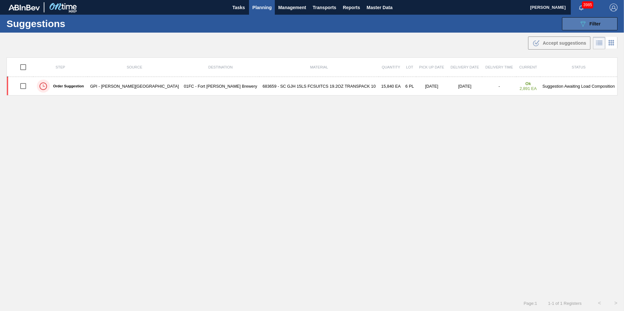
click at [572, 24] on button "089F7B8B-B2A5-4AFE-B5C0-19BA573D28AC Filter" at bounding box center [589, 23] width 55 height 13
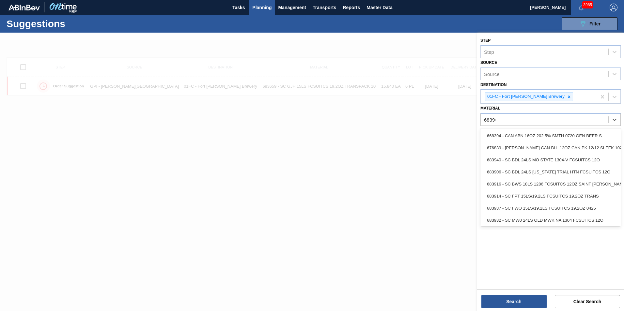
type input "683903"
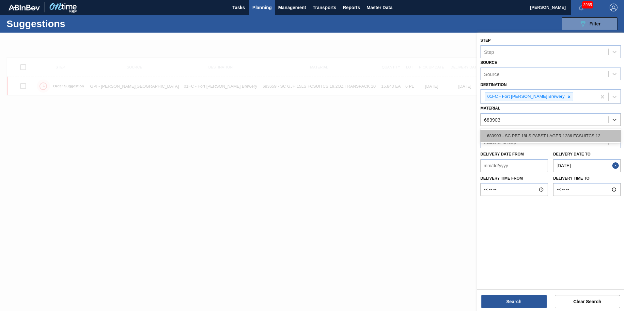
click at [568, 133] on div "683903 - SC PBT 18LS PABST LAGER 1286 FCSUITCS 12" at bounding box center [550, 136] width 140 height 12
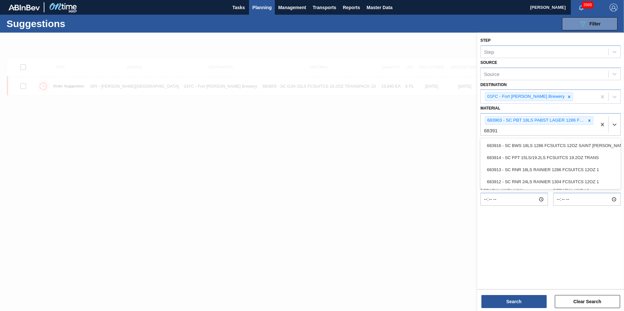
type input "683913"
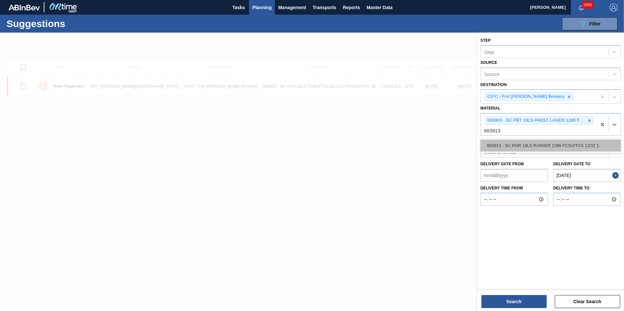
click at [540, 150] on div "683913 - SC RNR 18LS RAINIER 1286 FCSUITCS 12OZ 1" at bounding box center [550, 146] width 140 height 12
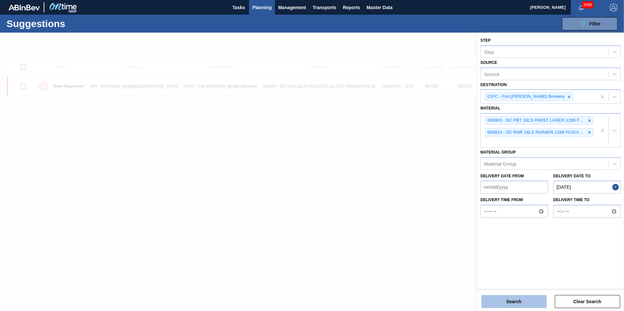
click at [522, 298] on button "Search" at bounding box center [513, 301] width 65 height 13
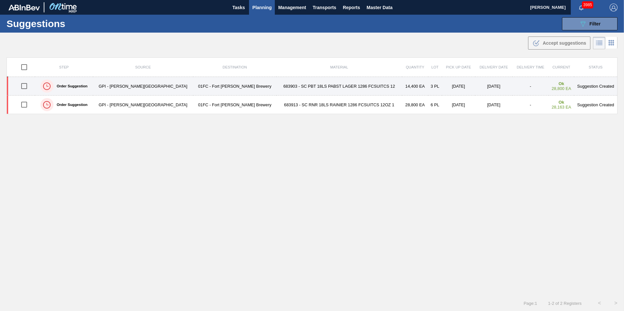
drag, startPoint x: 24, startPoint y: 86, endPoint x: 25, endPoint y: 97, distance: 11.1
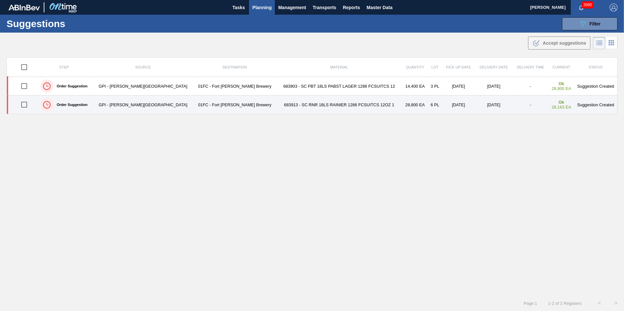
click at [24, 86] on input "checkbox" at bounding box center [24, 86] width 14 height 14
checkbox input "true"
click at [25, 100] on input "checkbox" at bounding box center [24, 105] width 14 height 14
checkbox input "true"
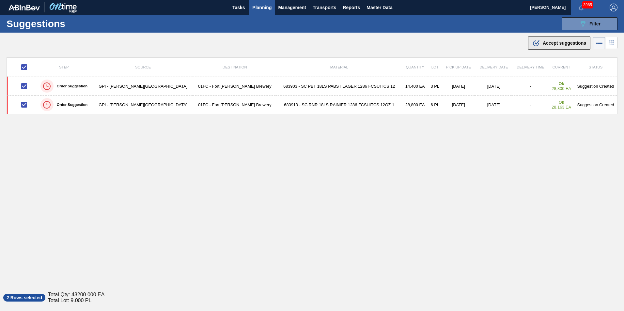
click at [553, 38] on button ".b{fill:var(--color-action-default)} Accept suggestions" at bounding box center [559, 43] width 62 height 13
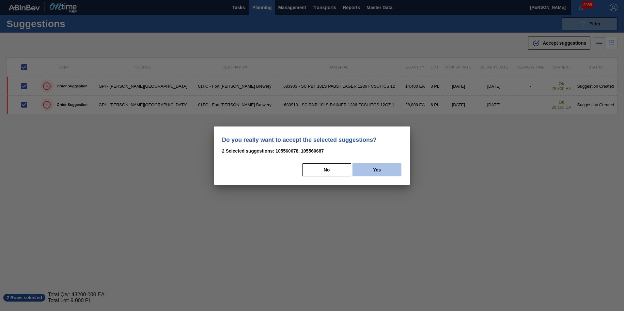
click at [369, 169] on button "Yes" at bounding box center [376, 169] width 49 height 13
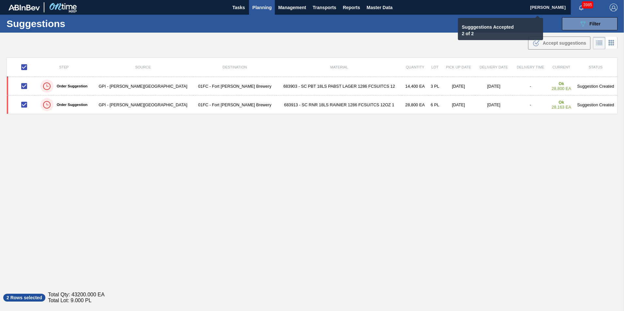
checkbox input "false"
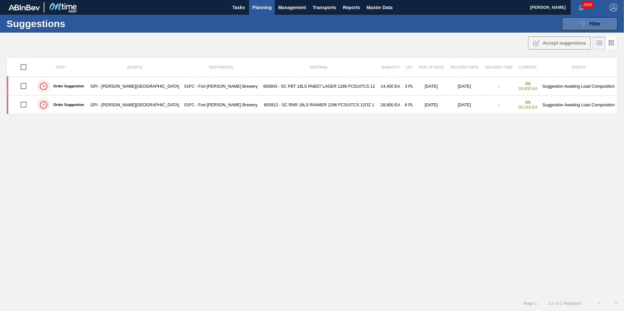
click at [569, 20] on button "089F7B8B-B2A5-4AFE-B5C0-19BA573D28AC Filter" at bounding box center [589, 23] width 55 height 13
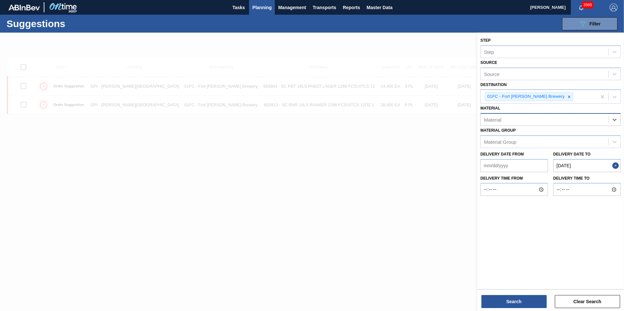
click at [560, 120] on div "Material" at bounding box center [544, 119] width 128 height 9
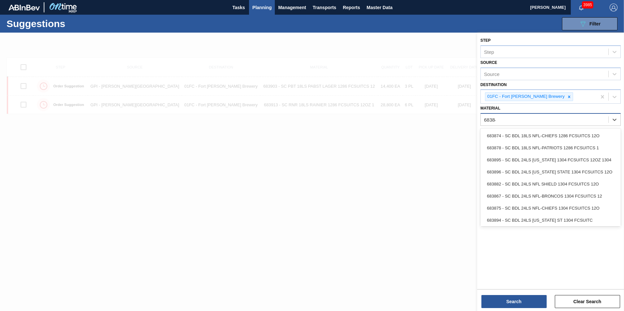
type input "683840"
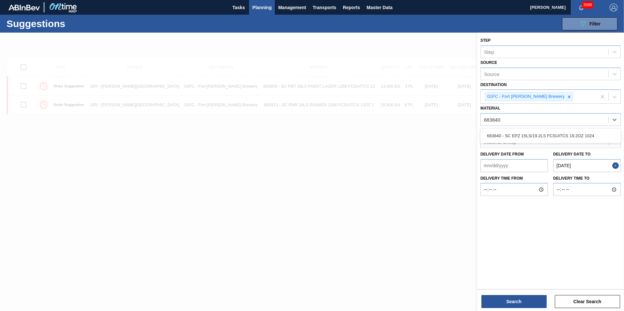
click at [543, 143] on div "683840 - SC EPZ 15LS/19.2LS FCSUITCS 19.2OZ 1024" at bounding box center [550, 135] width 140 height 15
click at [543, 136] on div "683840 - SC EPZ 15LS/19.2LS FCSUITCS 19.2OZ 1024" at bounding box center [550, 136] width 140 height 12
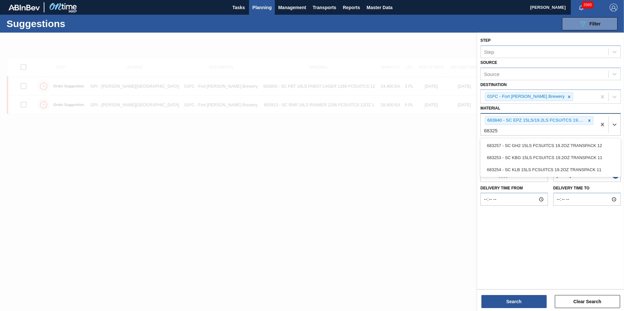
type input "683257"
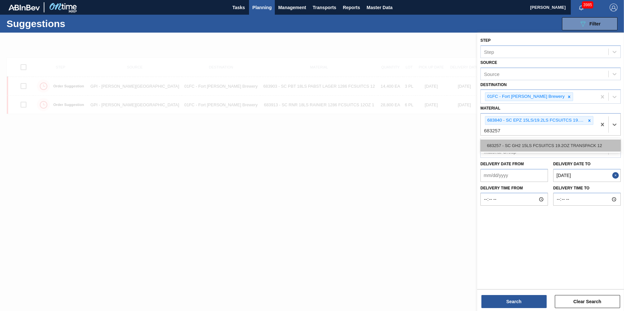
click at [539, 140] on div "683257 - SC GH2 15LS FCSUITCS 19.2OZ TRANSPACK 12" at bounding box center [550, 146] width 140 height 12
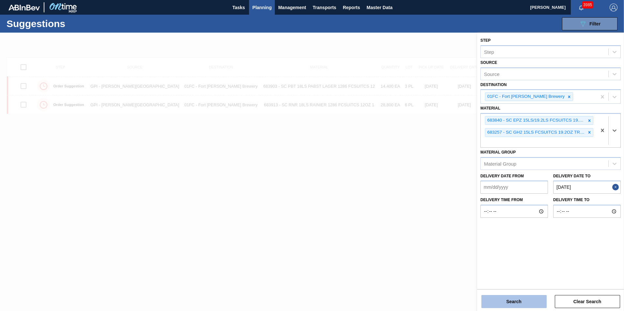
click at [525, 304] on button "Search" at bounding box center [513, 301] width 65 height 13
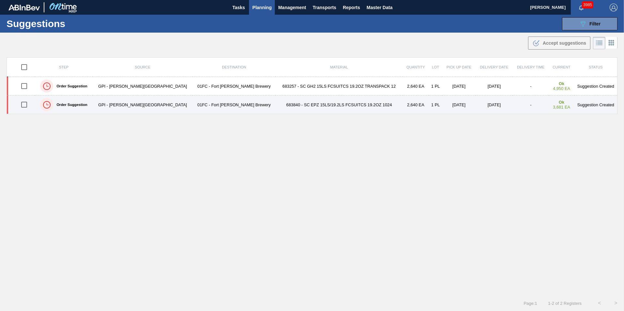
drag, startPoint x: 27, startPoint y: 88, endPoint x: 27, endPoint y: 98, distance: 9.8
click at [27, 88] on input "checkbox" at bounding box center [24, 86] width 14 height 14
checkbox input "true"
click at [27, 99] on input "checkbox" at bounding box center [24, 105] width 14 height 14
checkbox input "true"
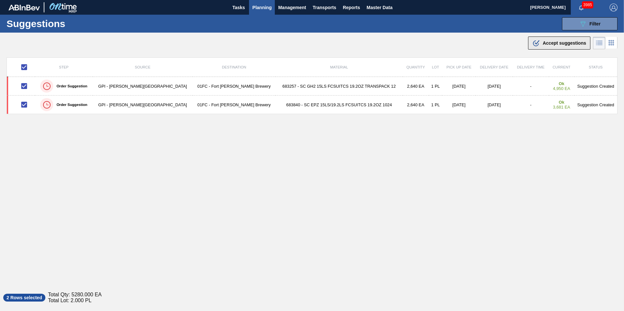
click at [546, 44] on span "Accept suggestions" at bounding box center [563, 42] width 43 height 5
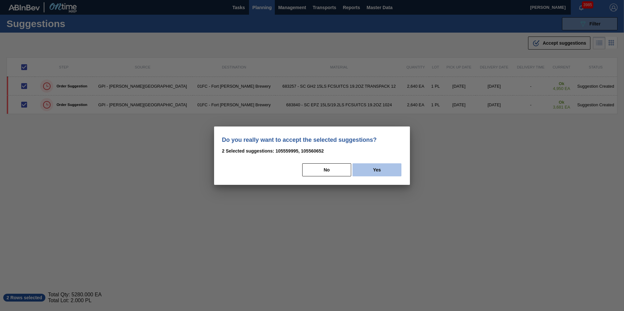
click at [361, 171] on button "Yes" at bounding box center [376, 169] width 49 height 13
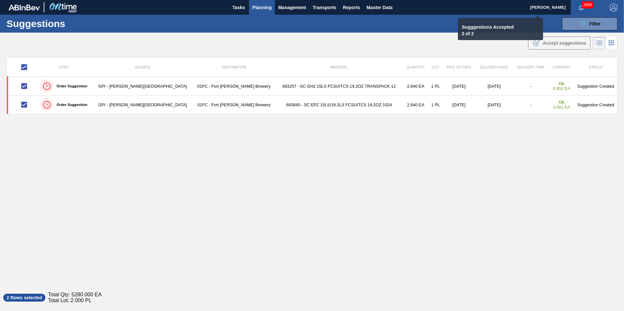
checkbox input "false"
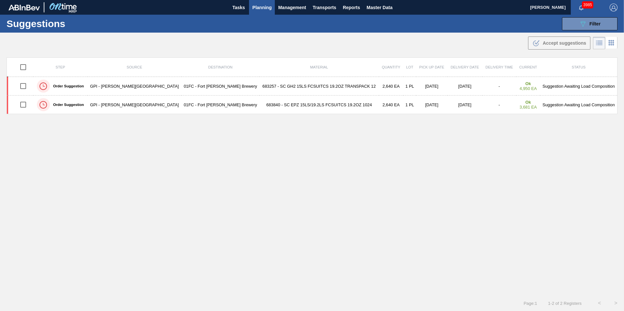
drag, startPoint x: 576, startPoint y: 24, endPoint x: 576, endPoint y: 59, distance: 34.9
click at [576, 24] on button "089F7B8B-B2A5-4AFE-B5C0-19BA573D28AC Filter" at bounding box center [589, 23] width 55 height 13
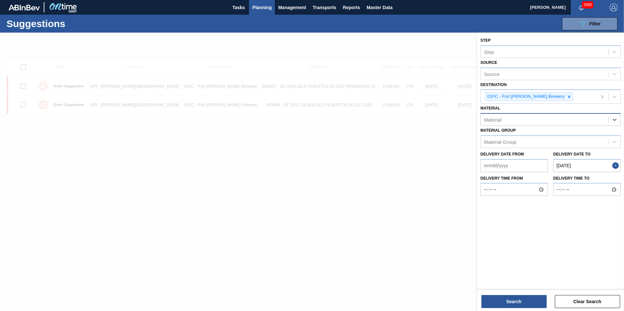
paste input "677436"
type input "677436"
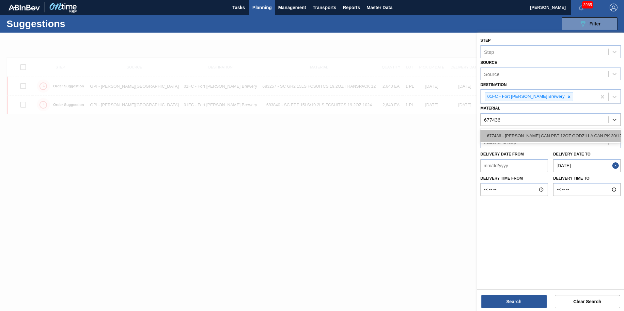
click at [560, 133] on div "677436 - [PERSON_NAME] CAN PBT 12OZ GODZILLA CAN PK 30/12" at bounding box center [550, 136] width 140 height 12
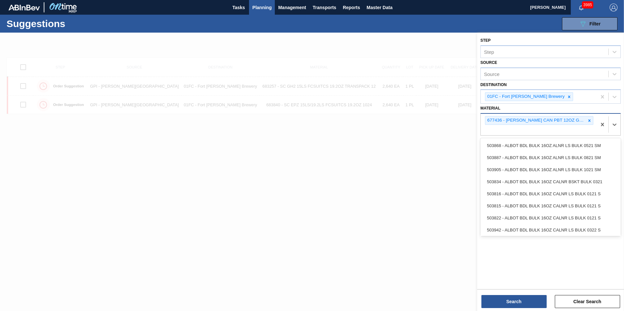
click at [532, 129] on div "677436 - [PERSON_NAME] CAN PBT 12OZ GODZILLA CAN PK 30/12" at bounding box center [538, 125] width 116 height 22
paste input "677228"
type input "677228"
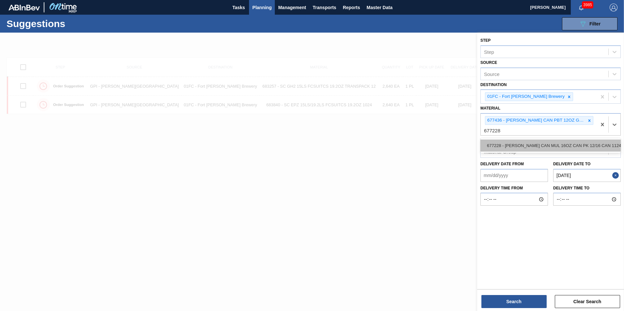
click at [516, 145] on div "677228 - [PERSON_NAME] CAN MUL 16OZ CAN PK 12/16 CAN 1124" at bounding box center [550, 146] width 140 height 12
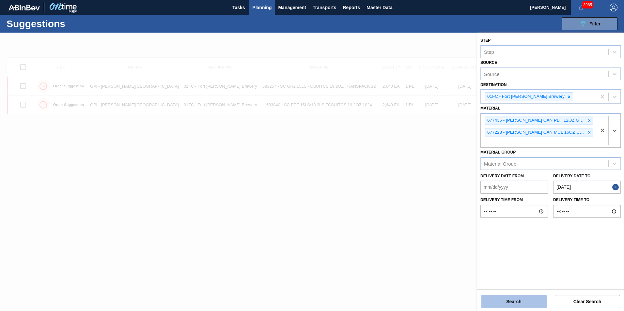
click at [521, 301] on button "Search" at bounding box center [513, 301] width 65 height 13
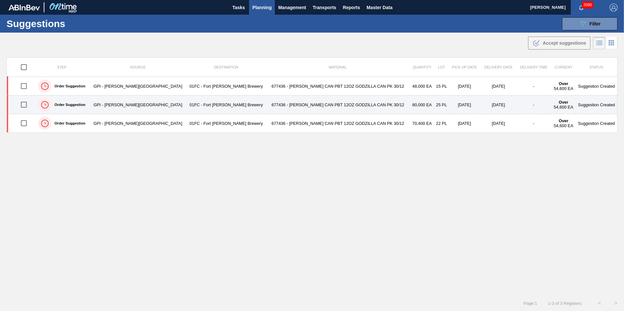
click at [28, 105] on input "checkbox" at bounding box center [24, 105] width 14 height 14
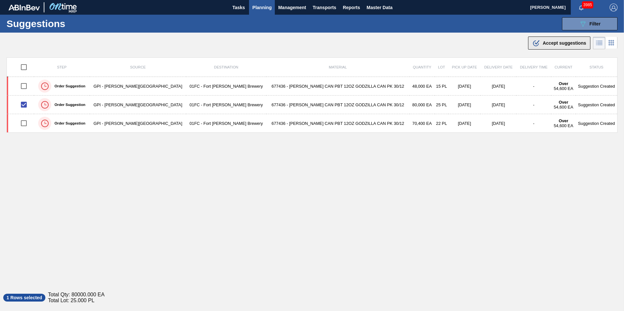
click at [546, 43] on span "Accept suggestions" at bounding box center [563, 42] width 43 height 5
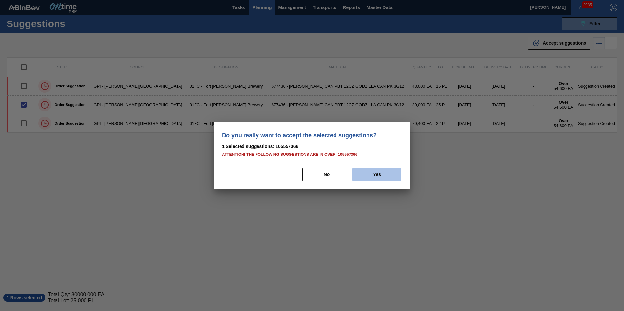
click at [369, 175] on button "Yes" at bounding box center [376, 174] width 49 height 13
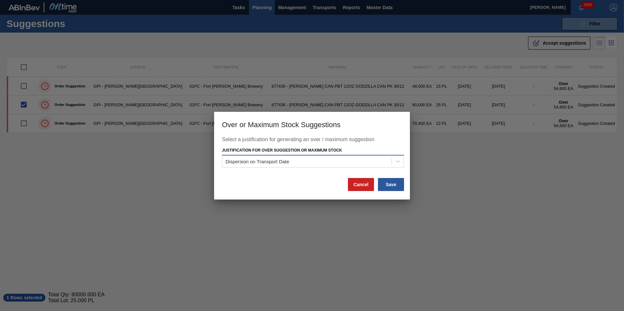
click at [367, 160] on div "Dispersion on Transport Date" at bounding box center [306, 161] width 169 height 9
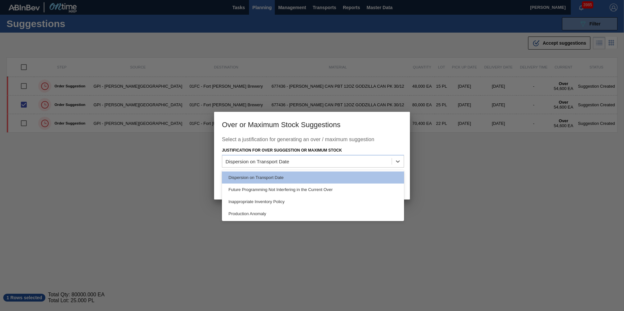
click at [328, 171] on div "Dispersion on Transport Date Future Programming Not Interfering in the Current …" at bounding box center [313, 195] width 182 height 51
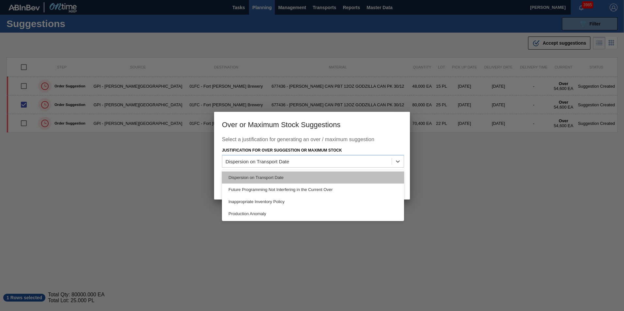
click at [328, 175] on div "Dispersion on Transport Date" at bounding box center [313, 178] width 182 height 12
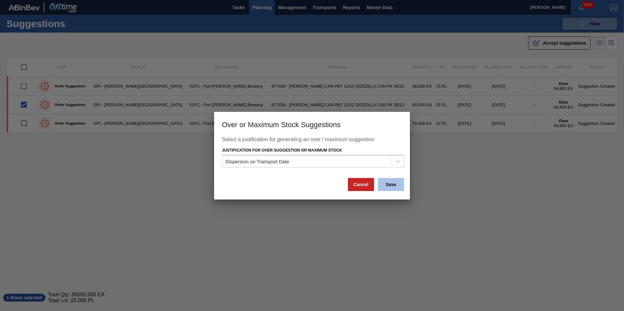
click at [385, 183] on button "Save" at bounding box center [391, 184] width 26 height 13
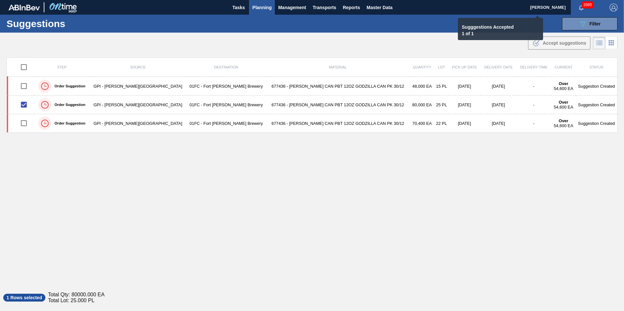
checkbox input "false"
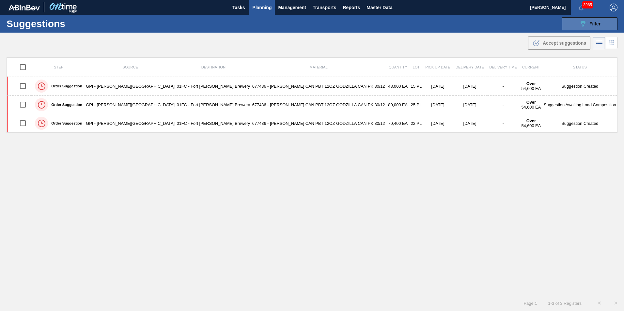
click at [590, 22] on span "Filter" at bounding box center [594, 23] width 11 height 5
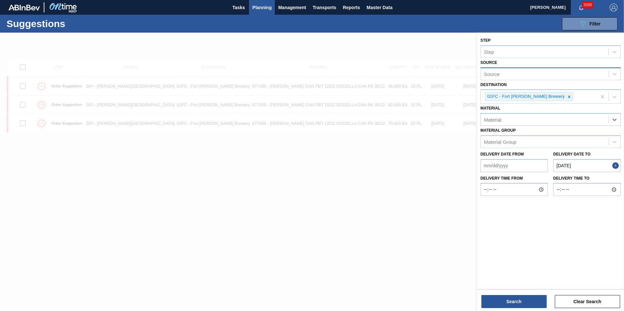
click at [499, 75] on div "Source" at bounding box center [492, 74] width 16 height 6
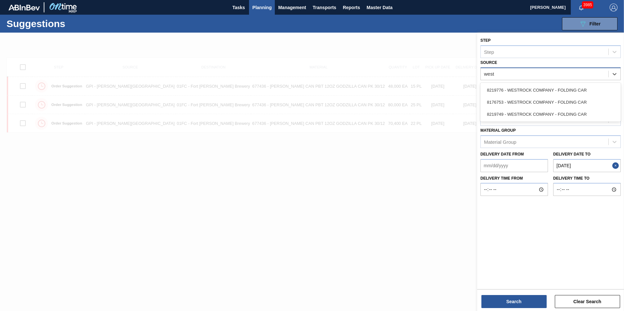
type input "westr"
click at [502, 86] on div "8219776 - WESTROCK COMPANY - FOLDING CAR" at bounding box center [550, 90] width 140 height 12
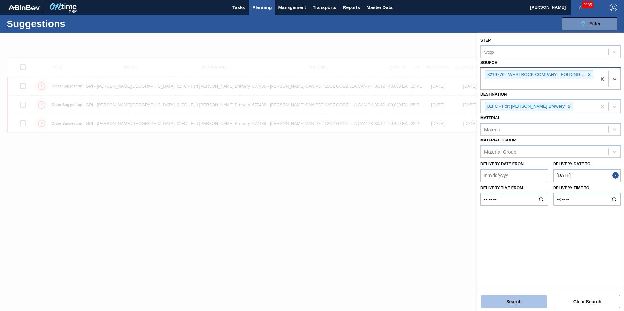
click at [515, 298] on button "Search" at bounding box center [513, 301] width 65 height 13
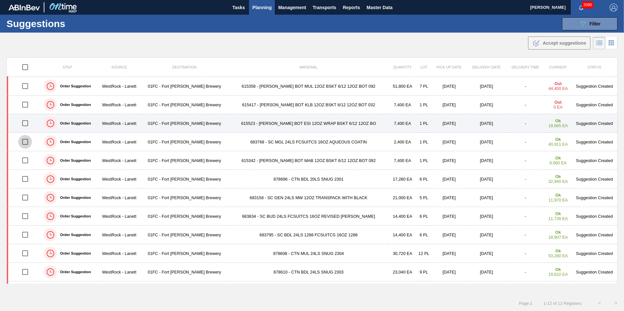
drag, startPoint x: 29, startPoint y: 141, endPoint x: 27, endPoint y: 128, distance: 12.9
click at [29, 141] on input "checkbox" at bounding box center [25, 142] width 14 height 14
checkbox input "true"
click at [27, 126] on input "checkbox" at bounding box center [25, 123] width 14 height 14
checkbox input "true"
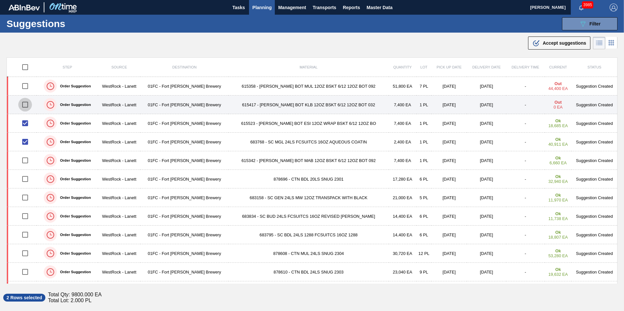
click at [27, 108] on input "checkbox" at bounding box center [25, 105] width 14 height 14
checkbox input "true"
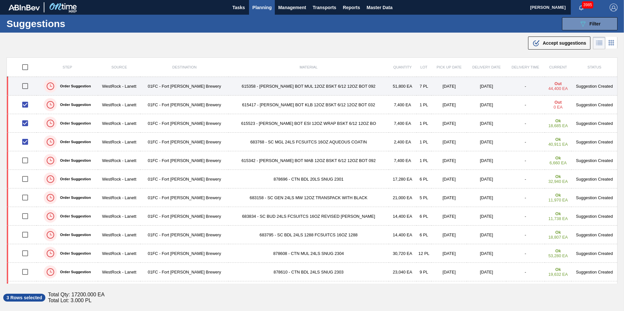
click at [27, 88] on input "checkbox" at bounding box center [25, 86] width 14 height 14
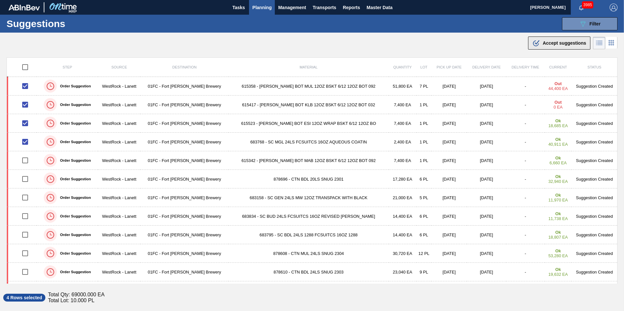
click at [532, 44] on icon ".b{fill:var(--color-action-default)}" at bounding box center [536, 43] width 8 height 8
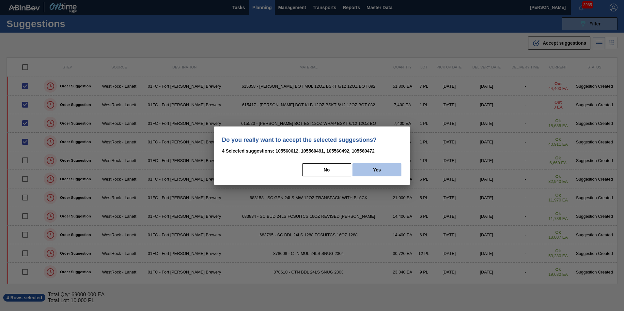
click at [362, 170] on button "Yes" at bounding box center [376, 169] width 49 height 13
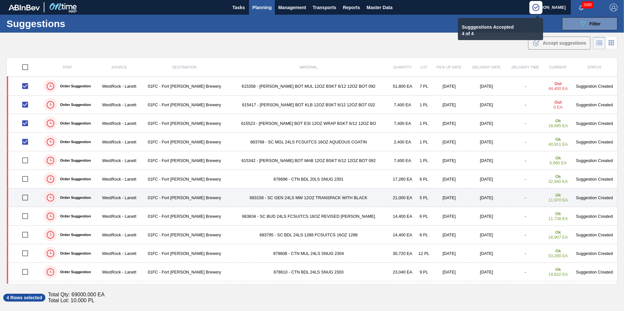
scroll to position [16, 0]
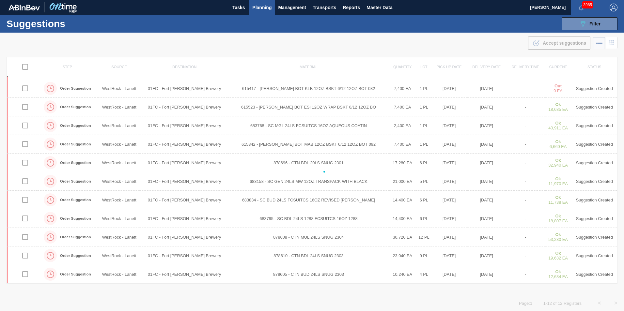
checkbox input "false"
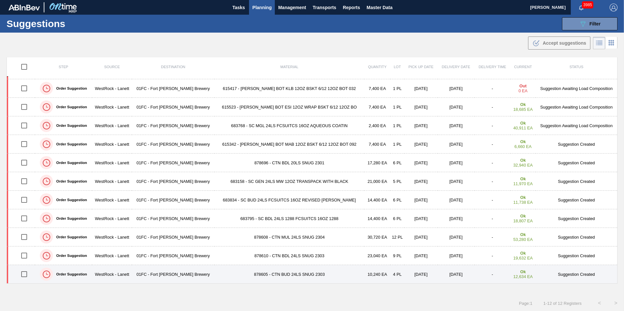
drag, startPoint x: 22, startPoint y: 274, endPoint x: 43, endPoint y: 272, distance: 20.7
click at [22, 274] on input "checkbox" at bounding box center [24, 274] width 14 height 14
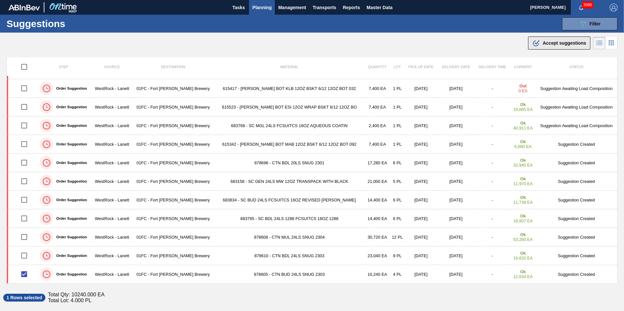
click at [548, 42] on span "Accept suggestions" at bounding box center [563, 42] width 43 height 5
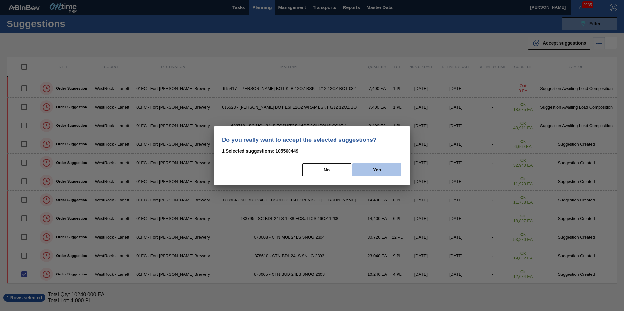
click at [373, 172] on button "Yes" at bounding box center [376, 169] width 49 height 13
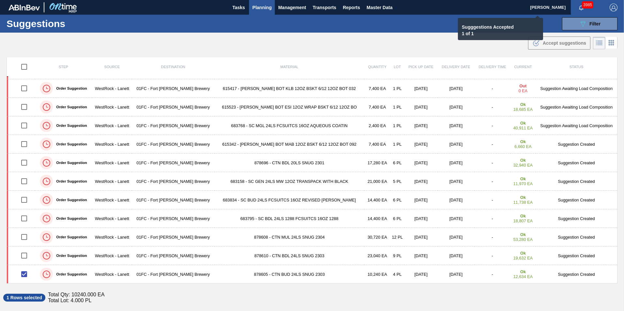
checkbox input "false"
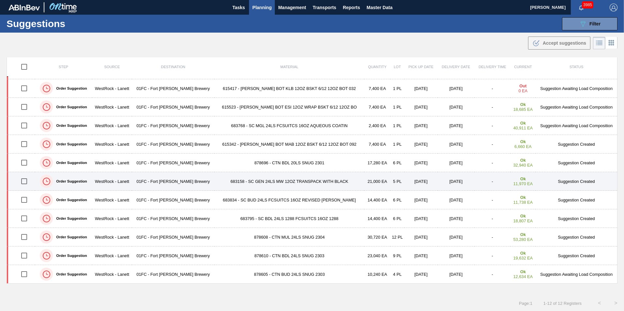
scroll to position [0, 0]
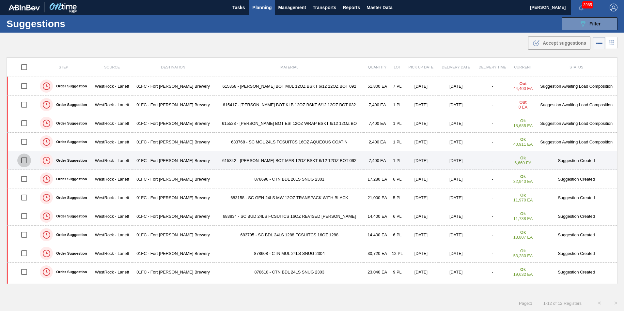
click at [23, 159] on input "checkbox" at bounding box center [24, 161] width 14 height 14
checkbox input "true"
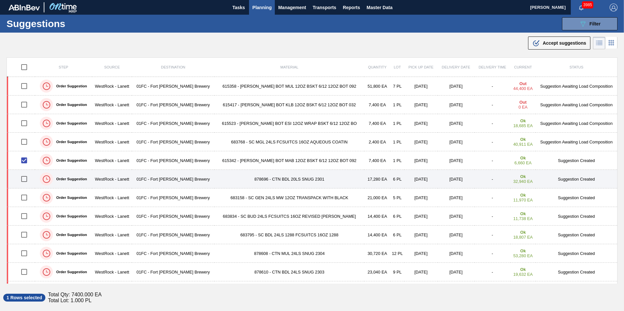
click at [25, 180] on input "checkbox" at bounding box center [24, 179] width 14 height 14
checkbox input "true"
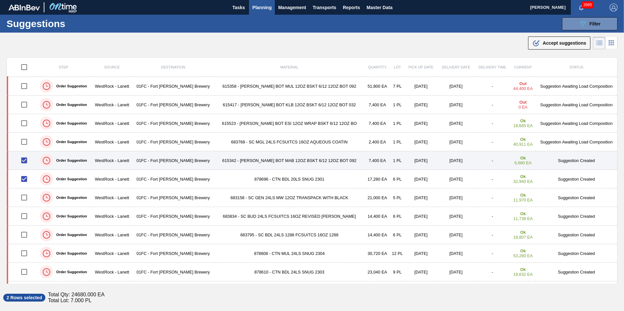
click at [25, 161] on input "checkbox" at bounding box center [24, 161] width 14 height 14
checkbox input "false"
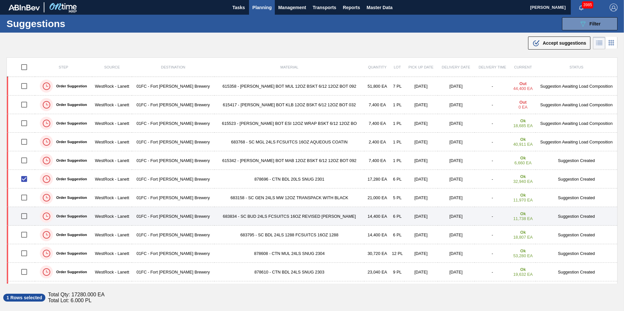
scroll to position [16, 0]
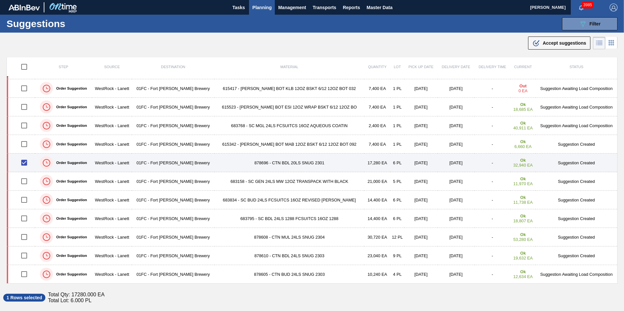
click at [21, 163] on input "checkbox" at bounding box center [24, 163] width 14 height 14
checkbox input "false"
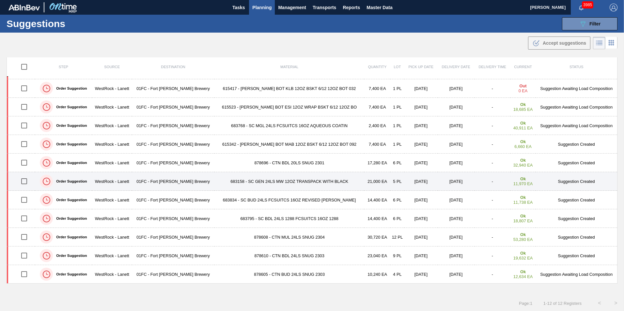
drag, startPoint x: 23, startPoint y: 179, endPoint x: 121, endPoint y: 165, distance: 98.1
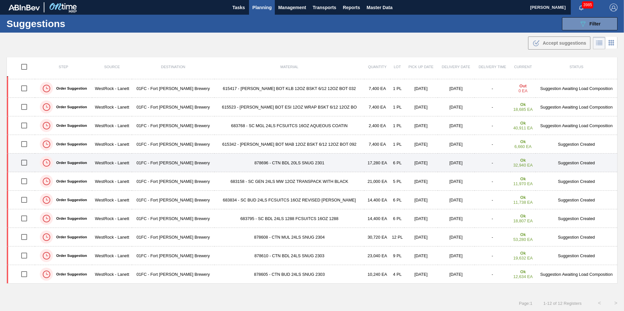
click at [23, 179] on input "checkbox" at bounding box center [24, 181] width 14 height 14
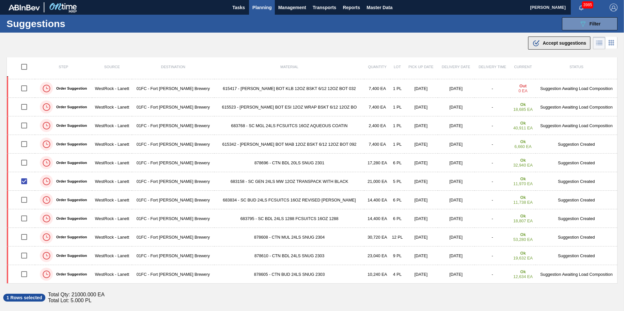
click at [552, 45] on span "Accept suggestions" at bounding box center [563, 42] width 43 height 5
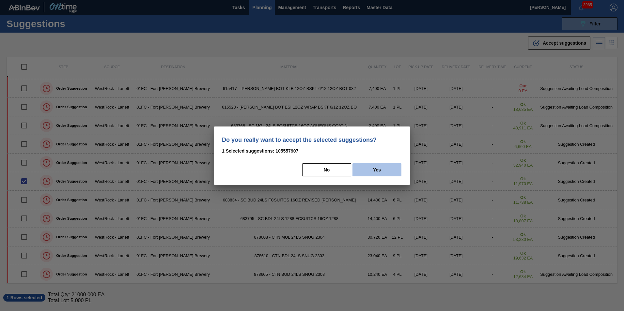
click at [384, 165] on button "Yes" at bounding box center [376, 169] width 49 height 13
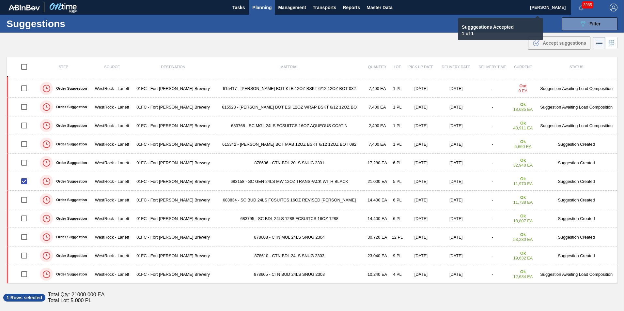
checkbox input "false"
